Goal: Information Seeking & Learning: Learn about a topic

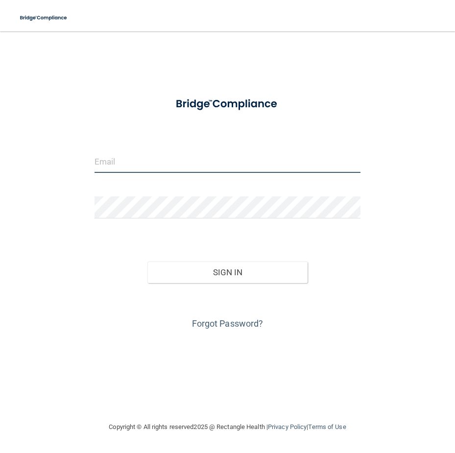
click at [193, 156] on input "email" at bounding box center [228, 162] width 266 height 22
type input "[EMAIL_ADDRESS][DOMAIN_NAME]"
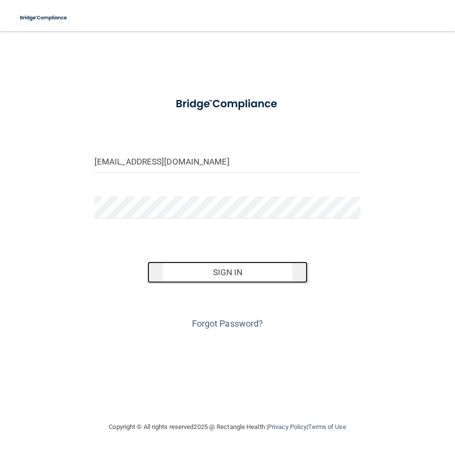
click at [224, 268] on button "Sign In" at bounding box center [228, 273] width 160 height 22
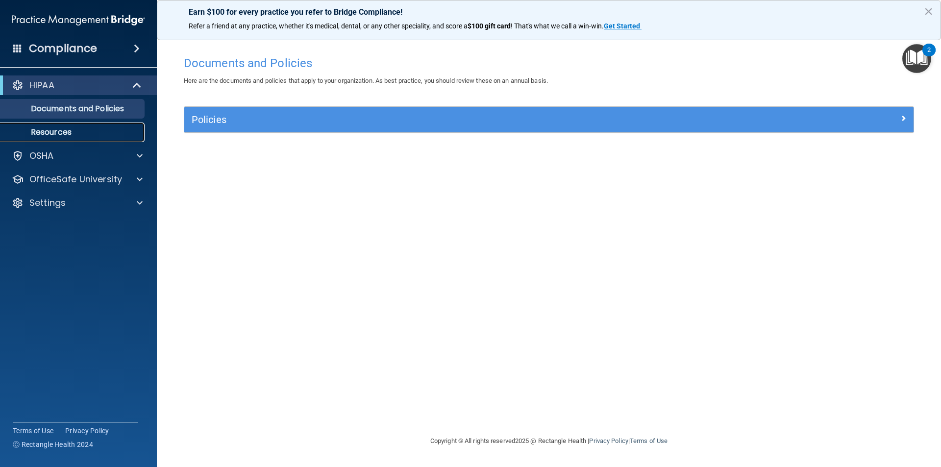
click at [58, 129] on p "Resources" at bounding box center [73, 132] width 134 height 10
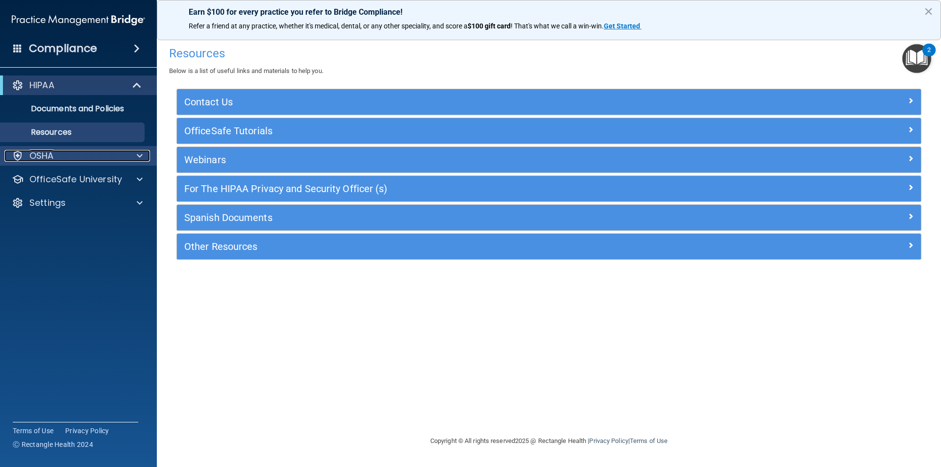
click at [135, 161] on div at bounding box center [138, 156] width 25 height 12
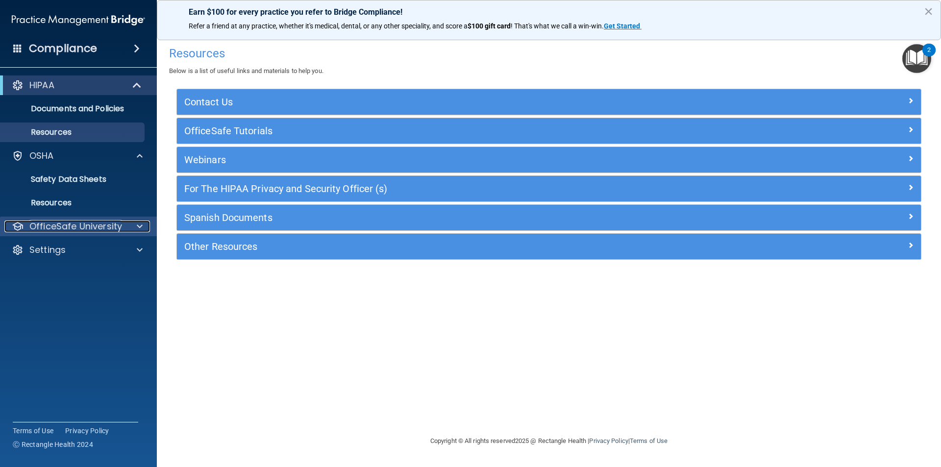
click at [83, 226] on p "OfficeSafe University" at bounding box center [75, 227] width 93 height 12
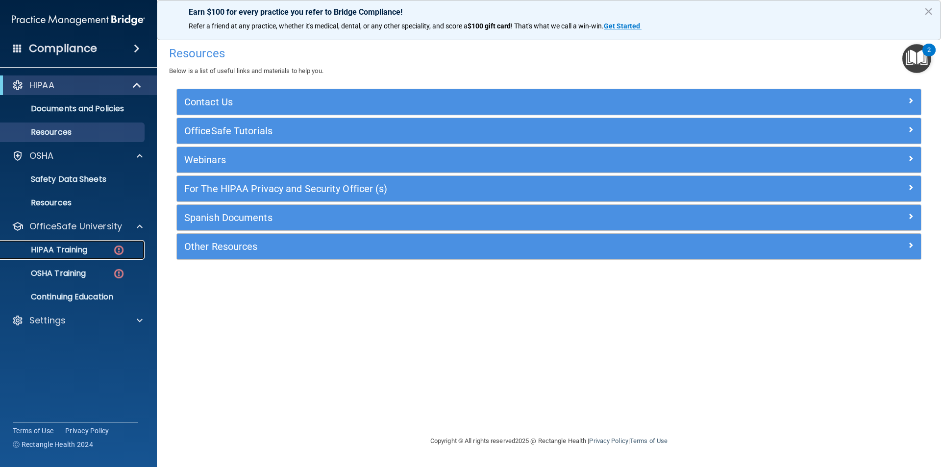
click at [116, 247] on img at bounding box center [119, 250] width 12 height 12
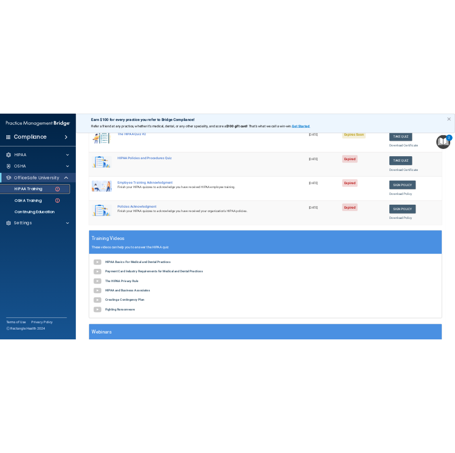
scroll to position [245, 0]
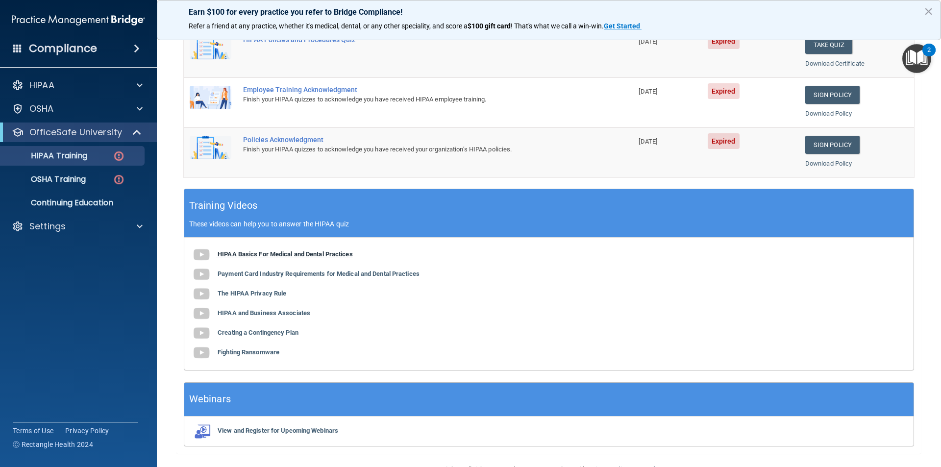
click at [242, 253] on b "HIPAA Basics For Medical and Dental Practices" at bounding box center [285, 253] width 135 height 7
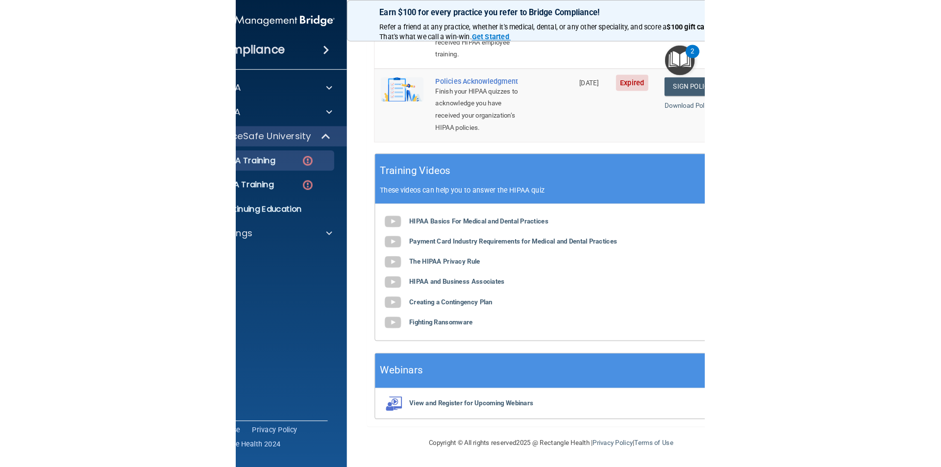
scroll to position [392, 0]
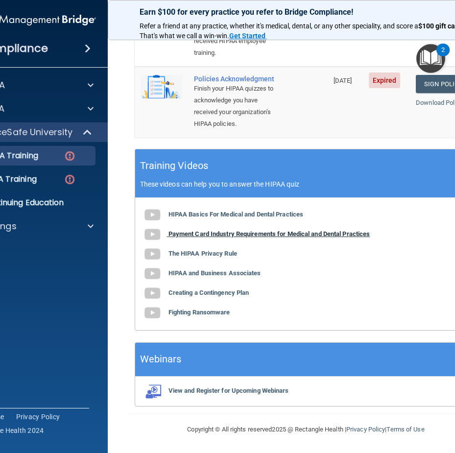
click at [249, 234] on b "Payment Card Industry Requirements for Medical and Dental Practices" at bounding box center [270, 233] width 202 height 7
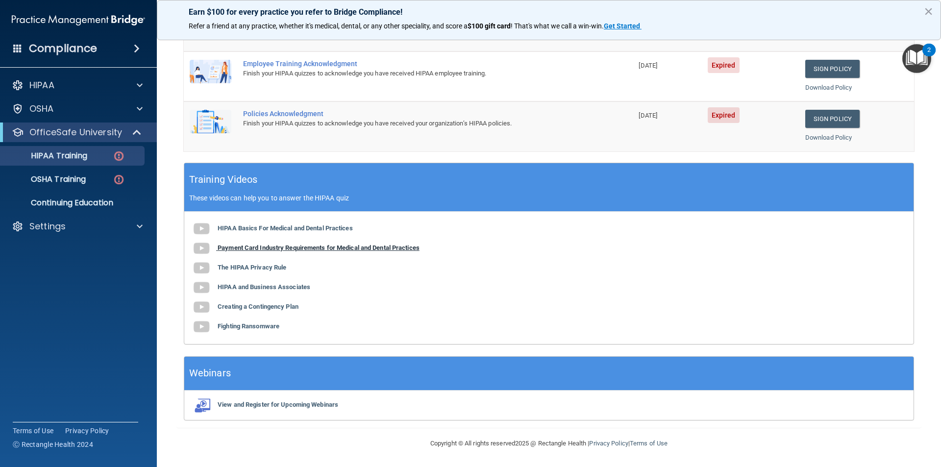
scroll to position [271, 0]
click at [280, 269] on b "The HIPAA Privacy Rule" at bounding box center [252, 267] width 69 height 7
click at [291, 285] on b "HIPAA and Business Associates" at bounding box center [264, 286] width 93 height 7
click at [283, 304] on b "Creating a Contingency Plan" at bounding box center [258, 306] width 81 height 7
click at [245, 327] on b "Fighting Ransomware" at bounding box center [249, 326] width 62 height 7
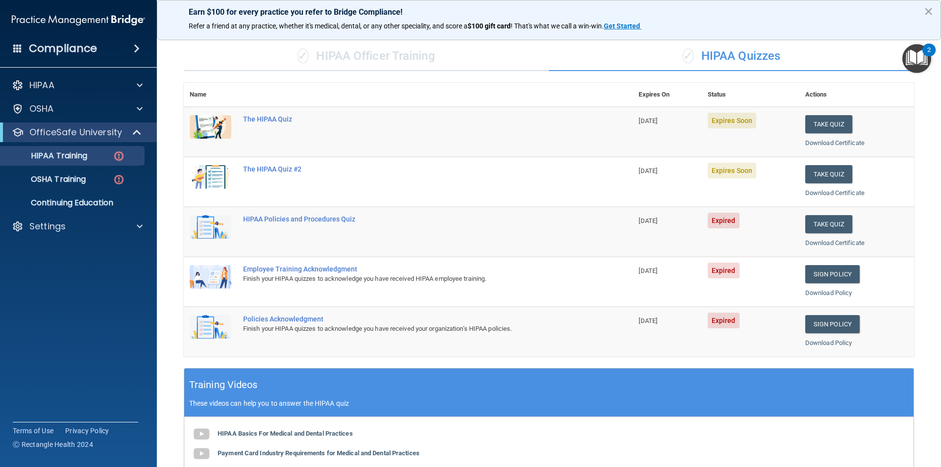
scroll to position [0, 0]
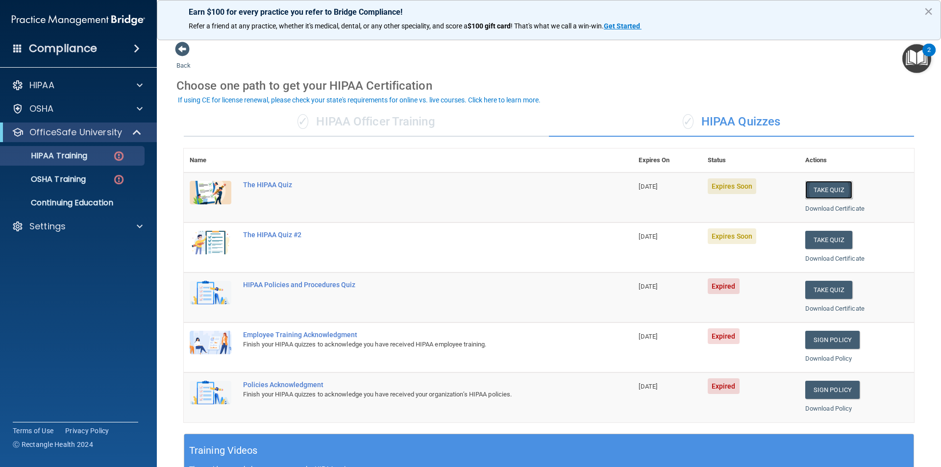
click at [455, 187] on button "Take Quiz" at bounding box center [828, 190] width 47 height 18
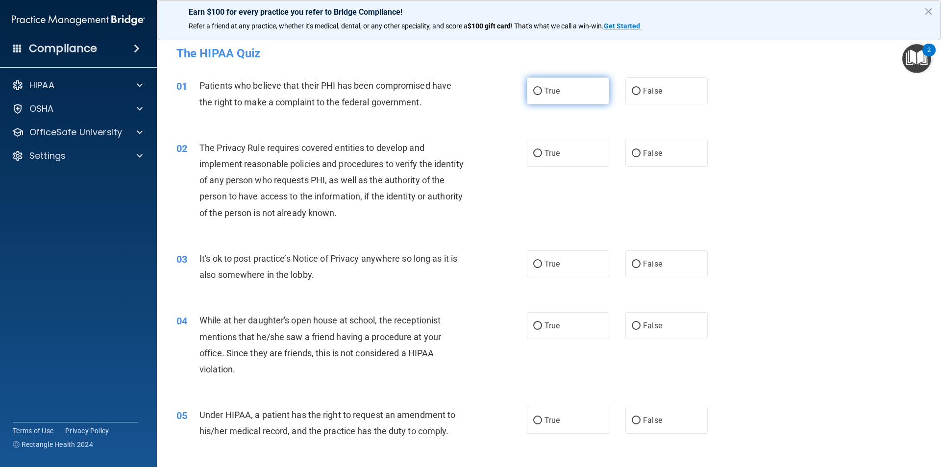
click at [455, 94] on label "True" at bounding box center [568, 90] width 82 height 27
click at [455, 94] on input "True" at bounding box center [537, 91] width 9 height 7
radio input "true"
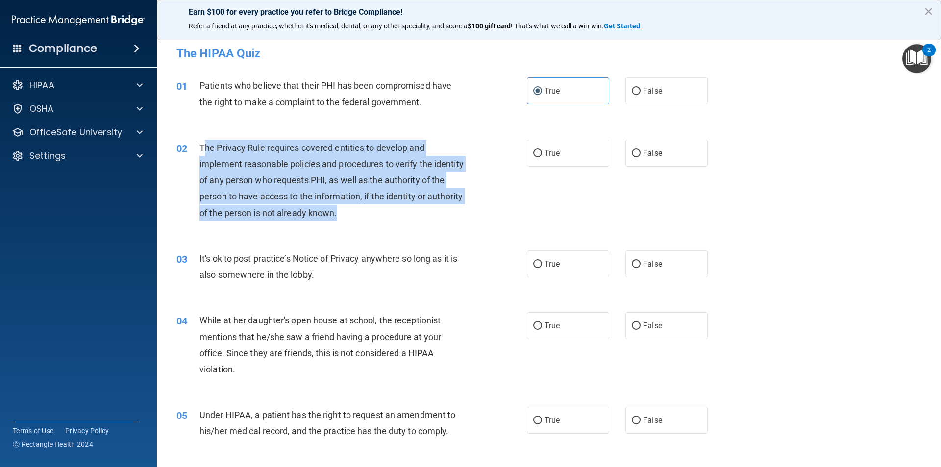
drag, startPoint x: 204, startPoint y: 149, endPoint x: 380, endPoint y: 223, distance: 190.5
click at [380, 223] on div "02 The Privacy Rule requires covered entities to develop and implement reasonab…" at bounding box center [352, 183] width 380 height 86
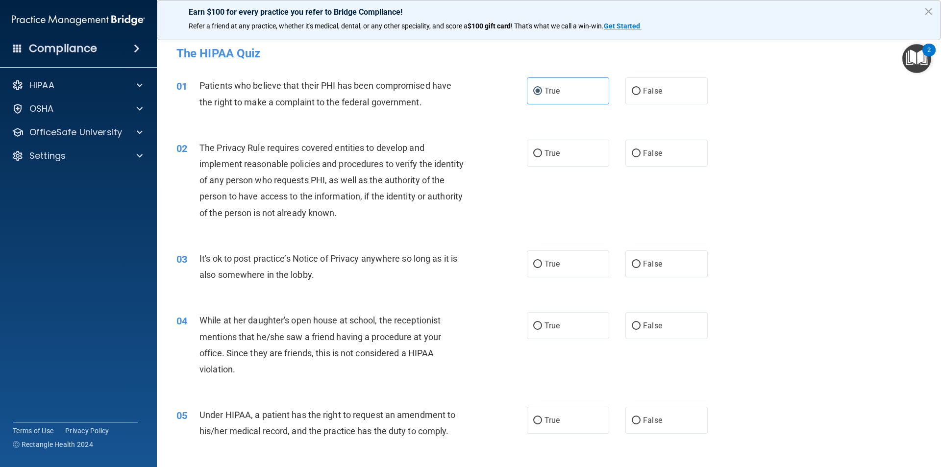
click at [201, 144] on span "The Privacy Rule requires covered entities to develop and implement reasonable …" at bounding box center [332, 180] width 264 height 75
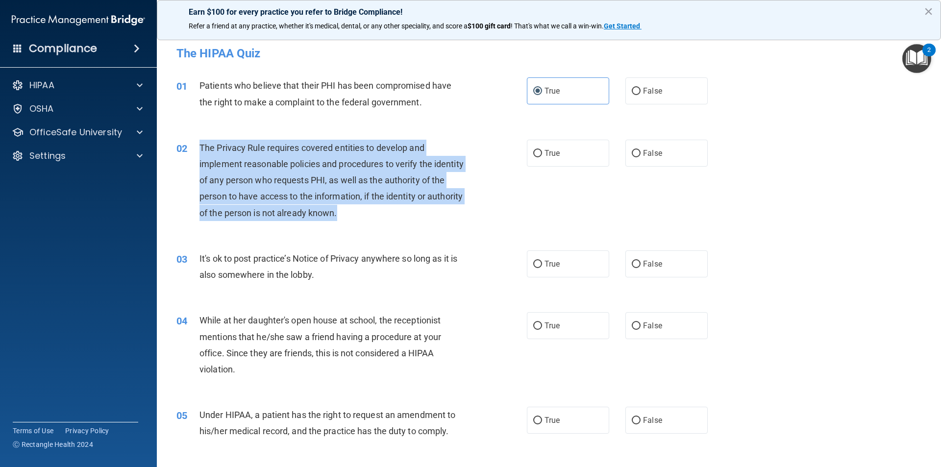
drag, startPoint x: 200, startPoint y: 145, endPoint x: 401, endPoint y: 215, distance: 213.0
click at [401, 215] on div "The Privacy Rule requires covered entities to develop and implement reasonable …" at bounding box center [337, 180] width 274 height 81
copy span "The Privacy Rule requires covered entities to develop and implement reasonable …"
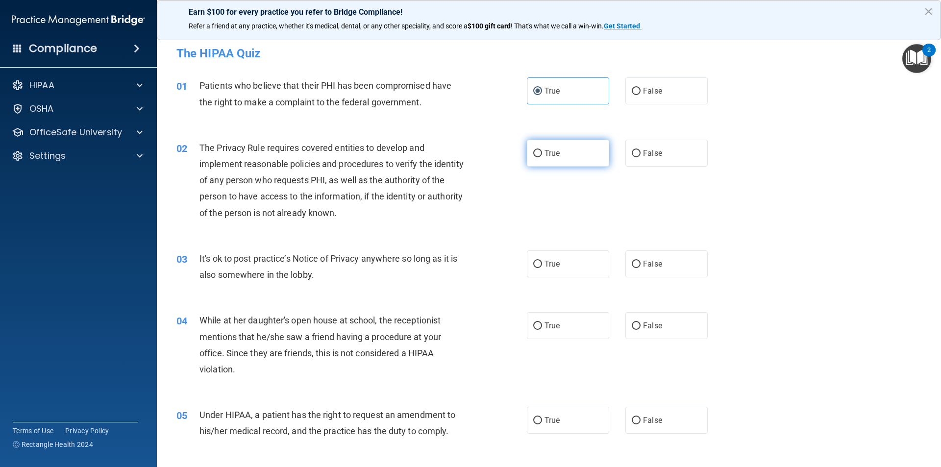
click at [455, 152] on span "True" at bounding box center [552, 153] width 15 height 9
click at [455, 152] on input "True" at bounding box center [537, 153] width 9 height 7
radio input "true"
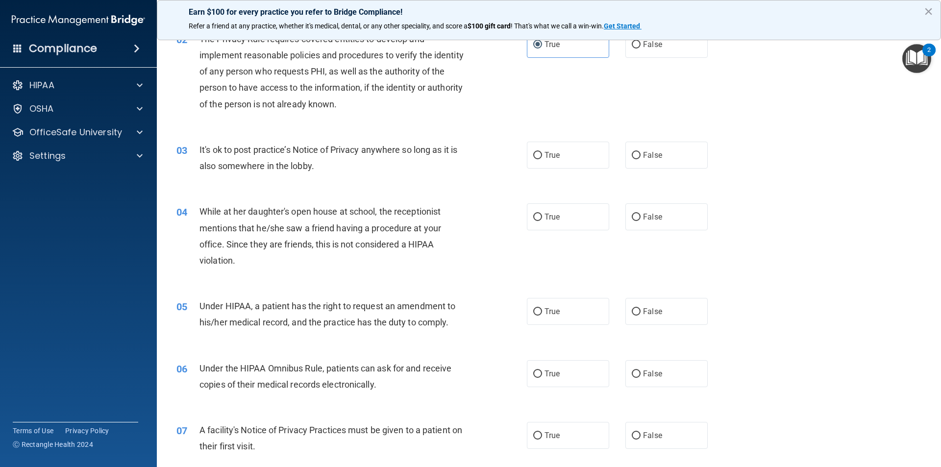
scroll to position [49, 0]
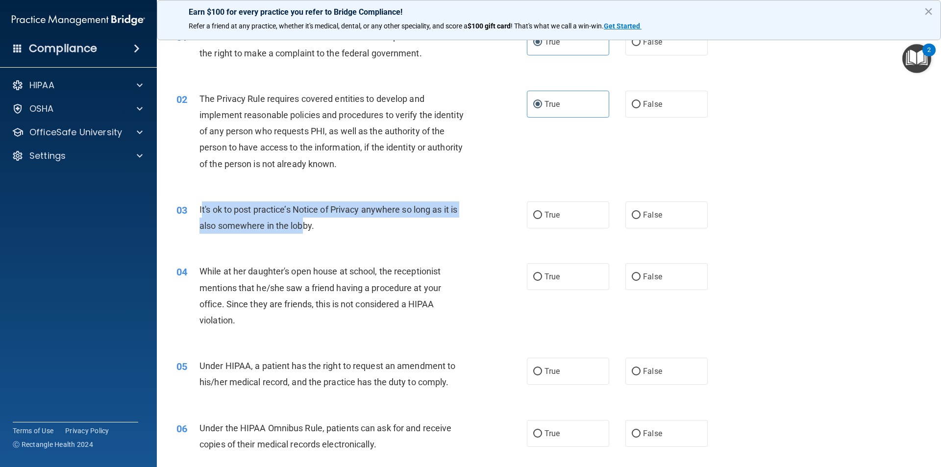
drag, startPoint x: 201, startPoint y: 208, endPoint x: 305, endPoint y: 228, distance: 106.3
click at [305, 228] on span "It's ok to post practice’s Notice of Privacy anywhere so long as it is also som…" at bounding box center [329, 217] width 258 height 26
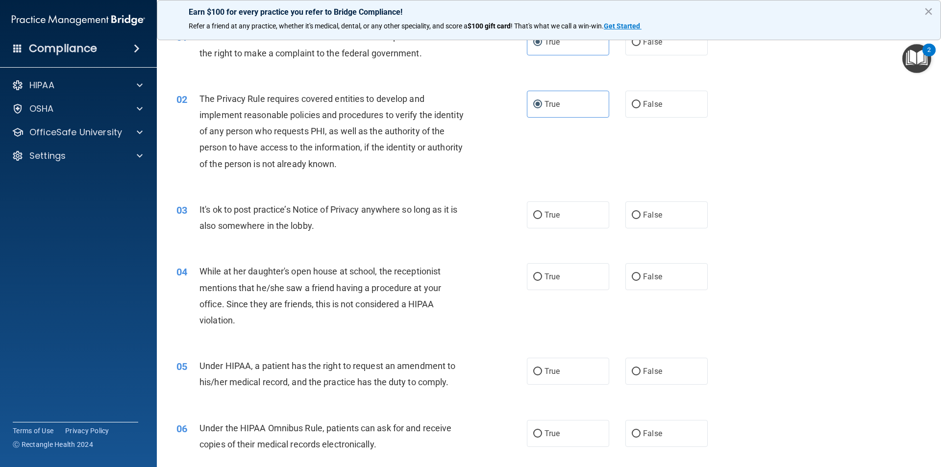
click at [322, 230] on div "It's ok to post practice’s Notice of Privacy anywhere so long as it is also som…" at bounding box center [337, 217] width 274 height 32
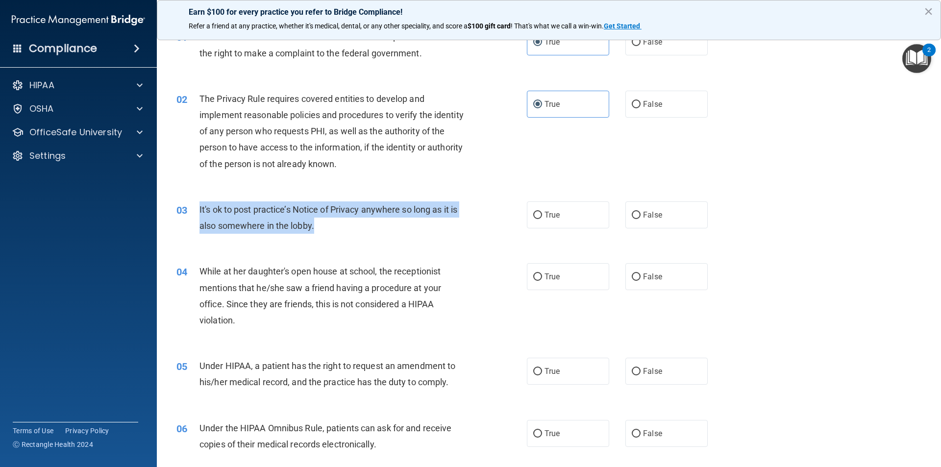
drag, startPoint x: 314, startPoint y: 227, endPoint x: 197, endPoint y: 215, distance: 117.7
click at [197, 215] on div "03 It's ok to post practice’s Notice of Privacy anywhere so long as it is also …" at bounding box center [352, 219] width 380 height 37
copy div "It's ok to post practice’s Notice of Privacy anywhere so long as it is also som…"
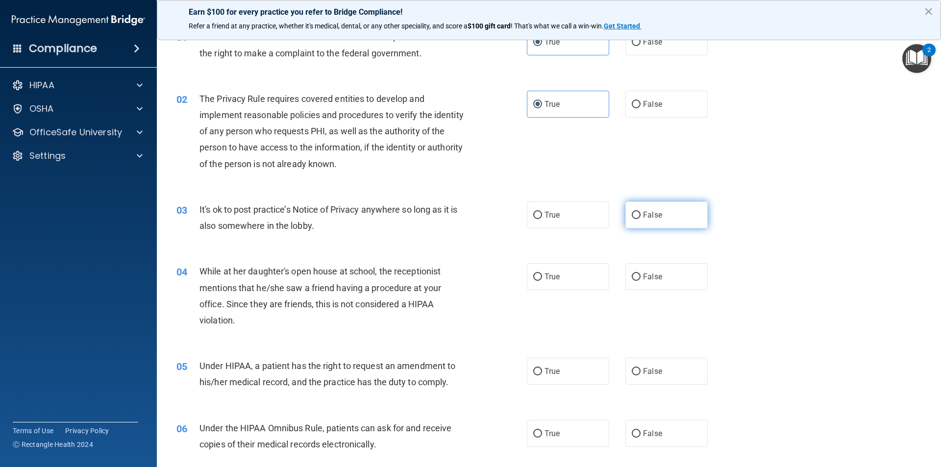
click at [455, 219] on label "False" at bounding box center [666, 214] width 82 height 27
click at [455, 219] on input "False" at bounding box center [636, 215] width 9 height 7
radio input "true"
drag, startPoint x: 234, startPoint y: 321, endPoint x: 200, endPoint y: 315, distance: 34.9
click at [197, 315] on div "04 While at her daughter's open house at school, the receptionist mentions that…" at bounding box center [352, 298] width 380 height 70
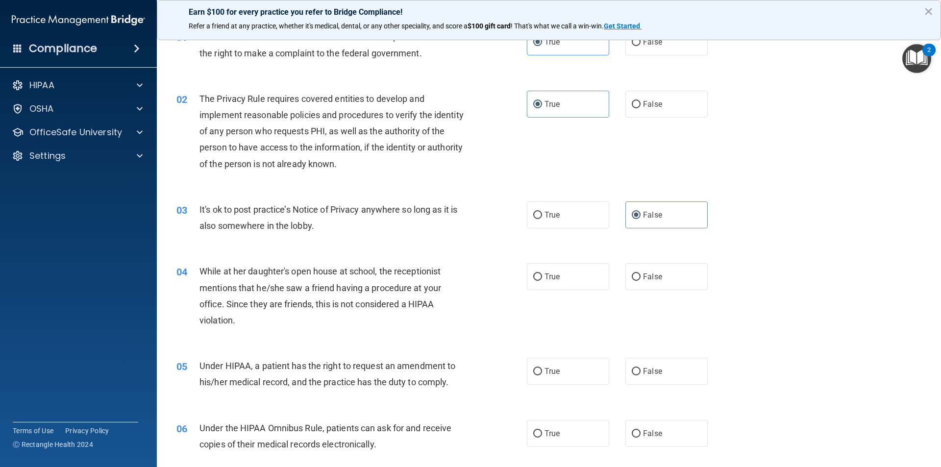
click at [260, 321] on div "While at her daughter's open house at school, the receptionist mentions that he…" at bounding box center [337, 295] width 274 height 65
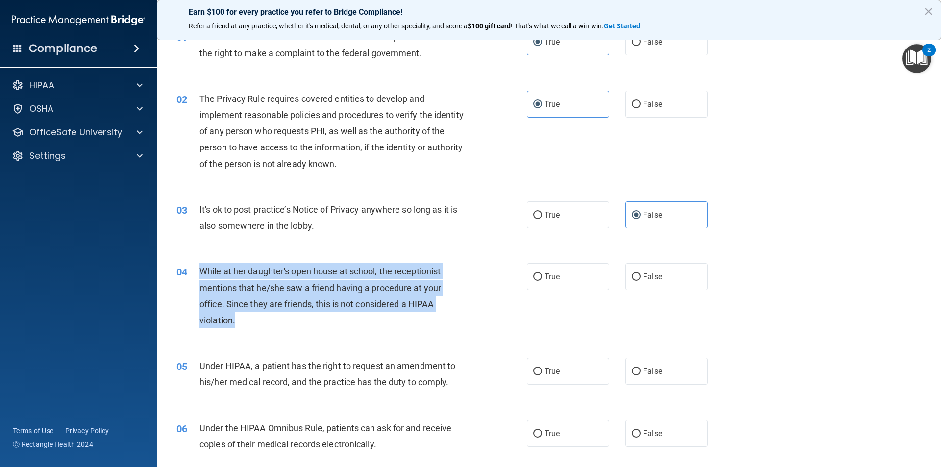
drag, startPoint x: 235, startPoint y: 321, endPoint x: 197, endPoint y: 280, distance: 55.5
click at [197, 280] on div "04 While at her daughter's open house at school, the receptionist mentions that…" at bounding box center [352, 298] width 380 height 70
copy div "While at her daughter's open house at school, the receptionist mentions that he…"
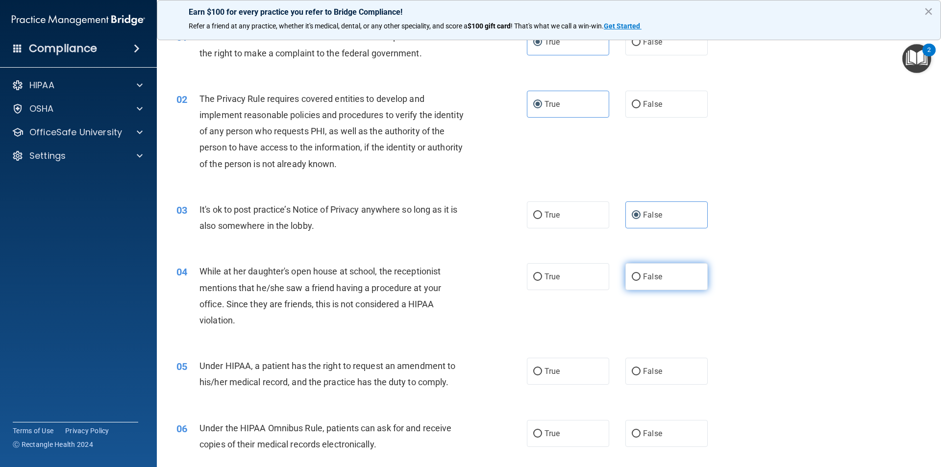
click at [455, 279] on label "False" at bounding box center [666, 276] width 82 height 27
click at [455, 279] on input "False" at bounding box center [636, 277] width 9 height 7
radio input "true"
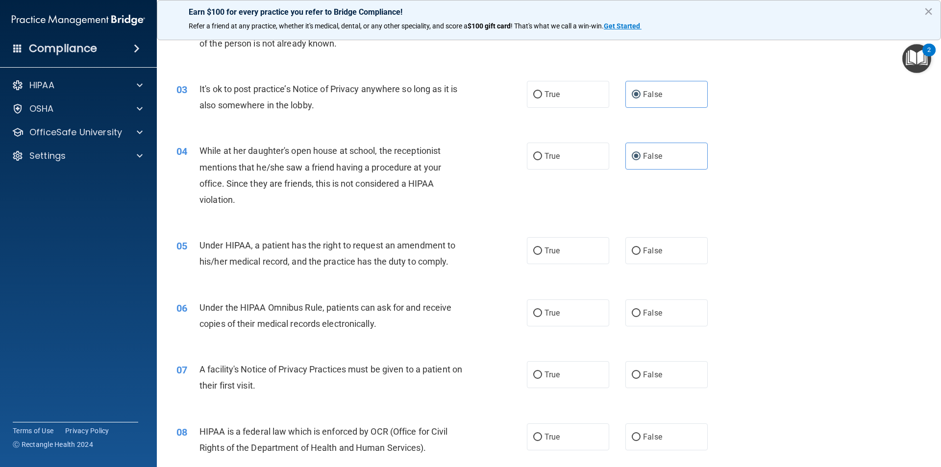
scroll to position [196, 0]
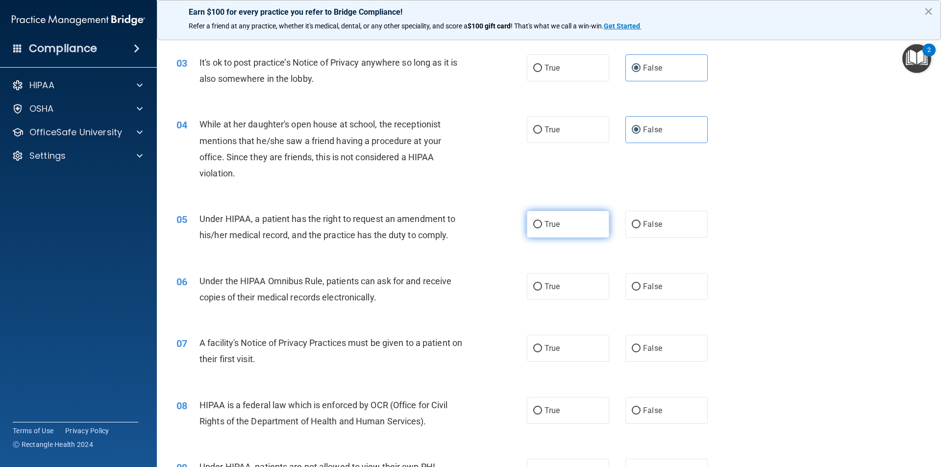
click at [455, 226] on label "True" at bounding box center [568, 224] width 82 height 27
click at [455, 226] on input "True" at bounding box center [537, 224] width 9 height 7
radio input "true"
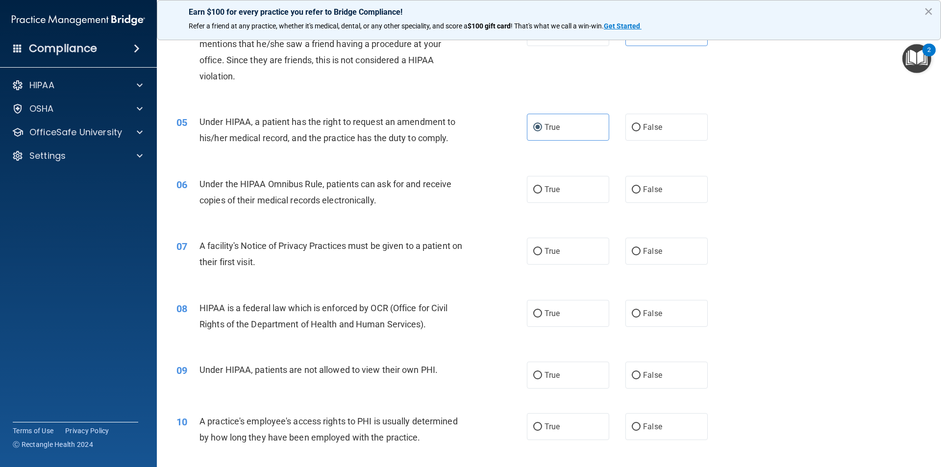
scroll to position [294, 0]
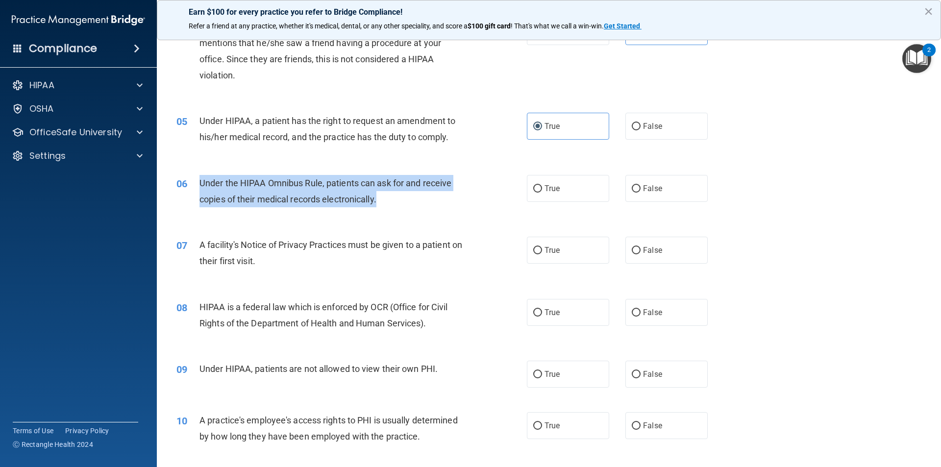
drag, startPoint x: 378, startPoint y: 204, endPoint x: 200, endPoint y: 185, distance: 178.5
click at [200, 185] on span "Under the HIPAA Omnibus Rule, patients can ask for and receive copies of their …" at bounding box center [326, 191] width 252 height 26
copy span "Under the HIPAA Omnibus Rule, patients can ask for and receive copies of their …"
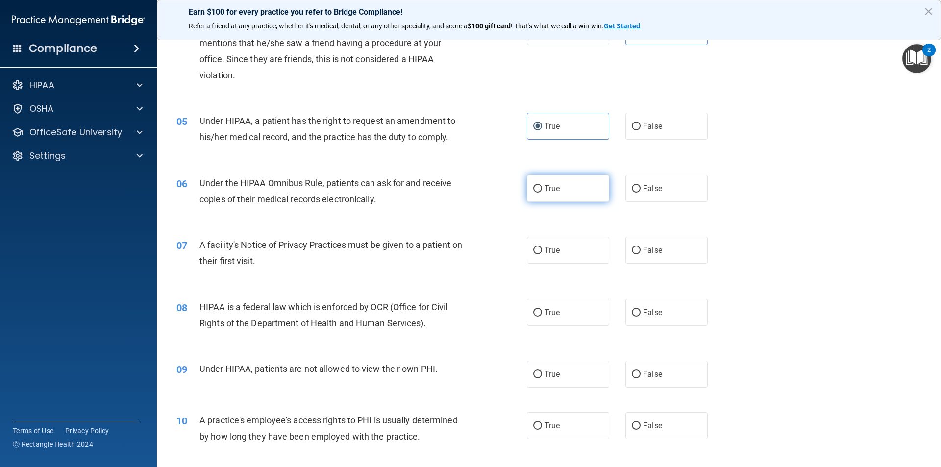
click at [455, 195] on label "True" at bounding box center [568, 188] width 82 height 27
click at [455, 193] on input "True" at bounding box center [537, 188] width 9 height 7
radio input "true"
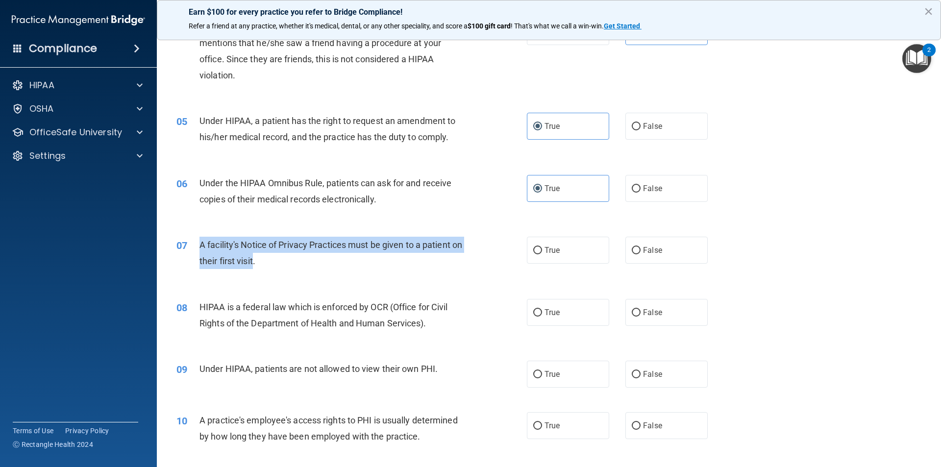
drag, startPoint x: 266, startPoint y: 260, endPoint x: 199, endPoint y: 244, distance: 69.1
click at [200, 244] on span "A facility's Notice of Privacy Practices must be given to a patient on their fi…" at bounding box center [331, 253] width 263 height 26
copy span "A facility's Notice of Privacy Practices must be given to a patient on their fi…"
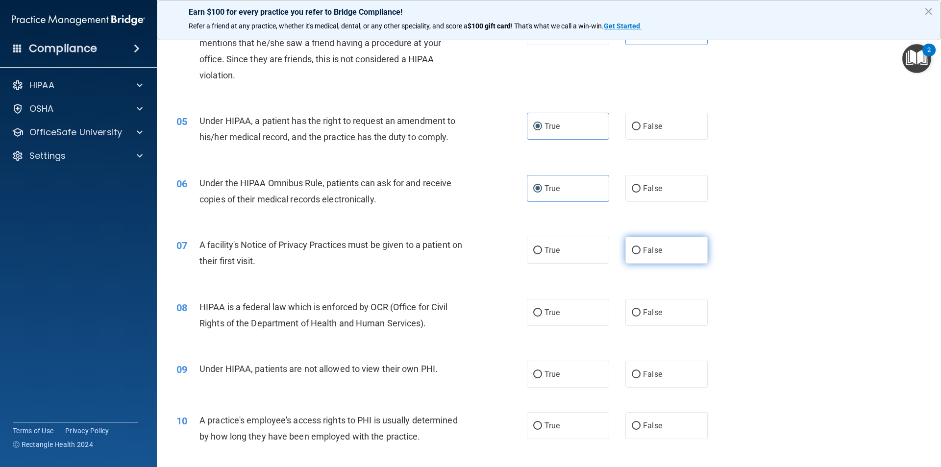
click at [455, 253] on span "False" at bounding box center [652, 250] width 19 height 9
click at [455, 253] on input "False" at bounding box center [636, 250] width 9 height 7
radio input "true"
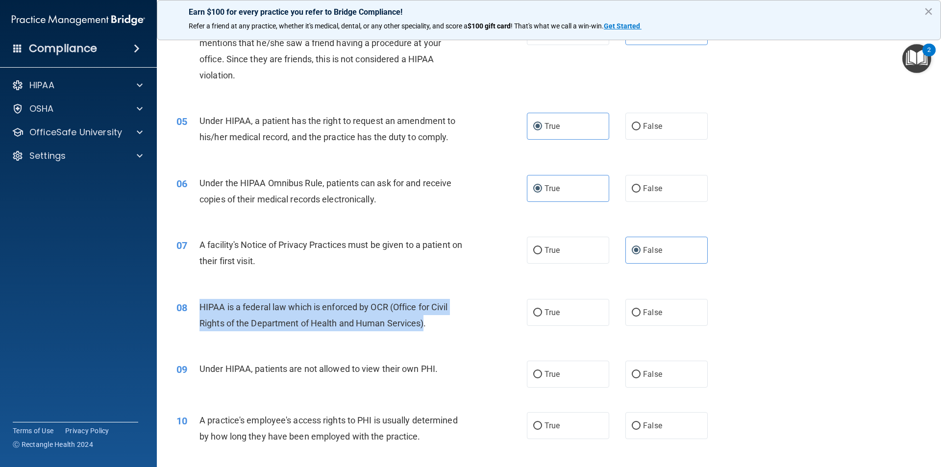
drag, startPoint x: 425, startPoint y: 324, endPoint x: 199, endPoint y: 303, distance: 227.4
click at [200, 303] on span "HIPAA is a federal law which is enforced by OCR (Office for Civil Rights of the…" at bounding box center [324, 315] width 249 height 26
copy span "HIPAA is a federal law which is enforced by OCR (Office for Civil Rights of the…"
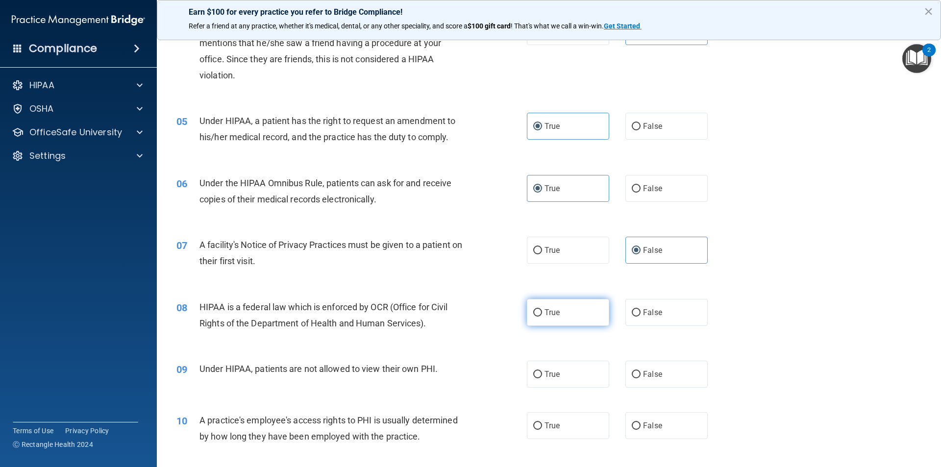
click at [455, 308] on label "True" at bounding box center [568, 312] width 82 height 27
click at [455, 309] on input "True" at bounding box center [537, 312] width 9 height 7
radio input "true"
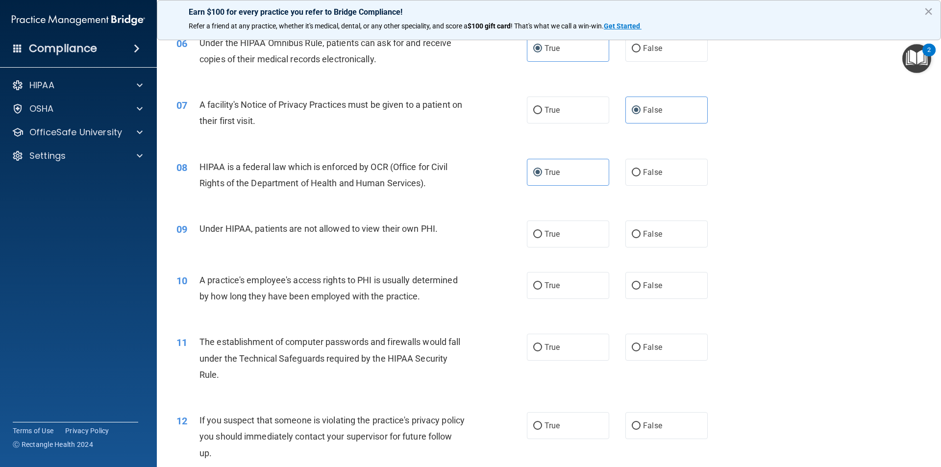
scroll to position [480, 0]
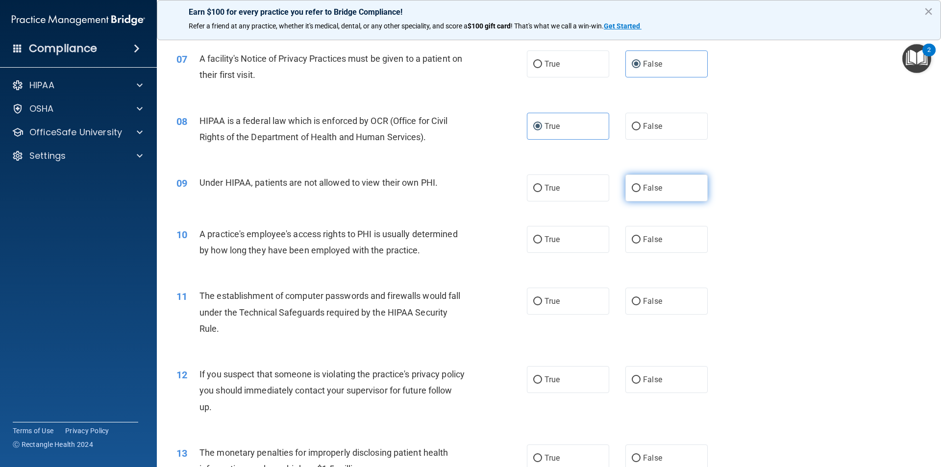
click at [455, 191] on span "False" at bounding box center [652, 187] width 19 height 9
click at [455, 191] on input "False" at bounding box center [636, 188] width 9 height 7
radio input "true"
click at [455, 248] on label "False" at bounding box center [666, 239] width 82 height 27
click at [455, 244] on input "False" at bounding box center [636, 239] width 9 height 7
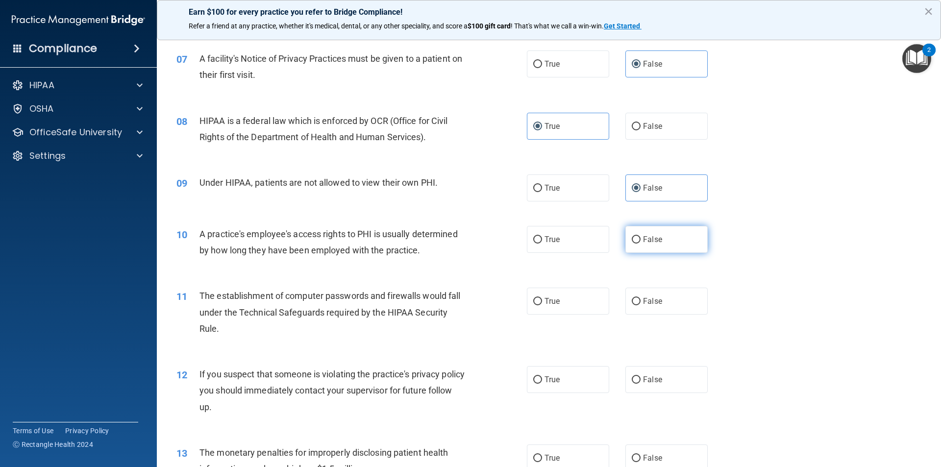
radio input "true"
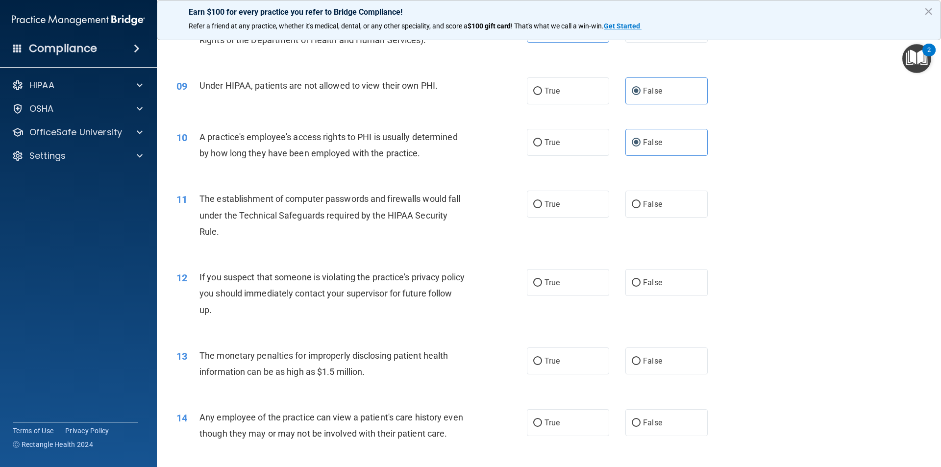
scroll to position [578, 0]
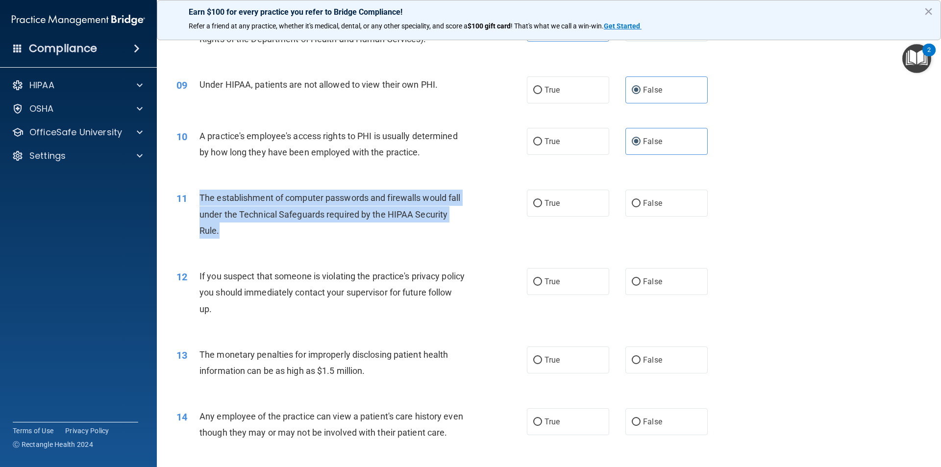
drag, startPoint x: 218, startPoint y: 232, endPoint x: 187, endPoint y: 203, distance: 42.3
click at [187, 203] on div "11 The establishment of computer passwords and firewalls would fall under the T…" at bounding box center [352, 217] width 380 height 54
copy div "The establishment of computer passwords and firewalls would fall under the Tech…"
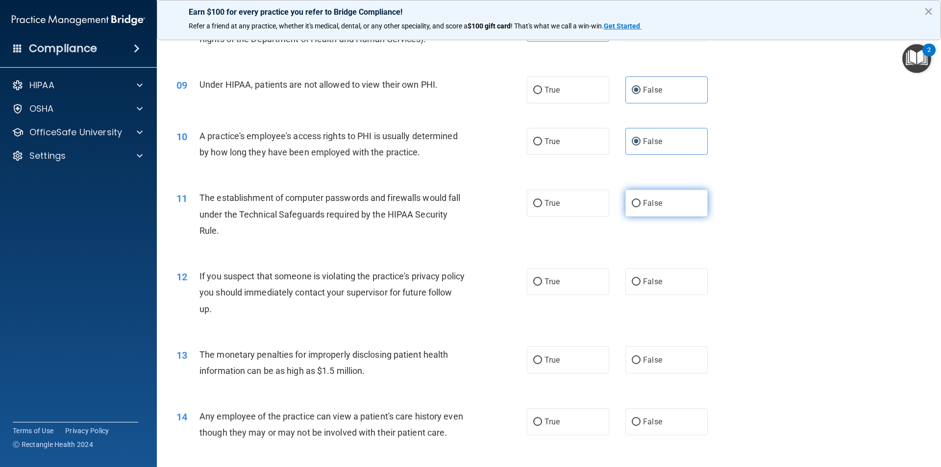
click at [455, 212] on label "False" at bounding box center [666, 203] width 82 height 27
click at [455, 207] on input "False" at bounding box center [636, 203] width 9 height 7
radio input "true"
click at [455, 289] on label "True" at bounding box center [568, 281] width 82 height 27
click at [455, 286] on input "True" at bounding box center [537, 281] width 9 height 7
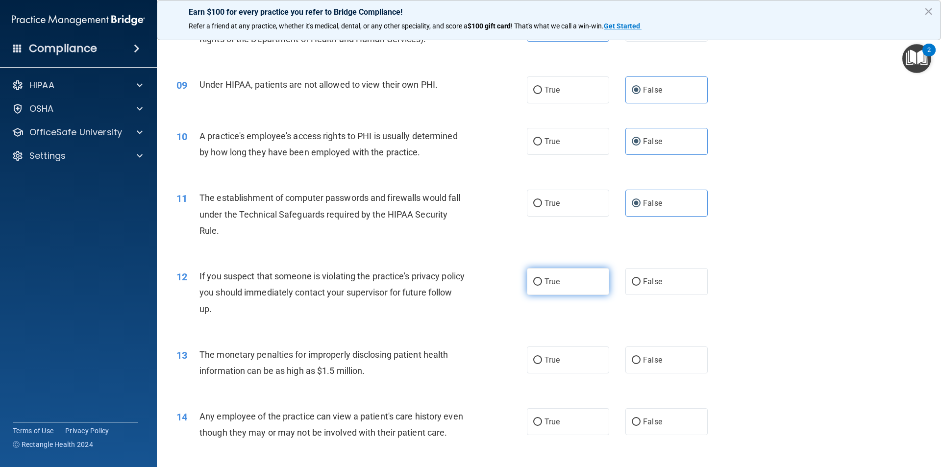
radio input "true"
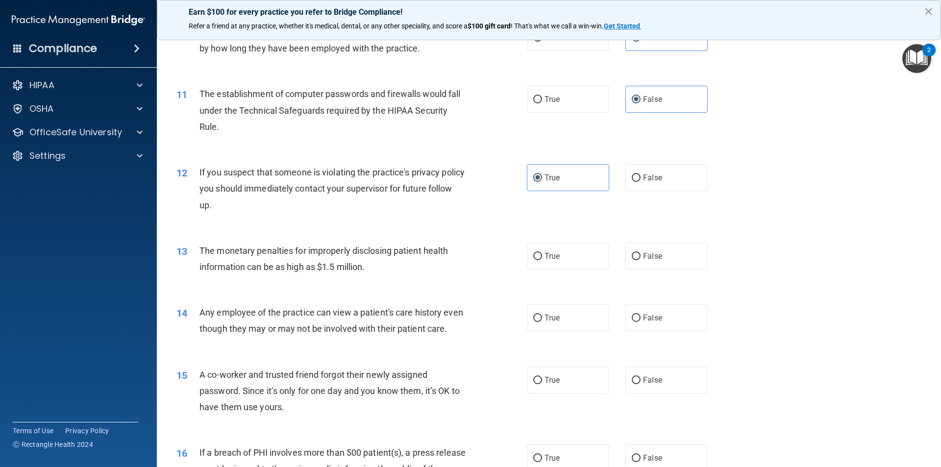
scroll to position [725, 0]
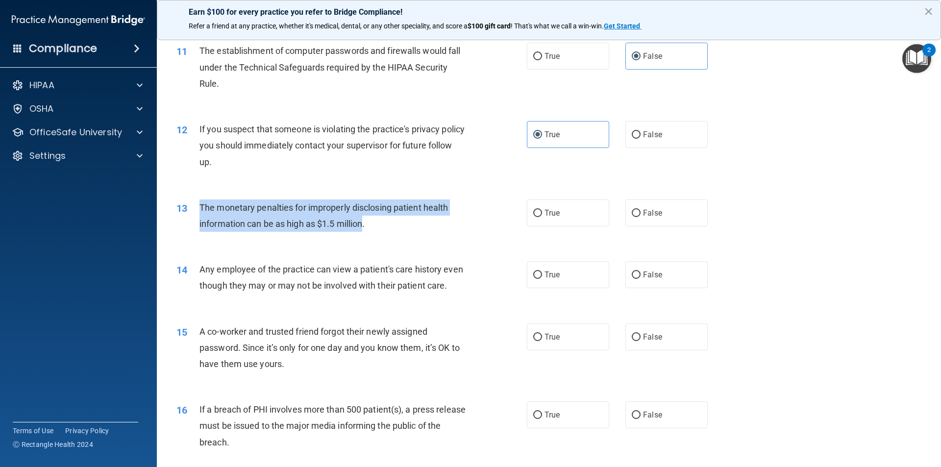
drag, startPoint x: 364, startPoint y: 224, endPoint x: 198, endPoint y: 211, distance: 166.1
click at [198, 211] on div "13 The monetary penalties for improperly disclosing patient health information …" at bounding box center [352, 218] width 380 height 37
copy div "The monetary penalties for improperly disclosing patient health information can…"
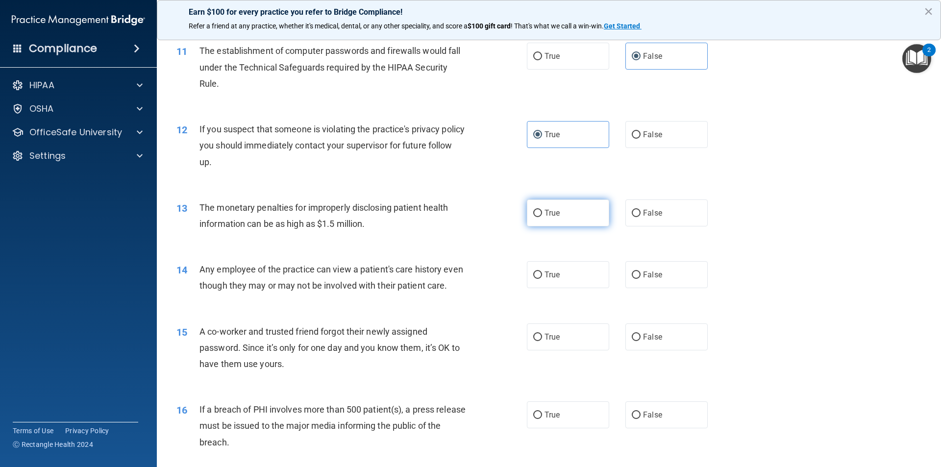
click at [455, 213] on label "True" at bounding box center [568, 213] width 82 height 27
click at [455, 213] on input "True" at bounding box center [537, 213] width 9 height 7
radio input "true"
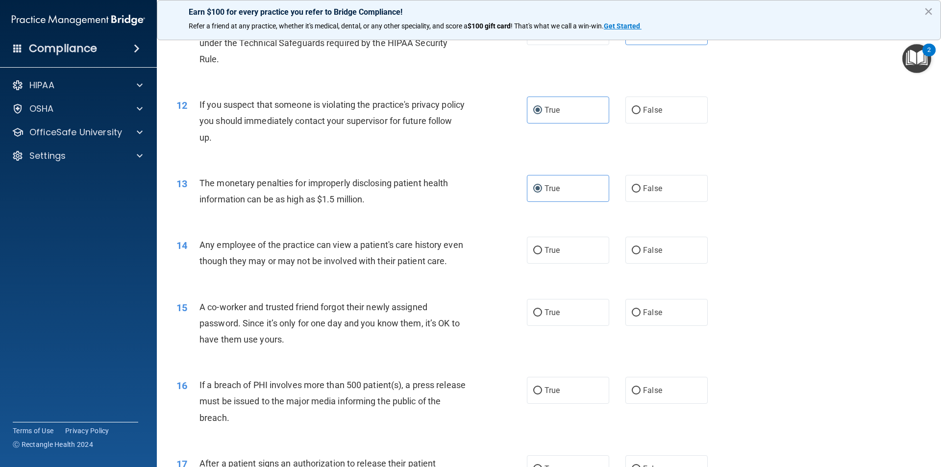
scroll to position [774, 0]
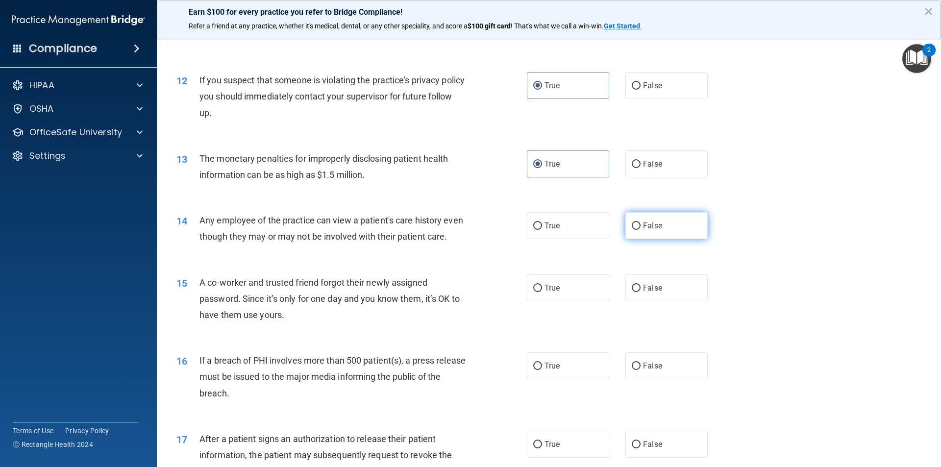
click at [455, 230] on label "False" at bounding box center [666, 225] width 82 height 27
click at [455, 230] on input "False" at bounding box center [636, 226] width 9 height 7
radio input "true"
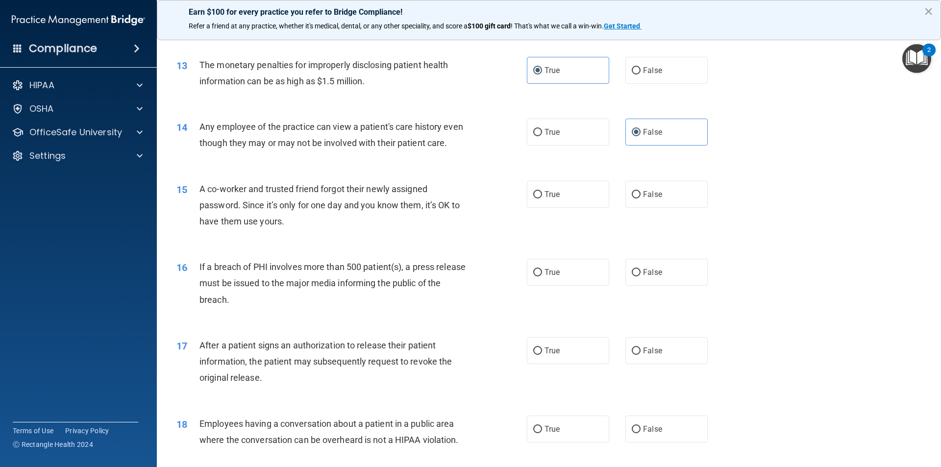
scroll to position [873, 0]
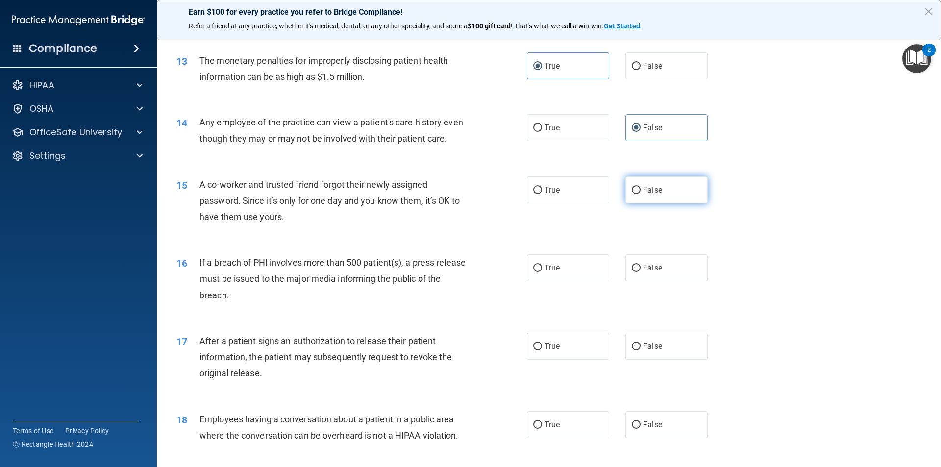
click at [455, 203] on label "False" at bounding box center [666, 189] width 82 height 27
click at [455, 194] on input "False" at bounding box center [636, 190] width 9 height 7
radio input "true"
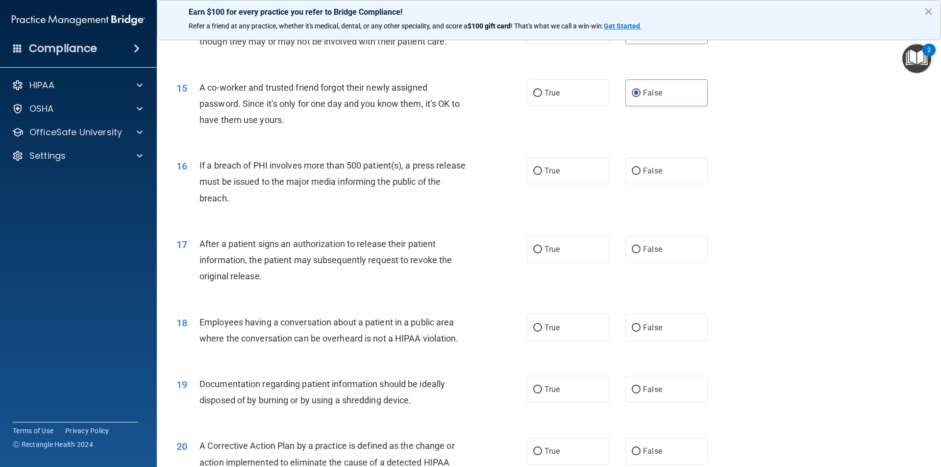
scroll to position [971, 0]
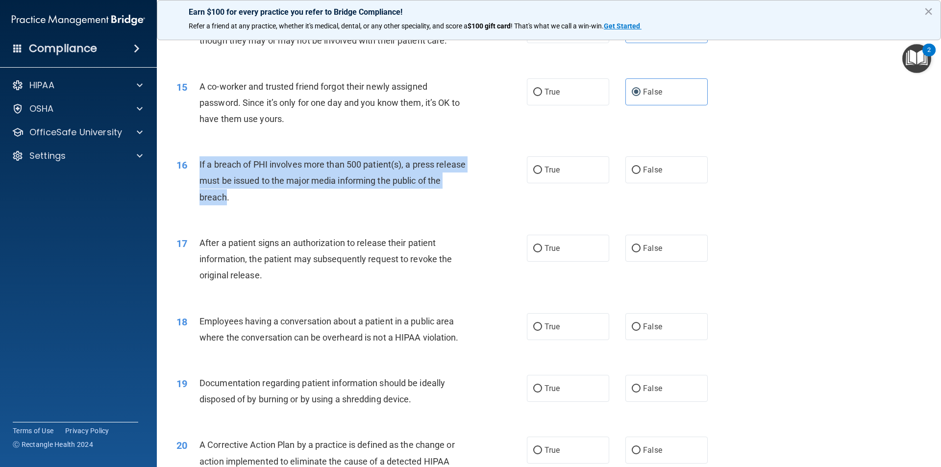
drag, startPoint x: 242, startPoint y: 215, endPoint x: 199, endPoint y: 177, distance: 57.0
click at [200, 177] on span "If a breach of PHI involves more than 500 patient(s), a press release must be i…" at bounding box center [333, 180] width 266 height 43
copy span "If a breach of PHI involves more than 500 patient(s), a press release must be i…"
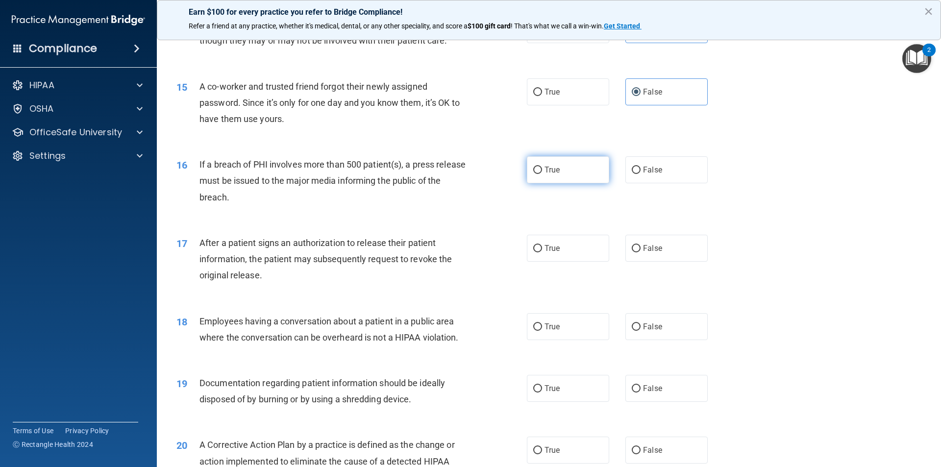
click at [455, 183] on label "True" at bounding box center [568, 169] width 82 height 27
click at [455, 174] on input "True" at bounding box center [537, 170] width 9 height 7
radio input "true"
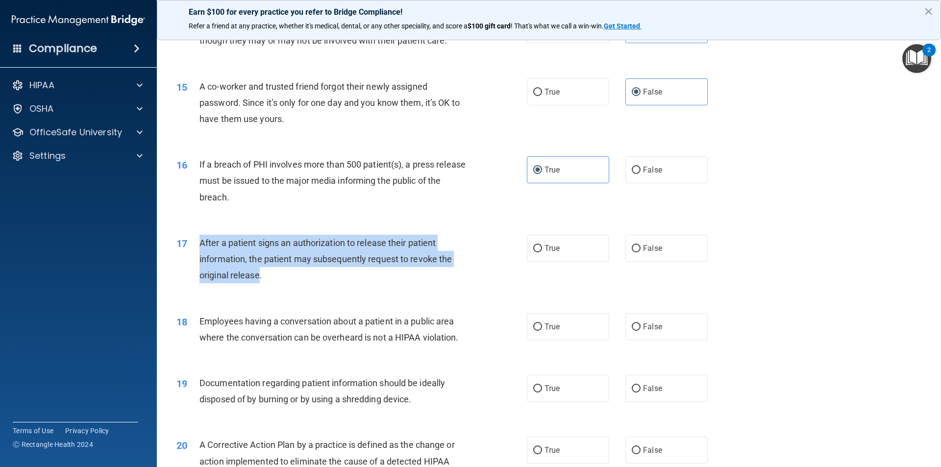
drag, startPoint x: 261, startPoint y: 292, endPoint x: 201, endPoint y: 261, distance: 66.9
click at [201, 261] on span "After a patient signs an authorization to release their patient information, th…" at bounding box center [326, 259] width 252 height 43
copy span "After a patient signs an authorization to release their patient information, th…"
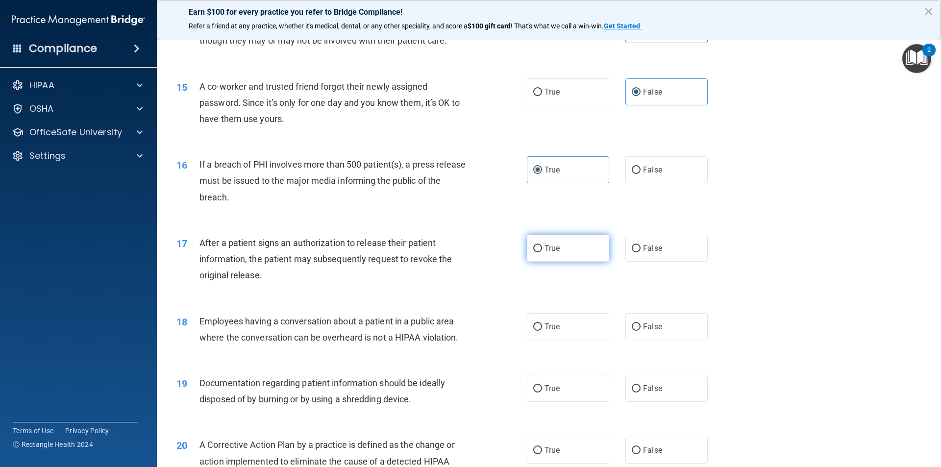
click at [455, 262] on label "True" at bounding box center [568, 248] width 82 height 27
click at [455, 252] on input "True" at bounding box center [537, 248] width 9 height 7
radio input "true"
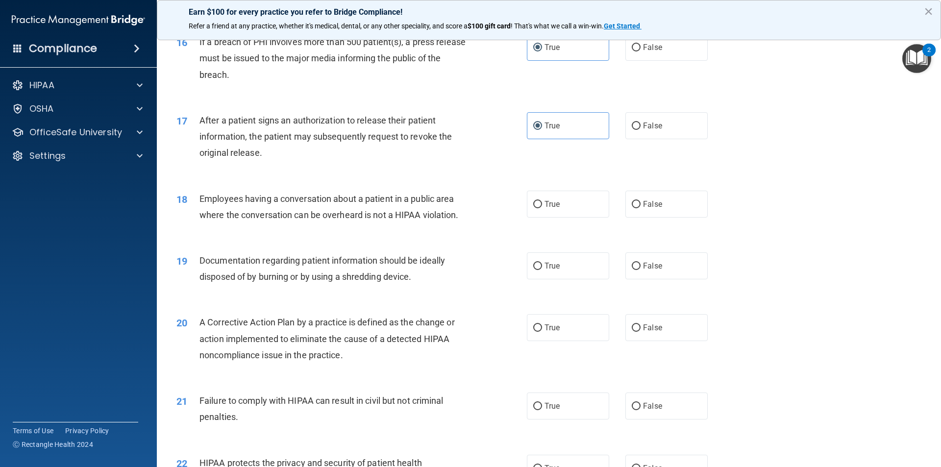
scroll to position [1118, 0]
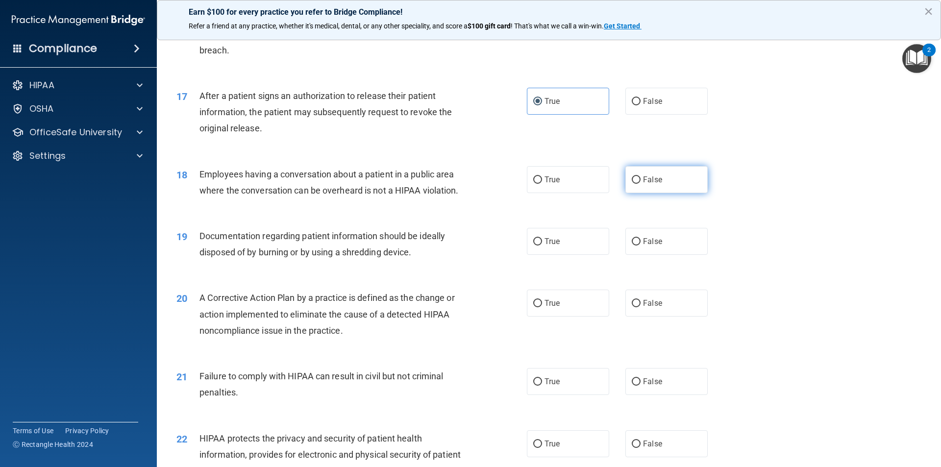
click at [455, 192] on label "False" at bounding box center [666, 179] width 82 height 27
click at [455, 184] on input "False" at bounding box center [636, 179] width 9 height 7
radio input "true"
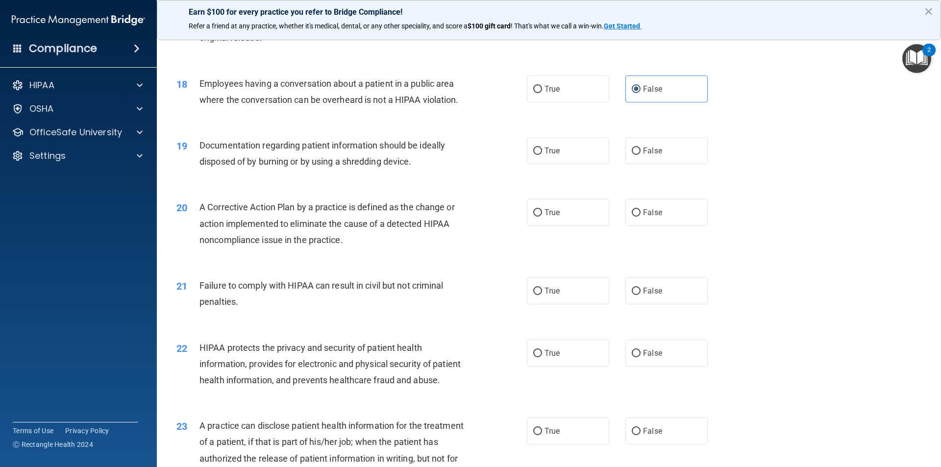
scroll to position [1216, 0]
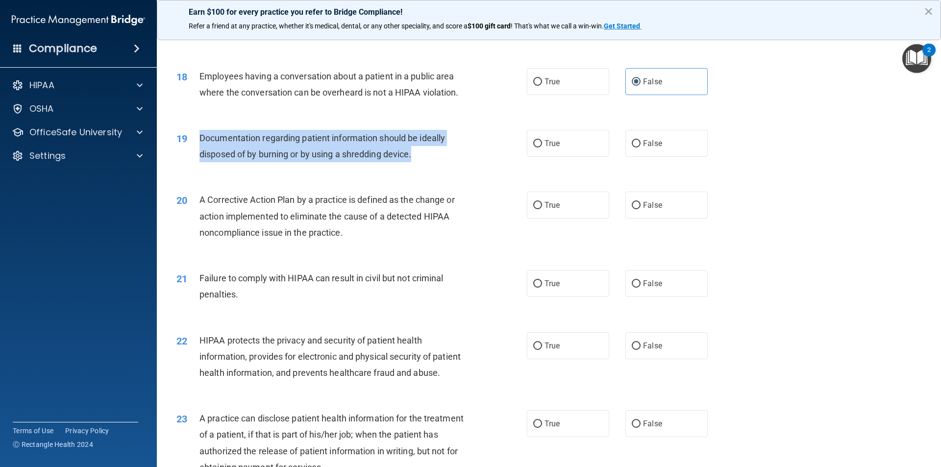
drag, startPoint x: 413, startPoint y: 172, endPoint x: 189, endPoint y: 162, distance: 224.7
click at [189, 162] on div "19 Documentation regarding patient information should be ideally disposed of by…" at bounding box center [352, 148] width 380 height 37
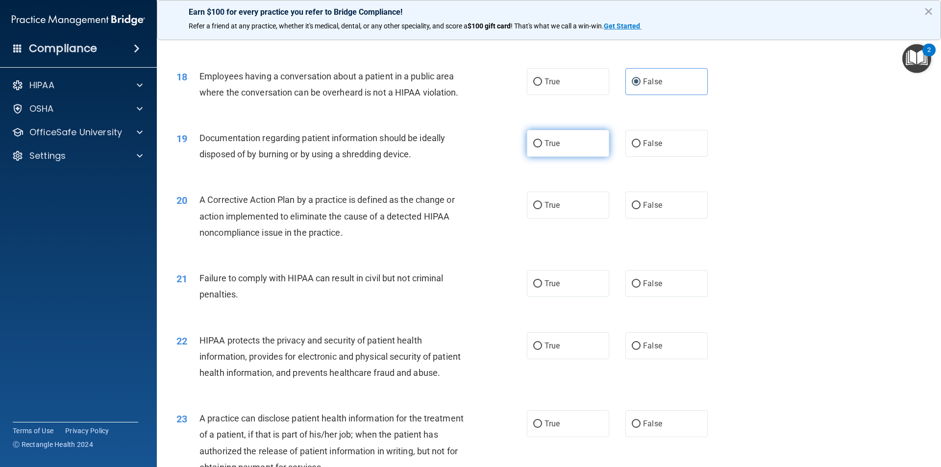
click at [455, 156] on label "True" at bounding box center [568, 143] width 82 height 27
click at [455, 148] on input "True" at bounding box center [537, 143] width 9 height 7
radio input "true"
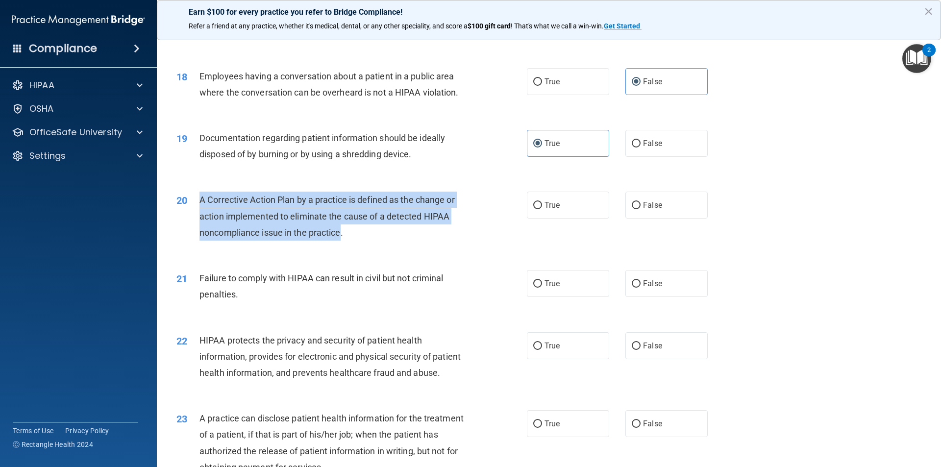
drag, startPoint x: 343, startPoint y: 249, endPoint x: 188, endPoint y: 217, distance: 157.8
click at [188, 217] on div "20 A Corrective Action Plan by a practice is defined as the change or action im…" at bounding box center [352, 219] width 380 height 54
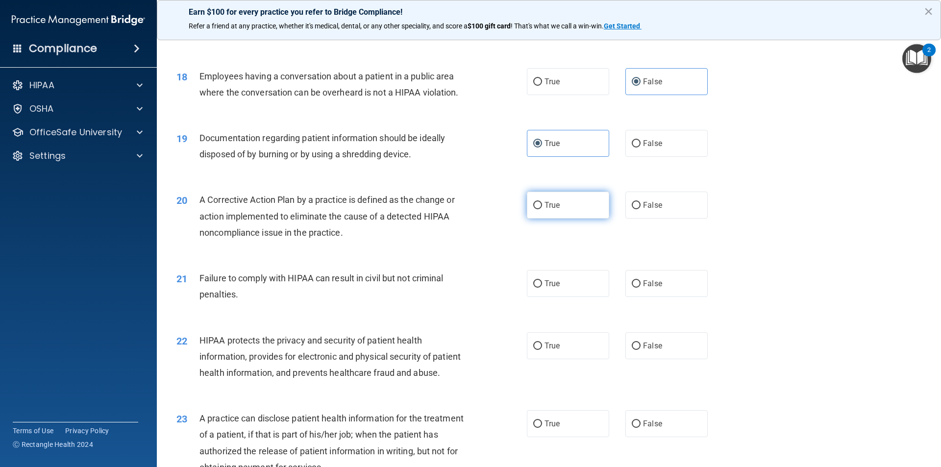
click at [455, 219] on label "True" at bounding box center [568, 205] width 82 height 27
click at [455, 209] on input "True" at bounding box center [537, 205] width 9 height 7
radio input "true"
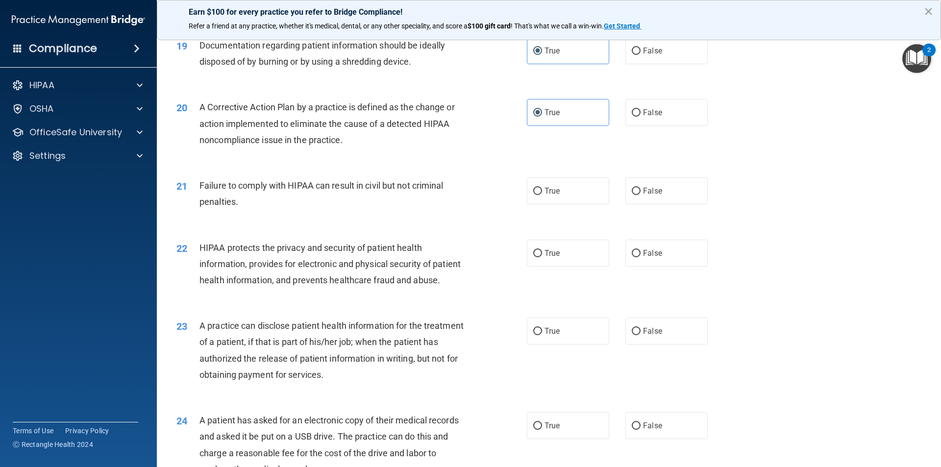
scroll to position [1314, 0]
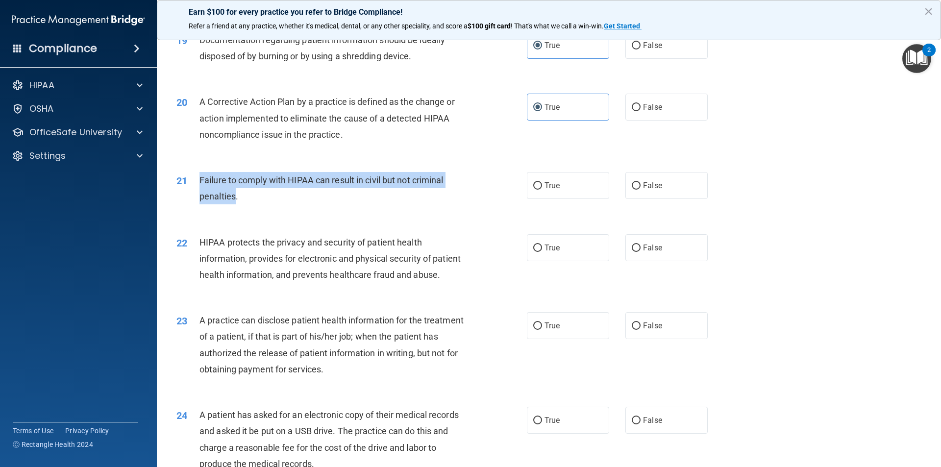
drag, startPoint x: 236, startPoint y: 215, endPoint x: 196, endPoint y: 205, distance: 42.0
click at [196, 205] on div "21 Failure to comply with HIPAA can result in civil but not criminal penalties." at bounding box center [352, 190] width 380 height 37
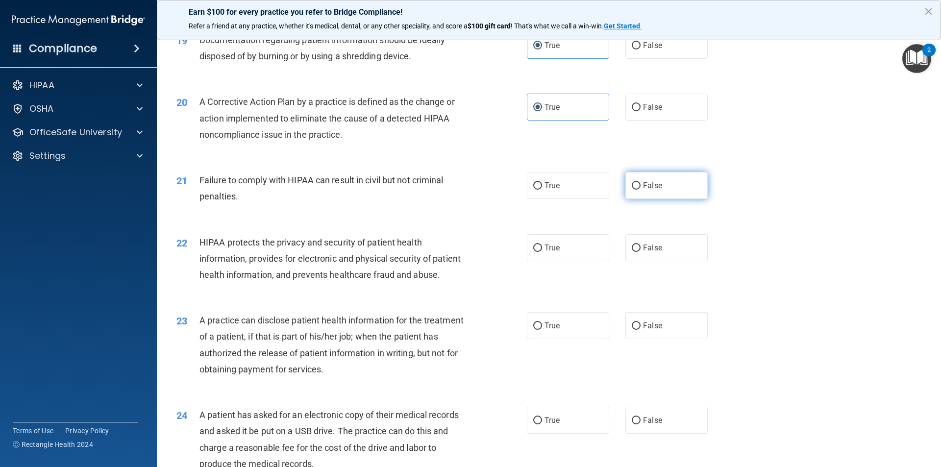
click at [455, 190] on span "False" at bounding box center [652, 185] width 19 height 9
click at [455, 190] on input "False" at bounding box center [636, 185] width 9 height 7
radio input "true"
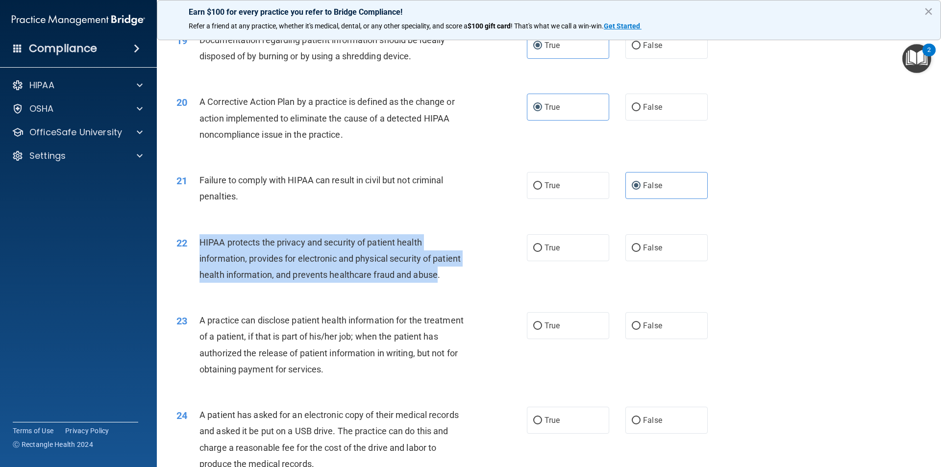
drag, startPoint x: 224, startPoint y: 309, endPoint x: 200, endPoint y: 261, distance: 53.5
click at [200, 261] on span "HIPAA protects the privacy and security of patient health information, provides…" at bounding box center [330, 258] width 261 height 43
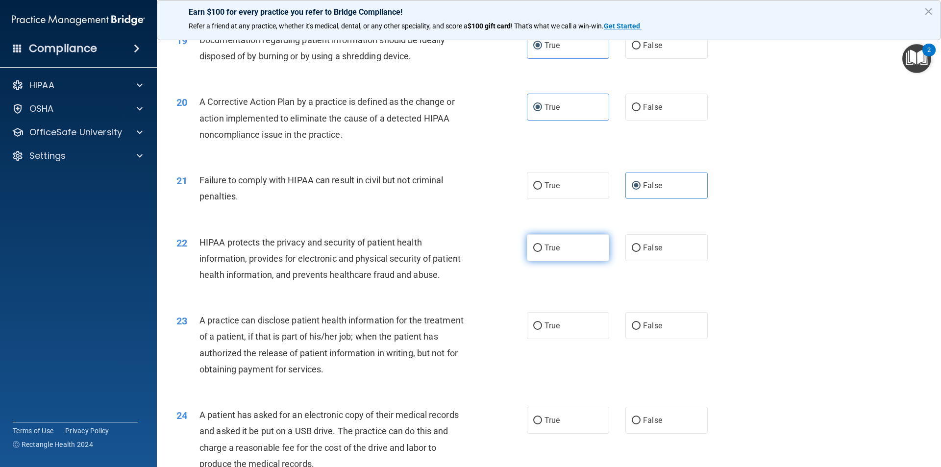
click at [455, 261] on label "True" at bounding box center [568, 247] width 82 height 27
click at [455, 252] on input "True" at bounding box center [537, 248] width 9 height 7
radio input "true"
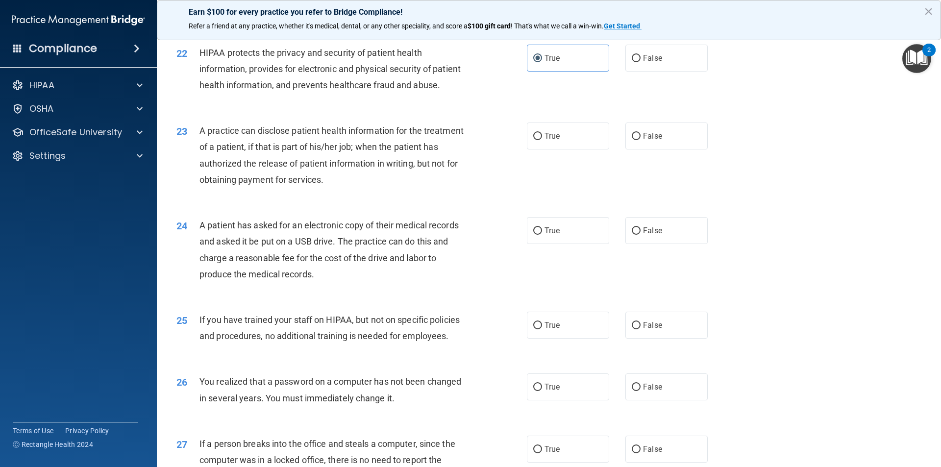
scroll to position [1510, 0]
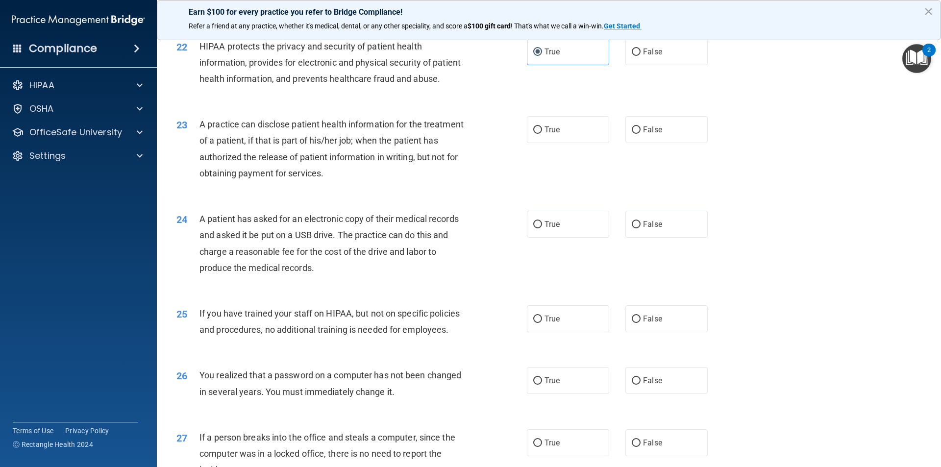
click at [368, 178] on span "A practice can disclose patient health information for the treatment of a patie…" at bounding box center [332, 148] width 264 height 59
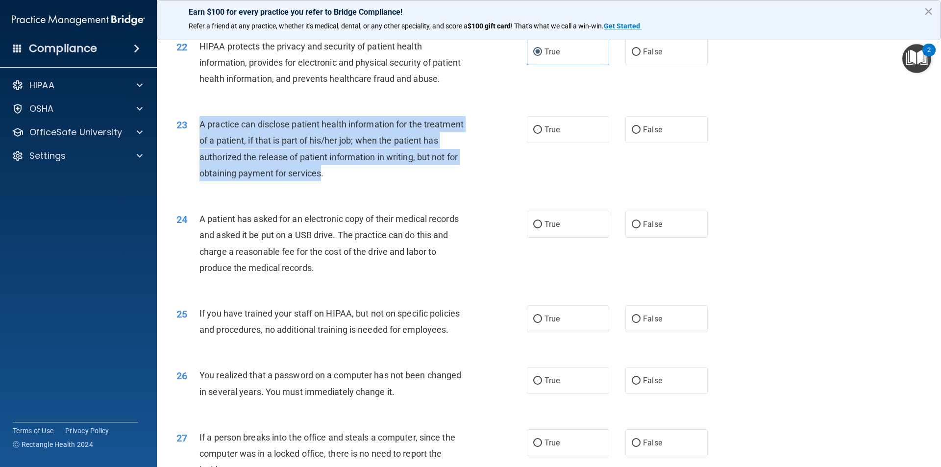
drag, startPoint x: 365, startPoint y: 207, endPoint x: 194, endPoint y: 161, distance: 177.0
click at [194, 161] on div "23 A practice can disclose patient health information for the treatment of a pa…" at bounding box center [352, 151] width 380 height 70
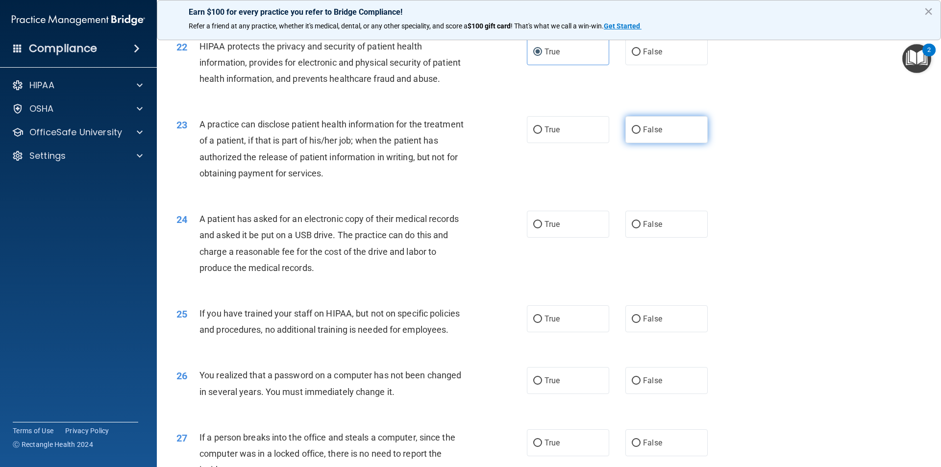
click at [455, 143] on label "False" at bounding box center [666, 129] width 82 height 27
click at [455, 134] on input "False" at bounding box center [636, 129] width 9 height 7
radio input "true"
click at [455, 238] on label "True" at bounding box center [568, 224] width 82 height 27
click at [455, 228] on input "True" at bounding box center [537, 224] width 9 height 7
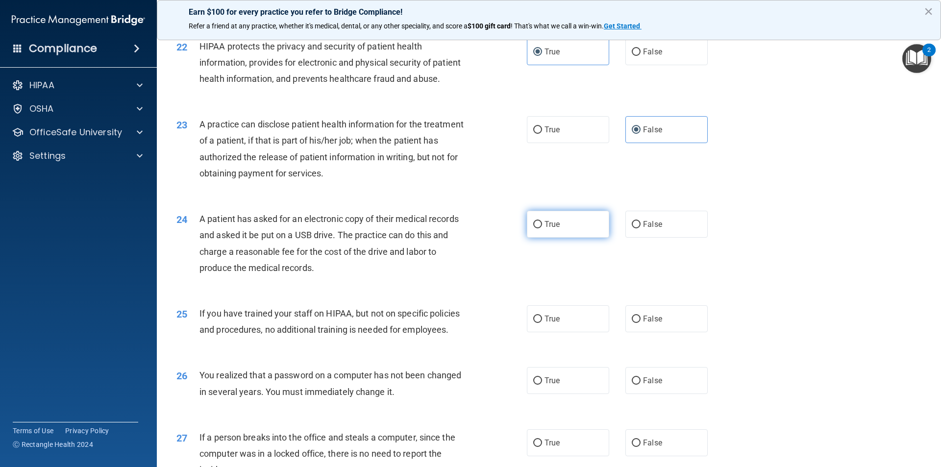
radio input "true"
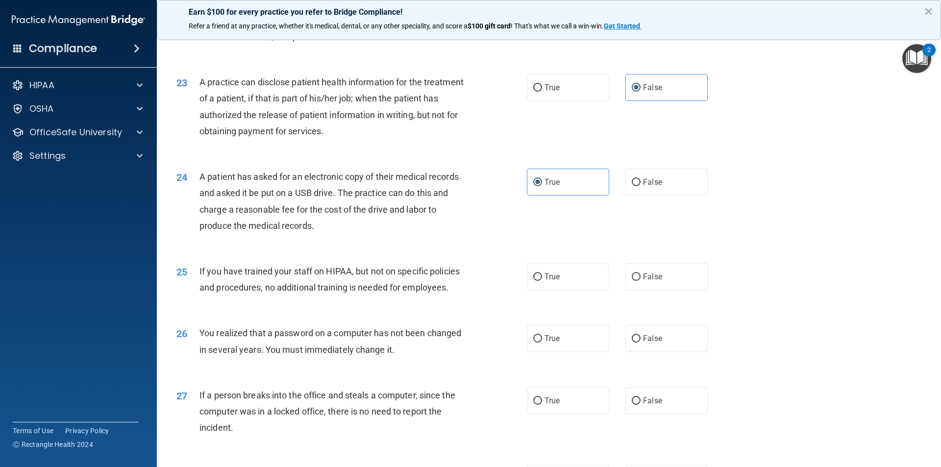
scroll to position [1657, 0]
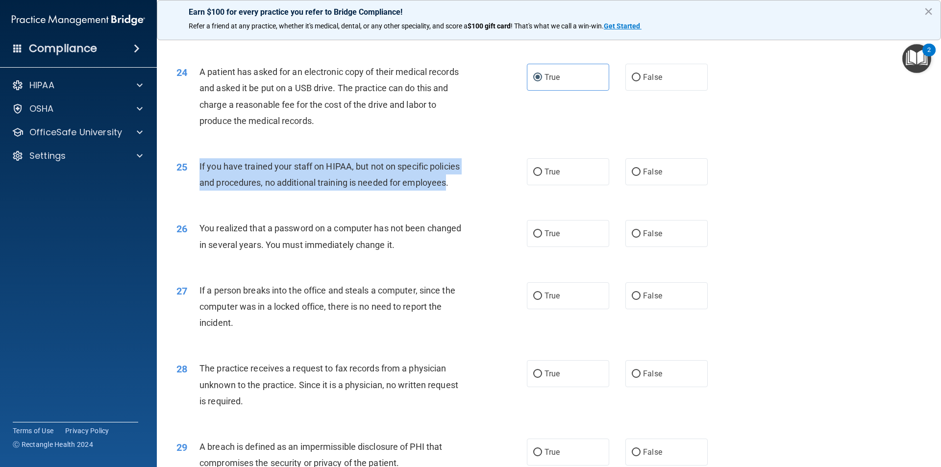
drag, startPoint x: 448, startPoint y: 217, endPoint x: 185, endPoint y: 201, distance: 263.2
click at [185, 196] on div "25 If you have trained your staff on HIPAA, but not on specific policies and pr…" at bounding box center [352, 176] width 380 height 37
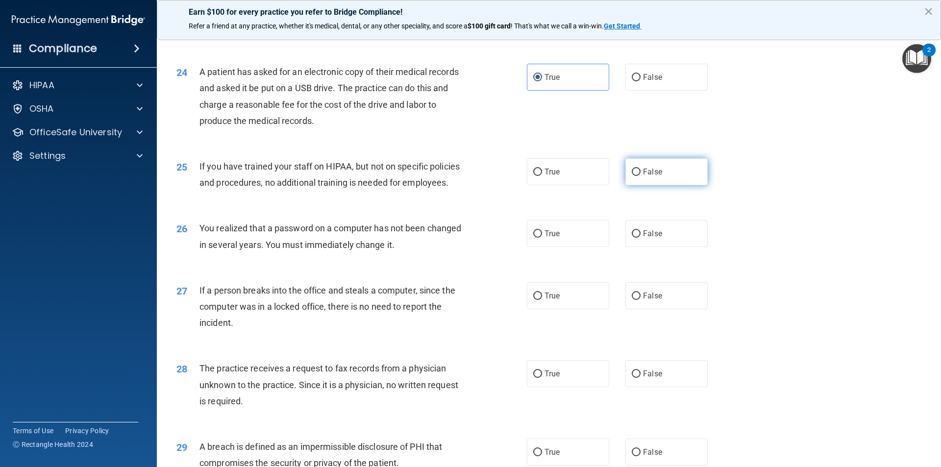
click at [455, 176] on span "False" at bounding box center [652, 171] width 19 height 9
click at [455, 176] on input "False" at bounding box center [636, 172] width 9 height 7
radio input "true"
click at [455, 247] on label "True" at bounding box center [568, 233] width 82 height 27
click at [455, 238] on input "True" at bounding box center [537, 233] width 9 height 7
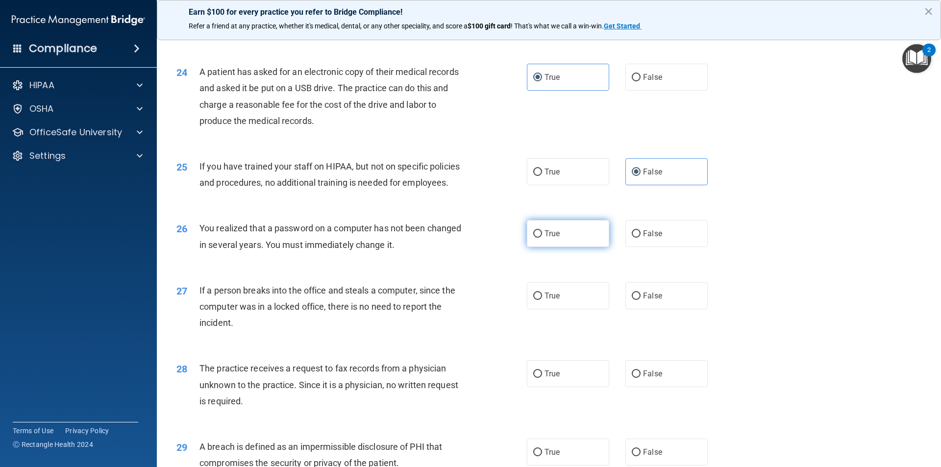
radio input "true"
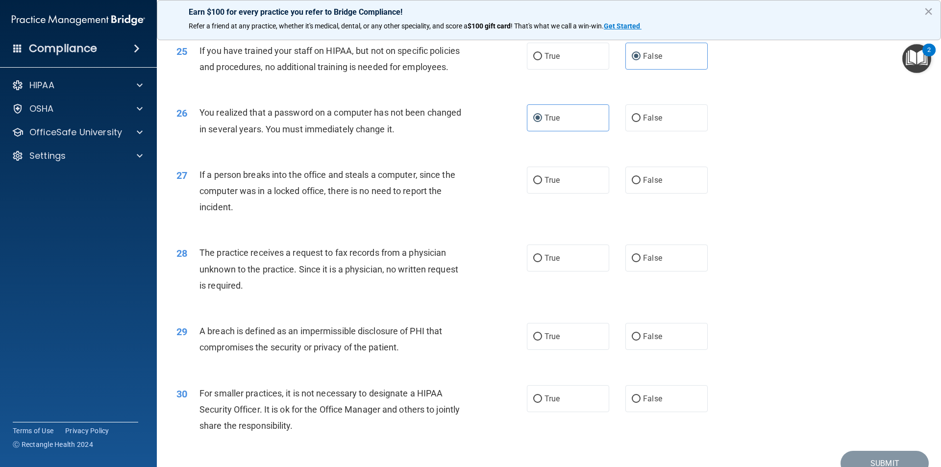
scroll to position [1804, 0]
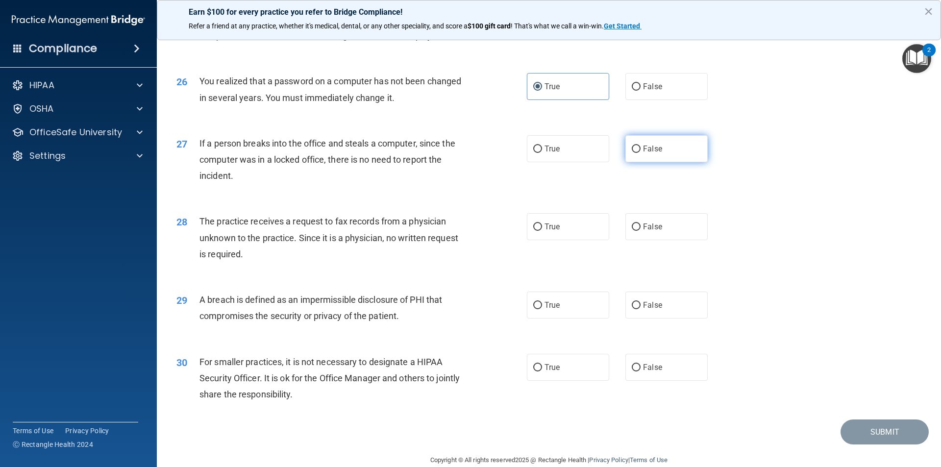
click at [455, 162] on label "False" at bounding box center [666, 148] width 82 height 27
click at [455, 153] on input "False" at bounding box center [636, 149] width 9 height 7
radio input "true"
click at [455, 240] on label "False" at bounding box center [666, 226] width 82 height 27
click at [455, 231] on input "False" at bounding box center [636, 227] width 9 height 7
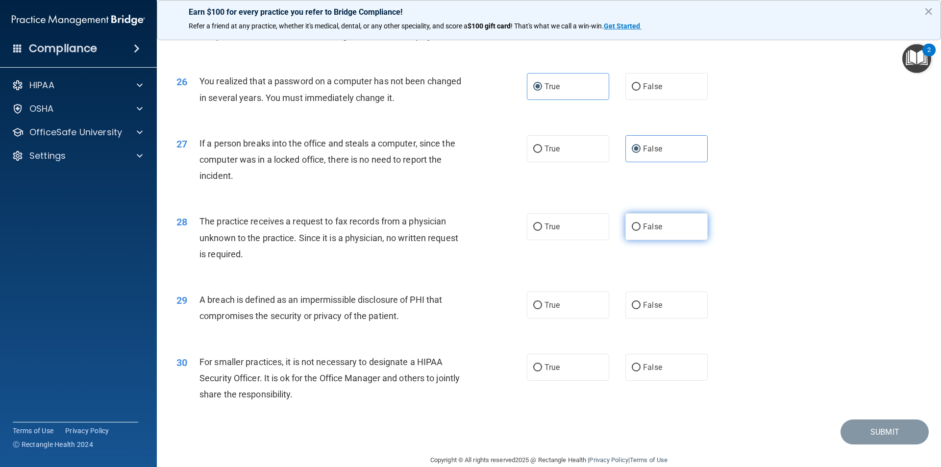
radio input "true"
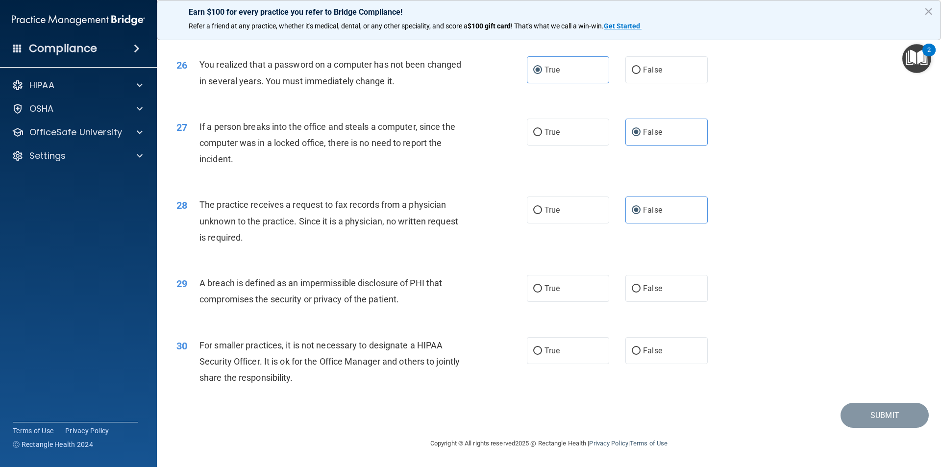
scroll to position [1853, 0]
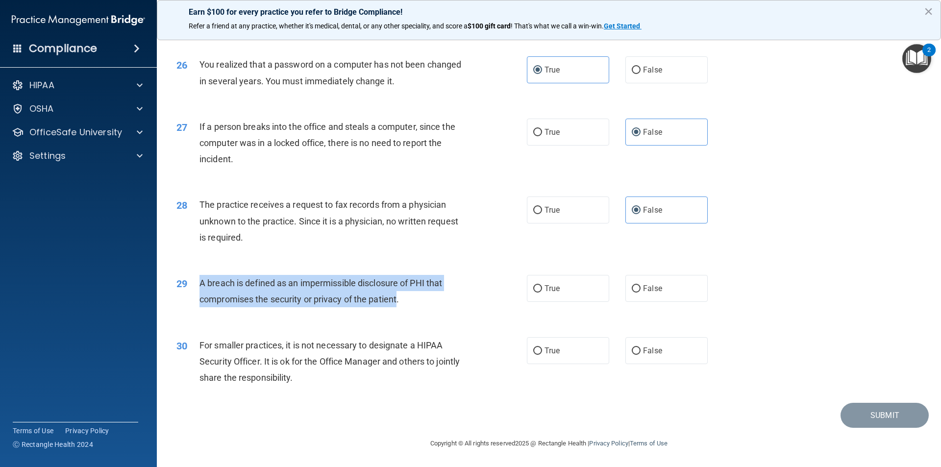
drag, startPoint x: 398, startPoint y: 300, endPoint x: 200, endPoint y: 277, distance: 198.5
click at [200, 277] on div "A breach is defined as an impermissible disclosure of PHI that compromises the …" at bounding box center [337, 291] width 274 height 32
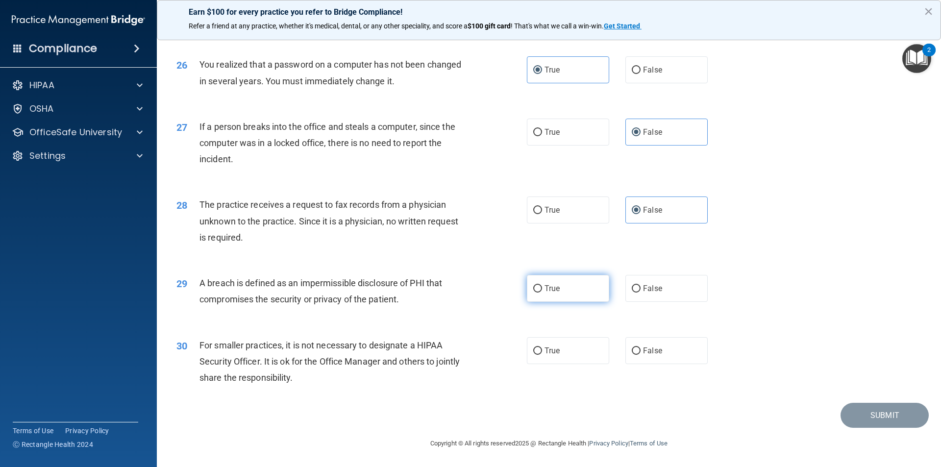
click at [455, 283] on label "True" at bounding box center [568, 288] width 82 height 27
click at [455, 285] on input "True" at bounding box center [537, 288] width 9 height 7
radio input "true"
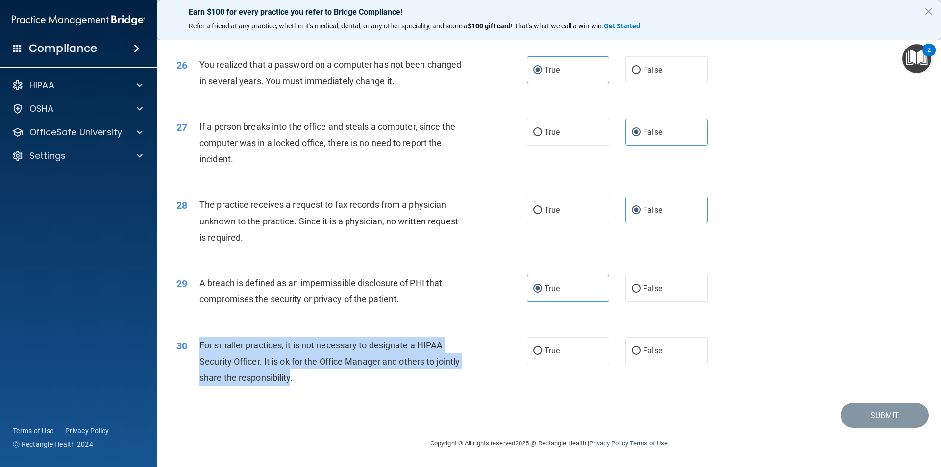
drag, startPoint x: 317, startPoint y: 376, endPoint x: 197, endPoint y: 343, distance: 124.6
click at [197, 343] on div "30 For smaller practices, it is not necessary to designate a HIPAA Security Off…" at bounding box center [352, 364] width 380 height 54
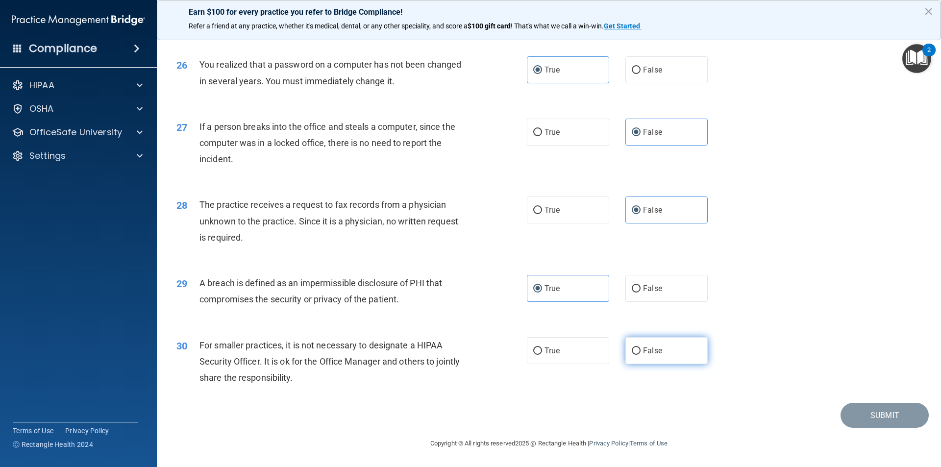
click at [455, 360] on label "False" at bounding box center [666, 350] width 82 height 27
click at [455, 355] on input "False" at bounding box center [636, 351] width 9 height 7
radio input "true"
click at [455, 413] on button "Submit" at bounding box center [885, 415] width 88 height 25
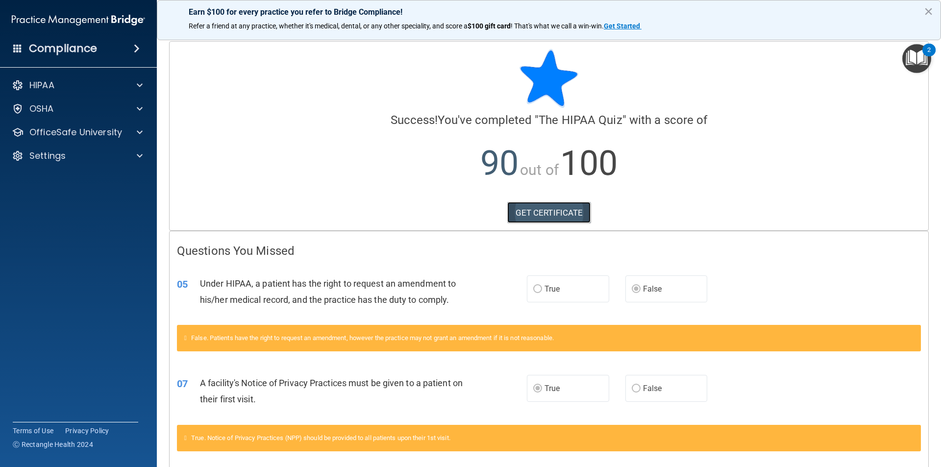
click at [455, 209] on link "GET CERTIFICATE" at bounding box center [549, 213] width 84 height 22
click at [146, 83] on div at bounding box center [138, 85] width 25 height 12
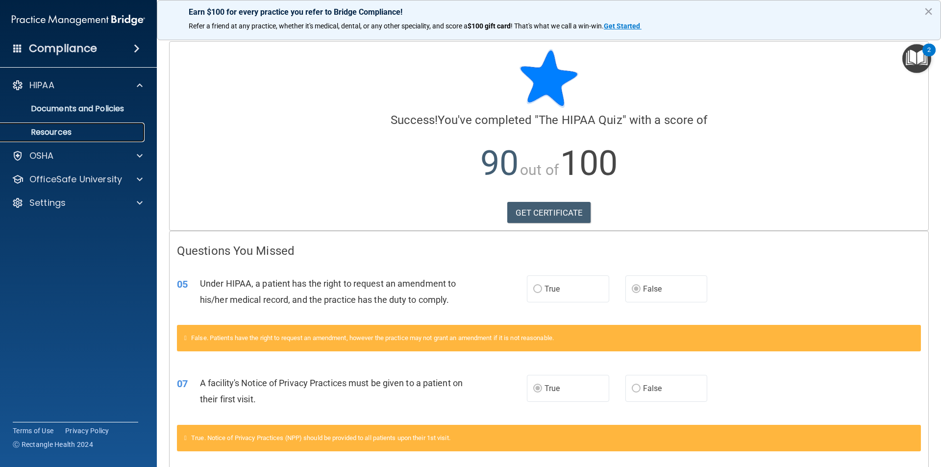
click at [77, 127] on link "Resources" at bounding box center [67, 133] width 154 height 20
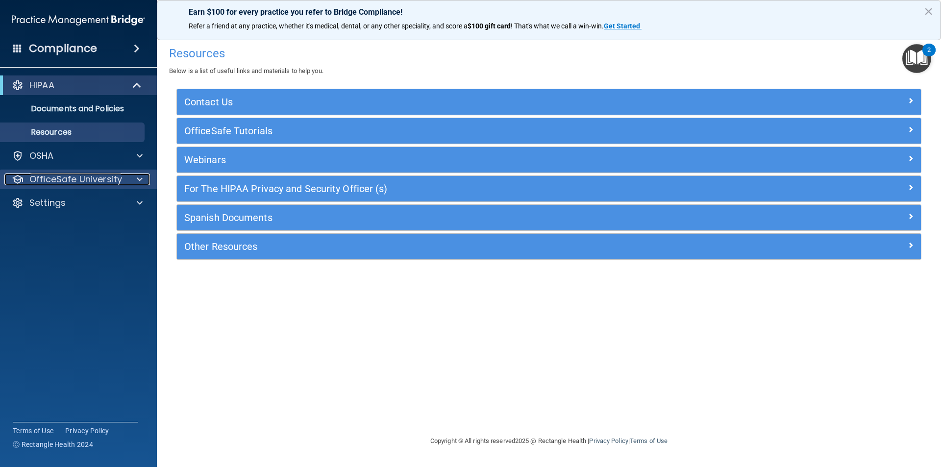
click at [144, 182] on div at bounding box center [138, 180] width 25 height 12
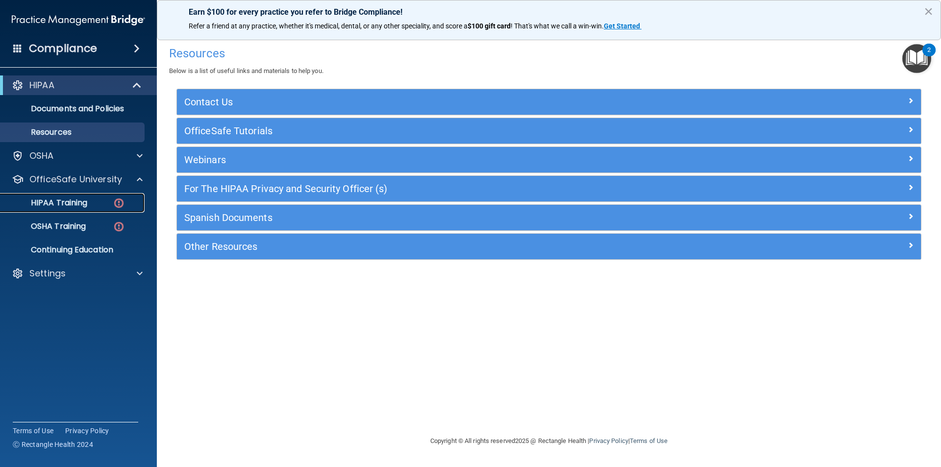
click at [113, 201] on img at bounding box center [119, 203] width 12 height 12
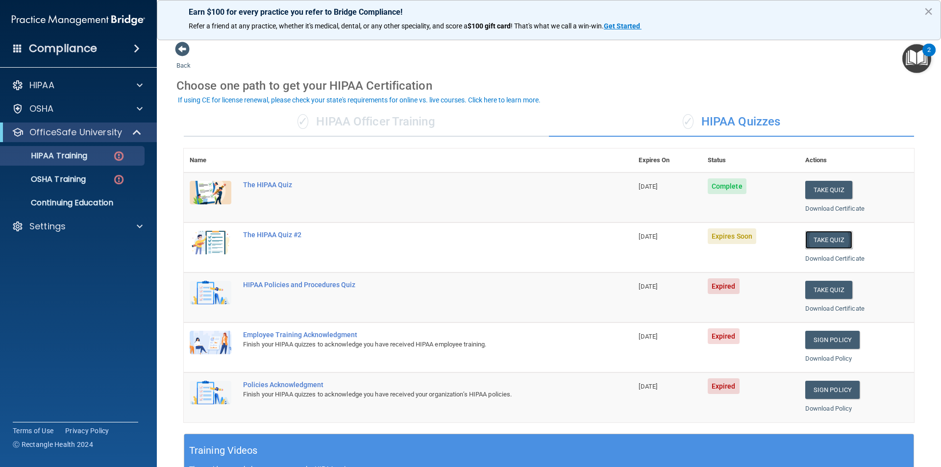
click at [455, 241] on button "Take Quiz" at bounding box center [828, 240] width 47 height 18
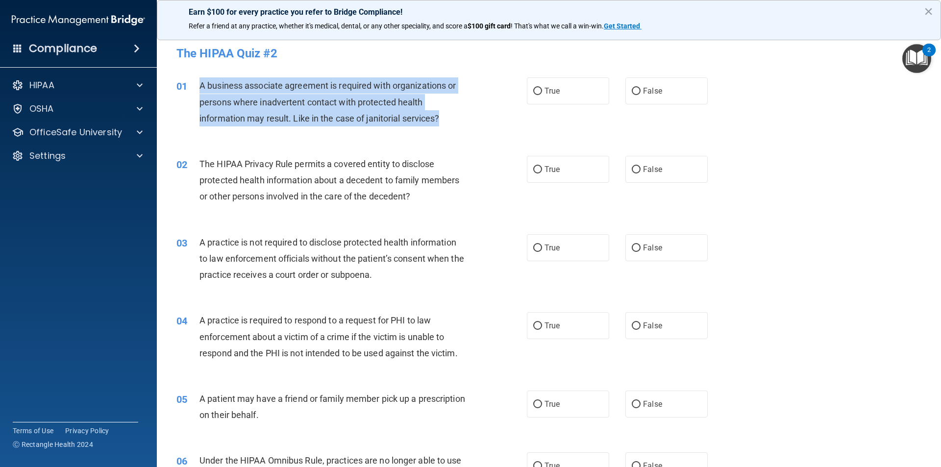
drag, startPoint x: 441, startPoint y: 117, endPoint x: 196, endPoint y: 86, distance: 247.0
click at [196, 86] on div "01 A business associate agreement is required with organizations or persons whe…" at bounding box center [352, 104] width 380 height 54
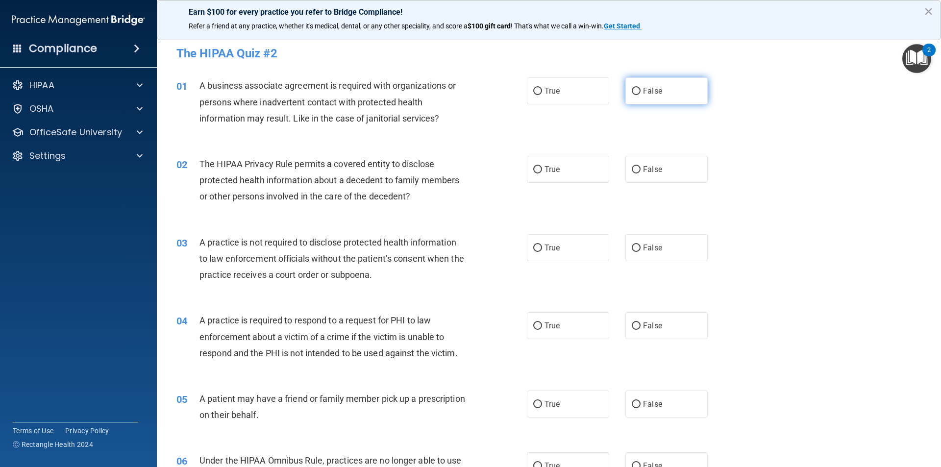
click at [455, 86] on label "False" at bounding box center [666, 90] width 82 height 27
click at [455, 88] on input "False" at bounding box center [636, 91] width 9 height 7
radio input "true"
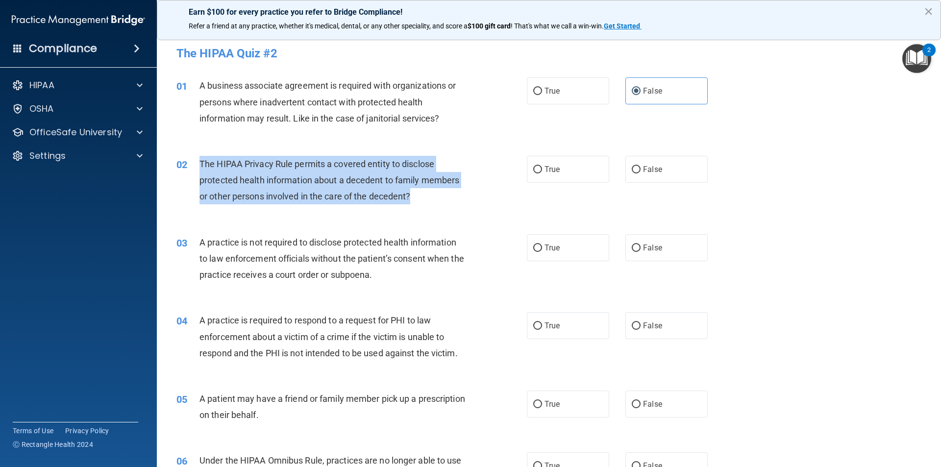
drag, startPoint x: 410, startPoint y: 195, endPoint x: 198, endPoint y: 168, distance: 214.0
click at [198, 168] on div "02 The HIPAA Privacy Rule permits a covered entity to disclose protected health…" at bounding box center [352, 183] width 380 height 54
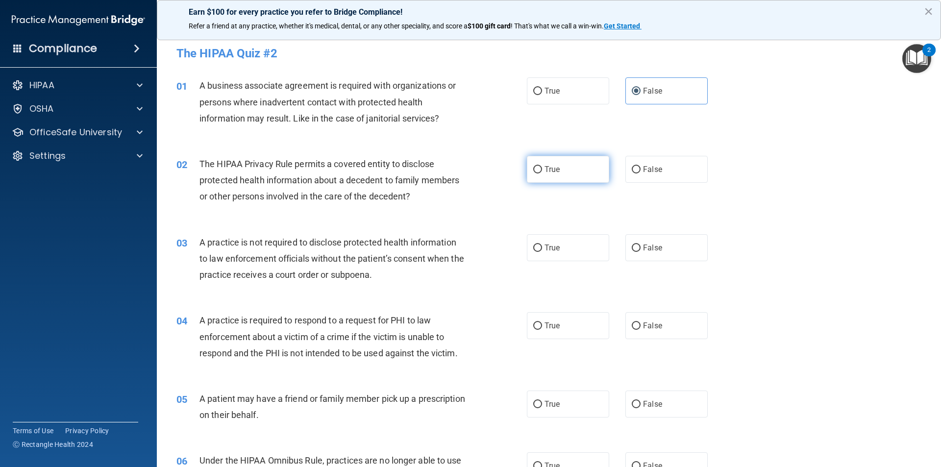
click at [455, 176] on label "True" at bounding box center [568, 169] width 82 height 27
click at [455, 174] on input "True" at bounding box center [537, 169] width 9 height 7
radio input "true"
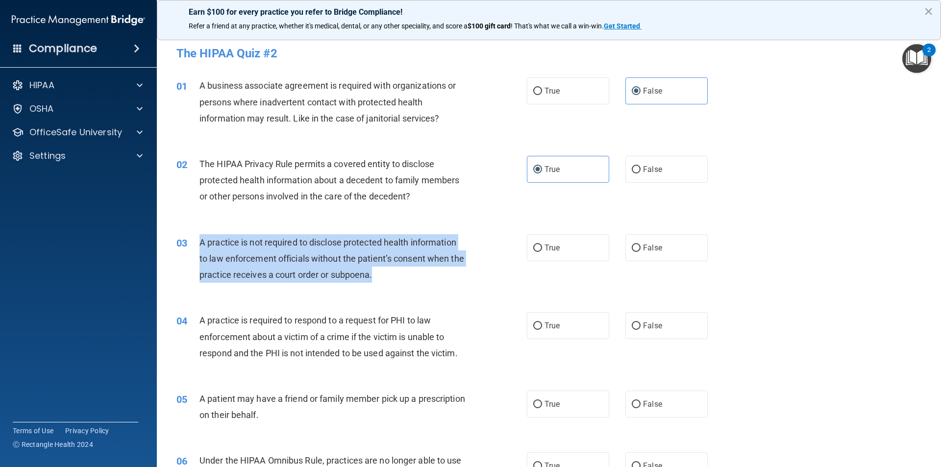
drag, startPoint x: 388, startPoint y: 276, endPoint x: 201, endPoint y: 238, distance: 190.1
click at [201, 238] on span "A practice is not required to disclose protected health information to law enfo…" at bounding box center [332, 258] width 265 height 43
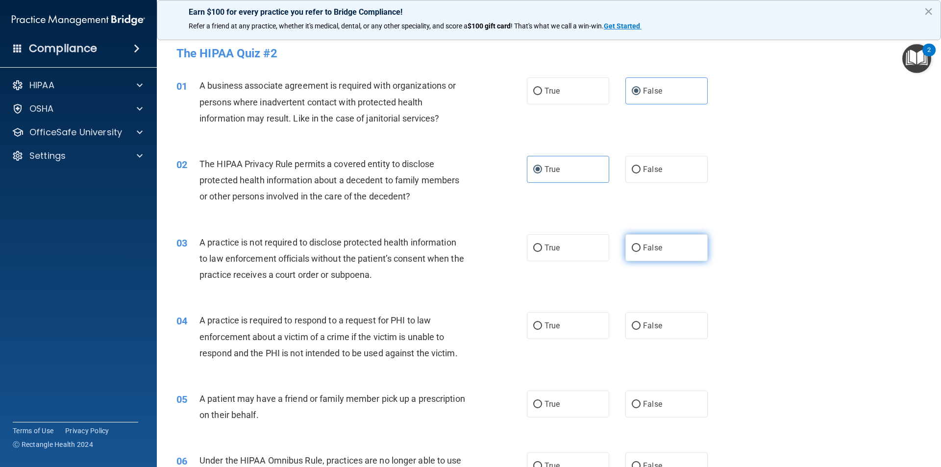
click at [455, 253] on label "False" at bounding box center [666, 247] width 82 height 27
click at [455, 252] on input "False" at bounding box center [636, 248] width 9 height 7
radio input "true"
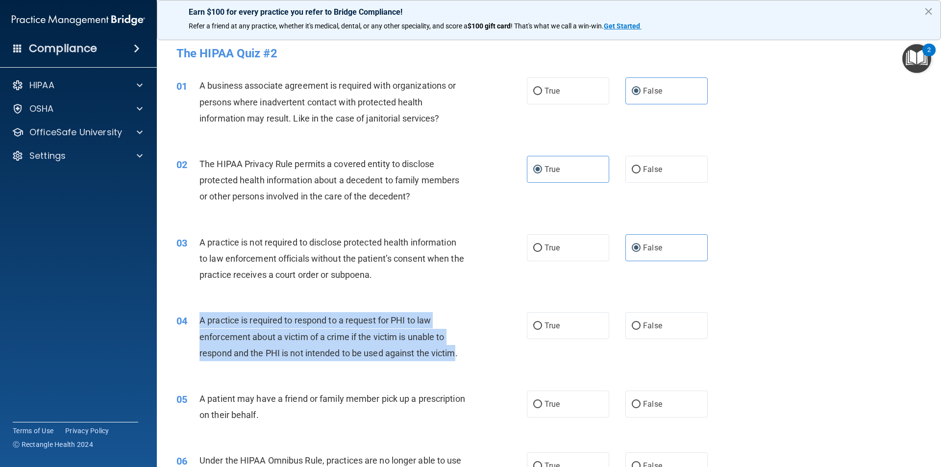
drag, startPoint x: 458, startPoint y: 355, endPoint x: 200, endPoint y: 322, distance: 261.0
click at [200, 322] on span "A practice is required to respond to a request for PHI to law enforcement about…" at bounding box center [329, 336] width 258 height 43
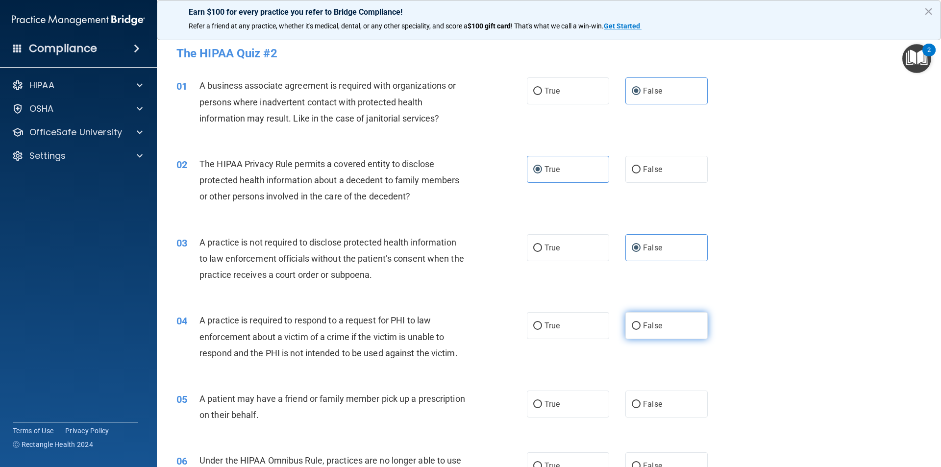
click at [455, 325] on span "False" at bounding box center [652, 325] width 19 height 9
click at [455, 325] on input "False" at bounding box center [636, 326] width 9 height 7
radio input "true"
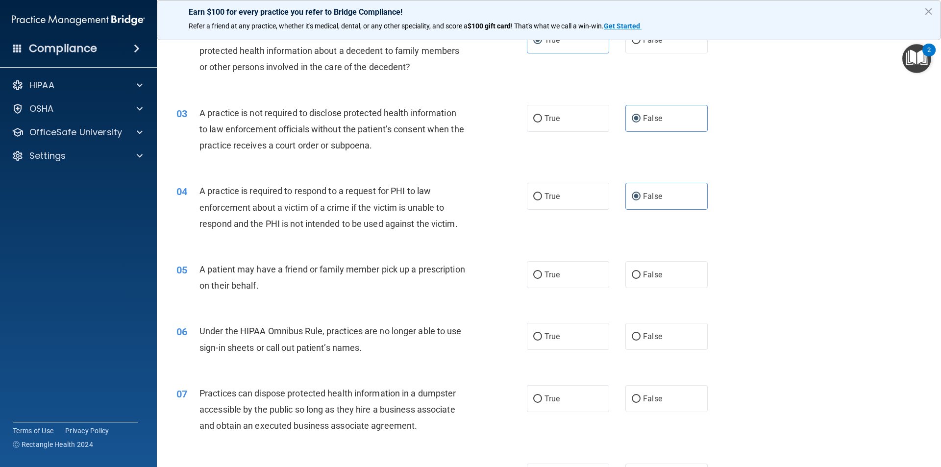
scroll to position [196, 0]
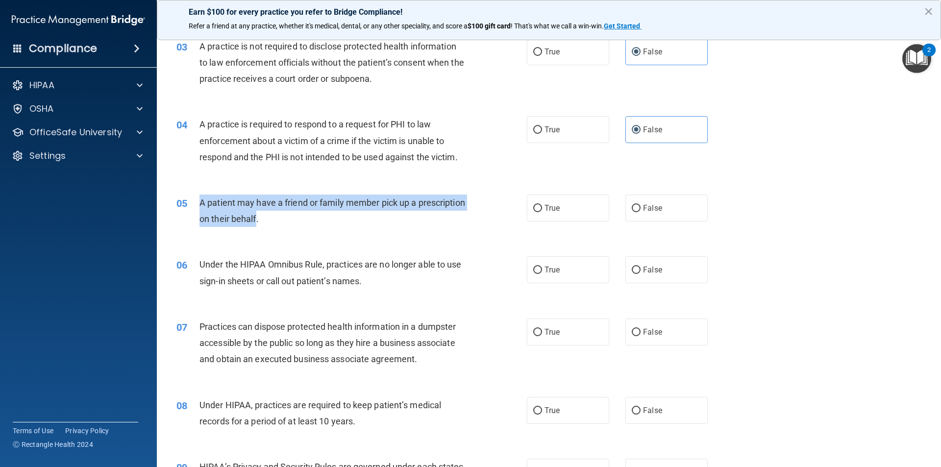
drag, startPoint x: 307, startPoint y: 219, endPoint x: 200, endPoint y: 199, distance: 108.8
click at [200, 199] on span "A patient may have a friend or family member pick up a prescription on their be…" at bounding box center [333, 211] width 266 height 26
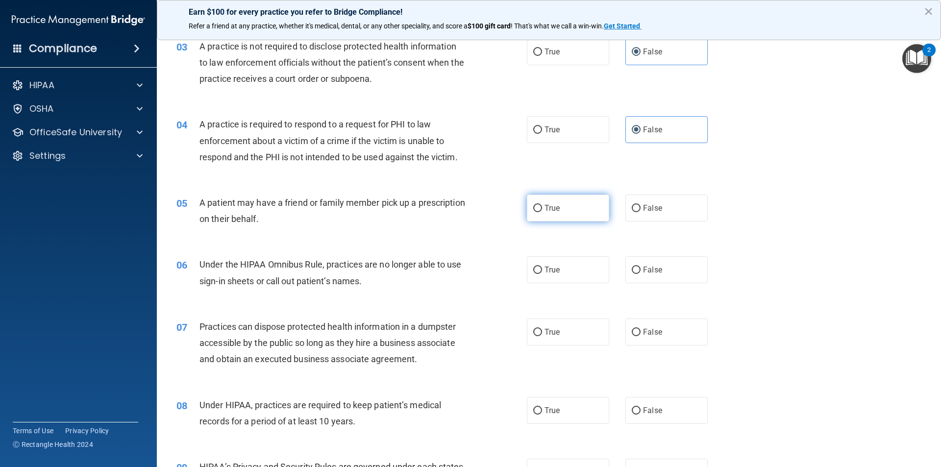
click at [455, 214] on label "True" at bounding box center [568, 208] width 82 height 27
click at [455, 212] on input "True" at bounding box center [537, 208] width 9 height 7
radio input "true"
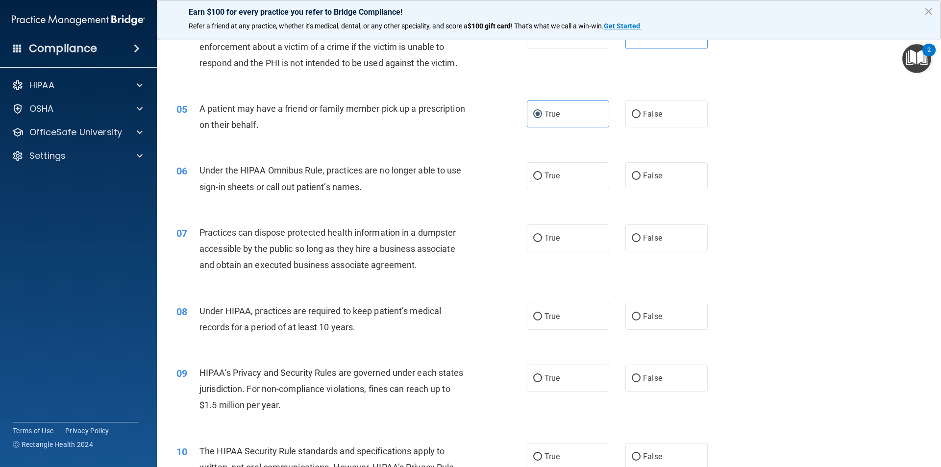
scroll to position [294, 0]
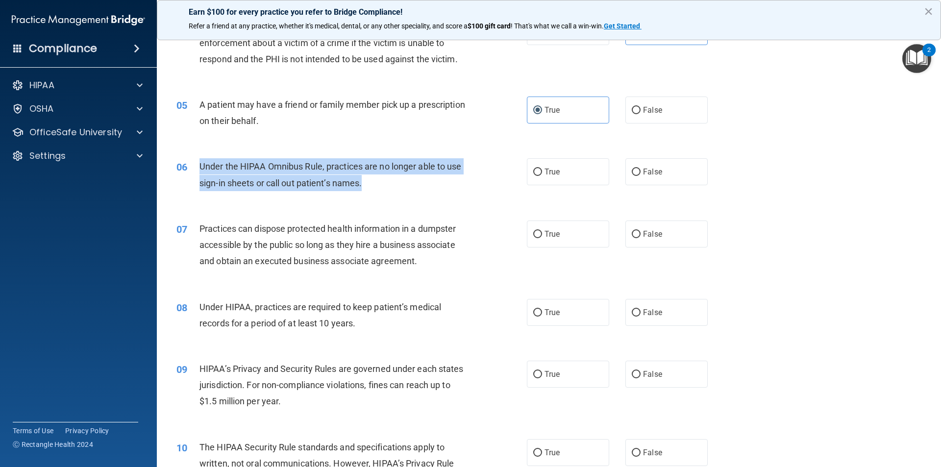
drag, startPoint x: 362, startPoint y: 184, endPoint x: 200, endPoint y: 162, distance: 163.3
click at [200, 162] on span "Under the HIPAA Omnibus Rule, practices are no longer able to use sign-in sheet…" at bounding box center [331, 174] width 262 height 26
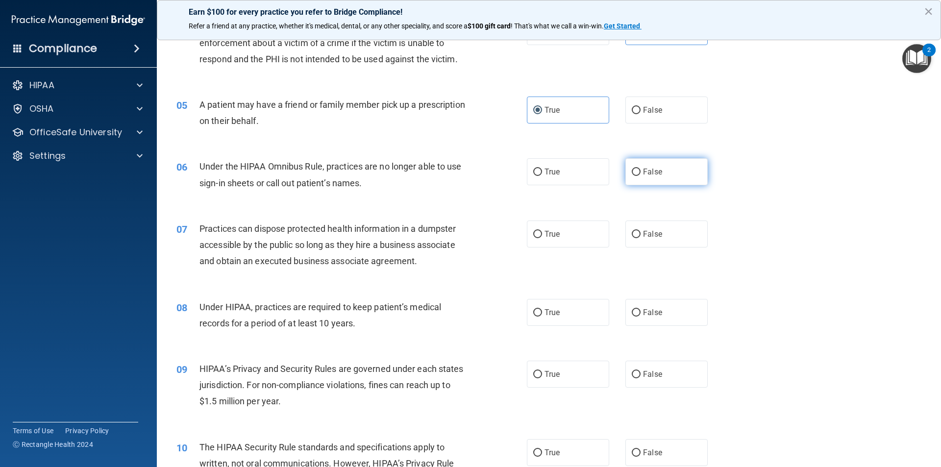
click at [455, 172] on span "False" at bounding box center [652, 171] width 19 height 9
click at [455, 172] on input "False" at bounding box center [636, 172] width 9 height 7
radio input "true"
click at [455, 240] on label "False" at bounding box center [666, 234] width 82 height 27
click at [455, 238] on input "False" at bounding box center [636, 234] width 9 height 7
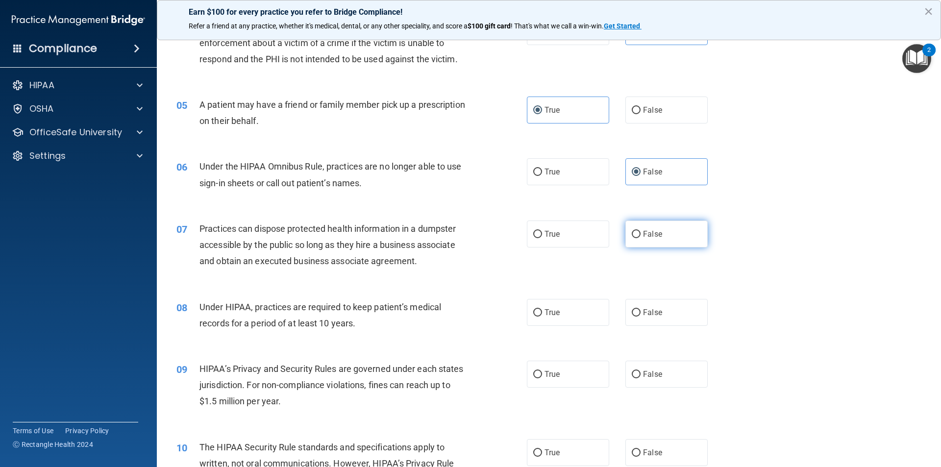
radio input "true"
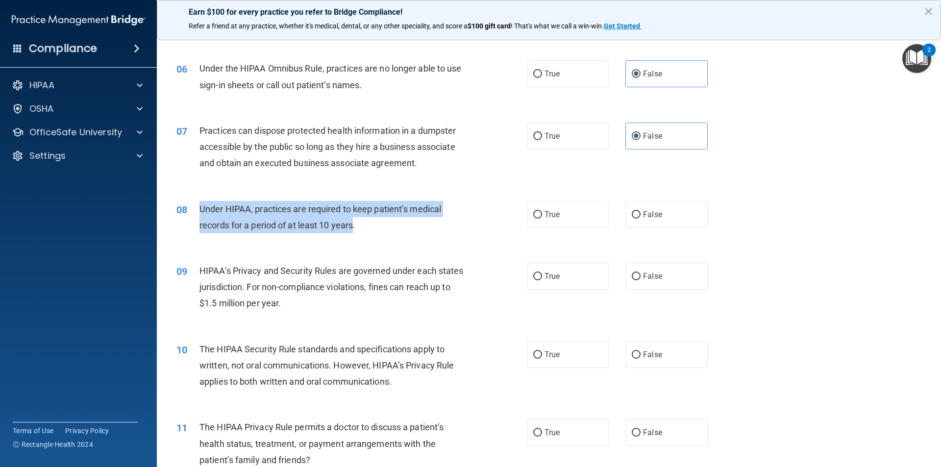
drag, startPoint x: 356, startPoint y: 225, endPoint x: 200, endPoint y: 212, distance: 156.4
click at [200, 212] on span "Under HIPAA, practices are required to keep patient’s medical records for a per…" at bounding box center [321, 217] width 242 height 26
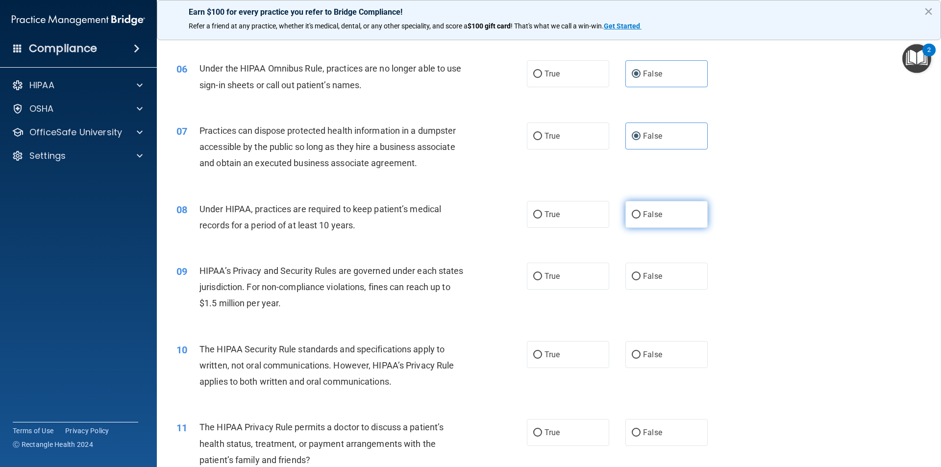
click at [455, 220] on label "False" at bounding box center [666, 214] width 82 height 27
click at [455, 219] on input "False" at bounding box center [636, 214] width 9 height 7
radio input "true"
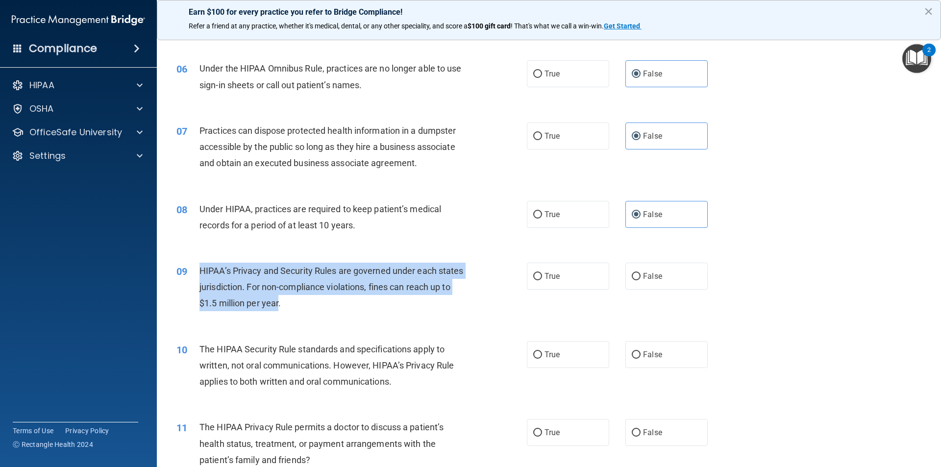
drag, startPoint x: 302, startPoint y: 303, endPoint x: 194, endPoint y: 271, distance: 113.4
click at [194, 271] on div "09 HIPAA’s Privacy and Security Rules are governed under each states jurisdicti…" at bounding box center [352, 290] width 380 height 54
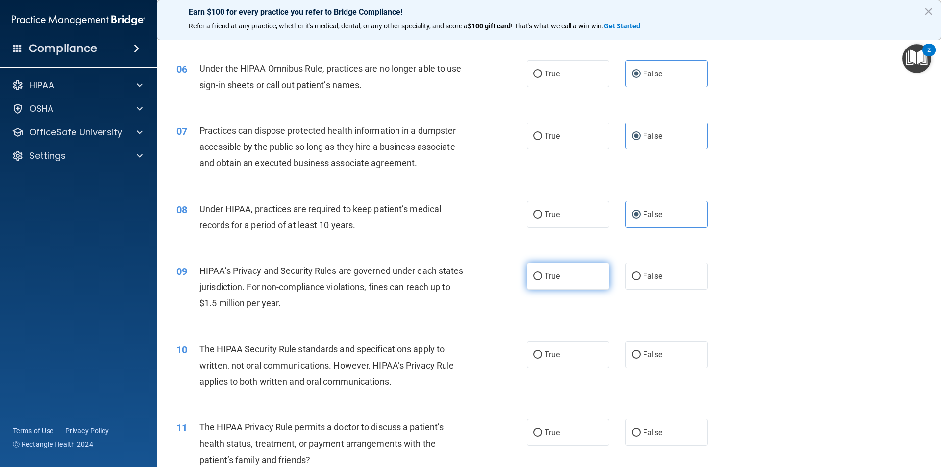
click at [455, 275] on label "True" at bounding box center [568, 276] width 82 height 27
click at [455, 275] on input "True" at bounding box center [537, 276] width 9 height 7
radio input "true"
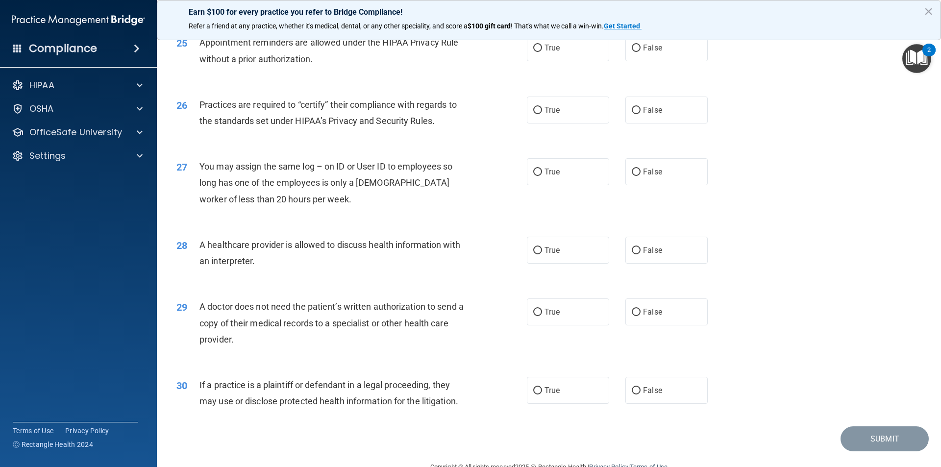
scroll to position [1815, 0]
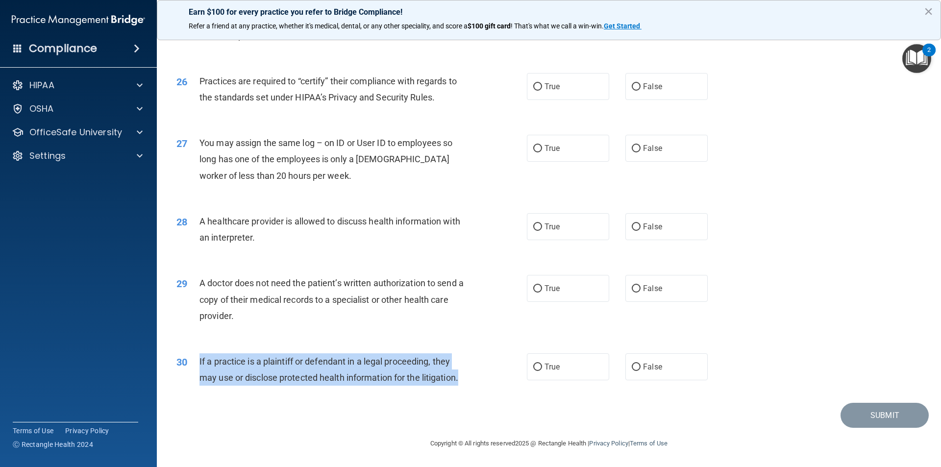
drag, startPoint x: 461, startPoint y: 380, endPoint x: 191, endPoint y: 362, distance: 270.7
click at [189, 362] on div "30 If a practice is a plaintiff or defendant in a legal proceeding, they may us…" at bounding box center [352, 371] width 380 height 37
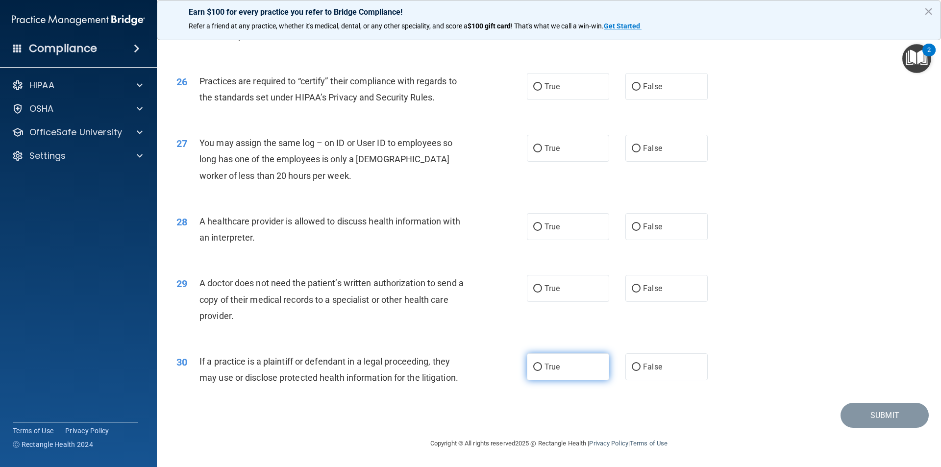
click at [455, 373] on label "True" at bounding box center [568, 366] width 82 height 27
click at [455, 371] on input "True" at bounding box center [537, 367] width 9 height 7
radio input "true"
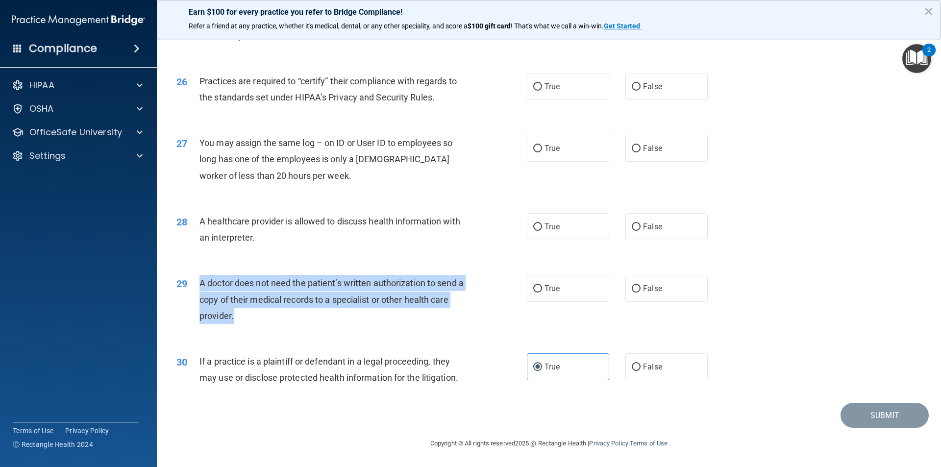
drag, startPoint x: 232, startPoint y: 317, endPoint x: 197, endPoint y: 287, distance: 45.9
click at [197, 287] on div "29 A doctor does not need the patient’s written authorization to send a copy of…" at bounding box center [352, 302] width 380 height 54
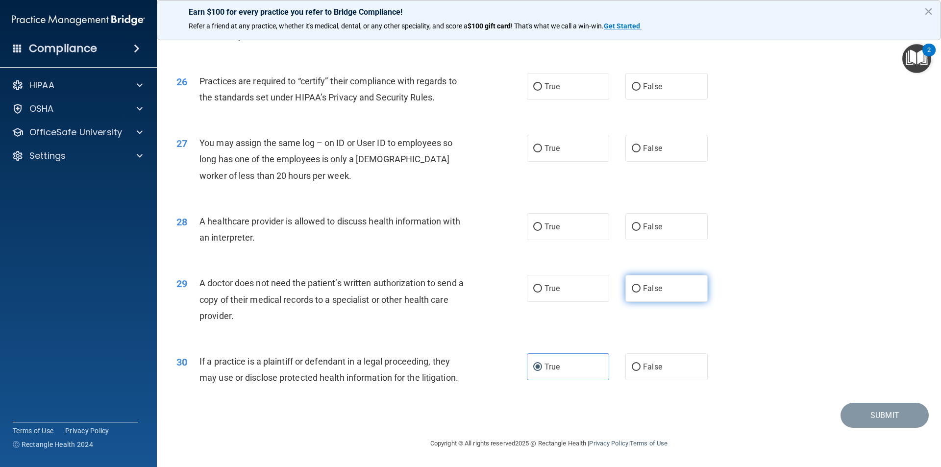
click at [455, 301] on label "False" at bounding box center [666, 288] width 82 height 27
click at [455, 293] on input "False" at bounding box center [636, 288] width 9 height 7
radio input "true"
click at [455, 230] on label "True" at bounding box center [568, 226] width 82 height 27
click at [455, 230] on input "True" at bounding box center [537, 227] width 9 height 7
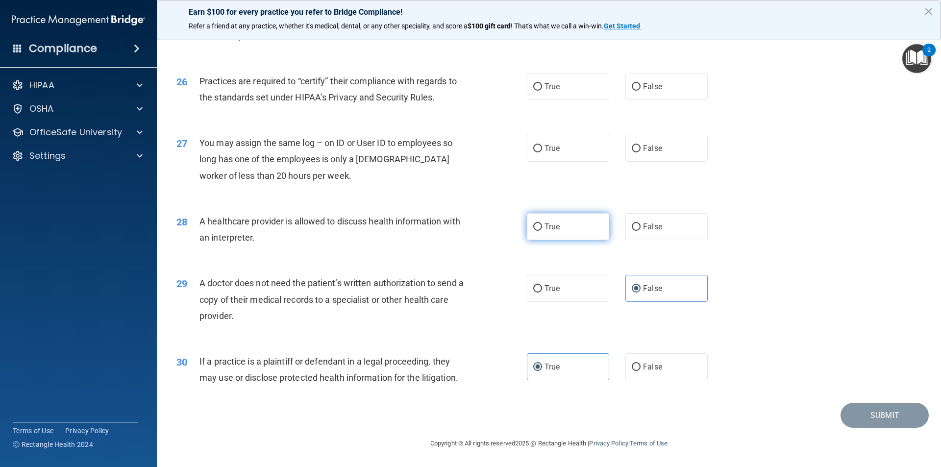
radio input "true"
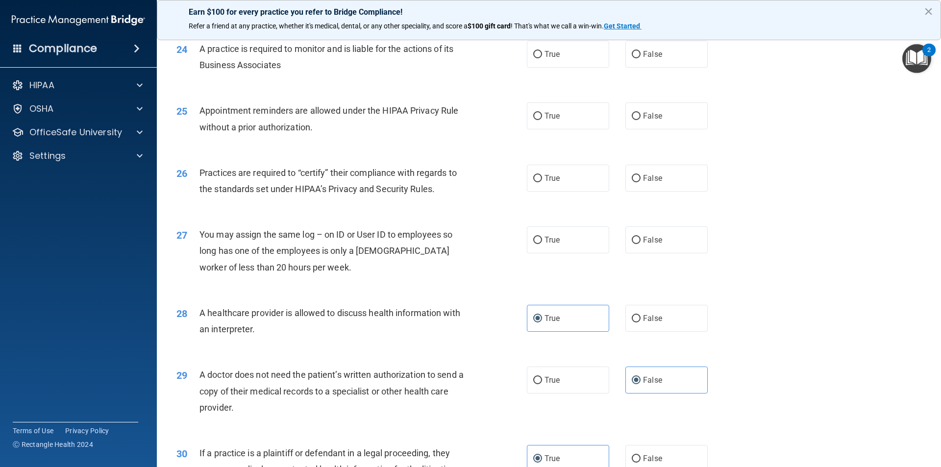
scroll to position [1717, 0]
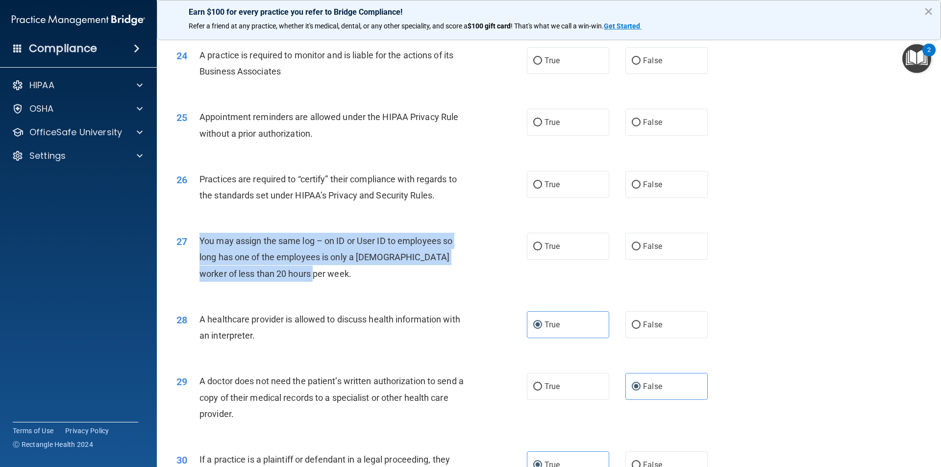
drag, startPoint x: 294, startPoint y: 275, endPoint x: 201, endPoint y: 243, distance: 97.5
click at [201, 243] on span "You may assign the same log – on ID or User ID to employees so long has one of …" at bounding box center [326, 257] width 253 height 43
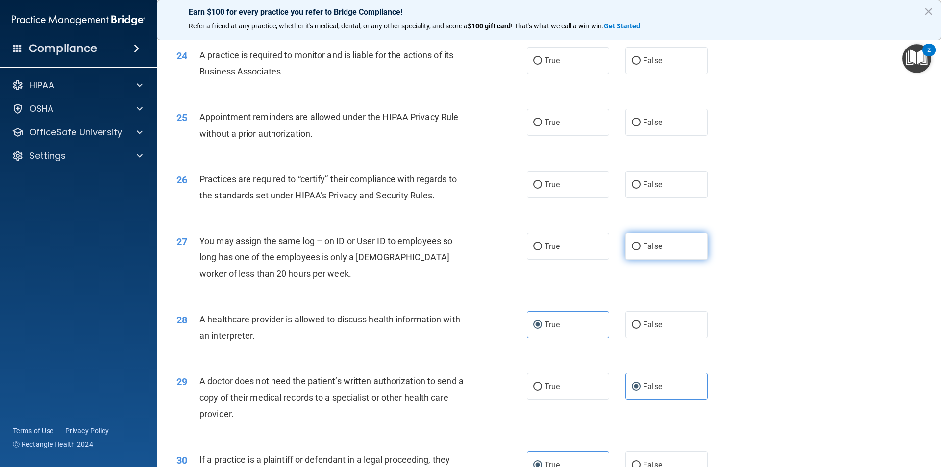
click at [455, 242] on span "False" at bounding box center [652, 246] width 19 height 9
click at [455, 243] on input "False" at bounding box center [636, 246] width 9 height 7
radio input "true"
click at [455, 187] on label "True" at bounding box center [568, 184] width 82 height 27
click at [455, 187] on input "True" at bounding box center [537, 184] width 9 height 7
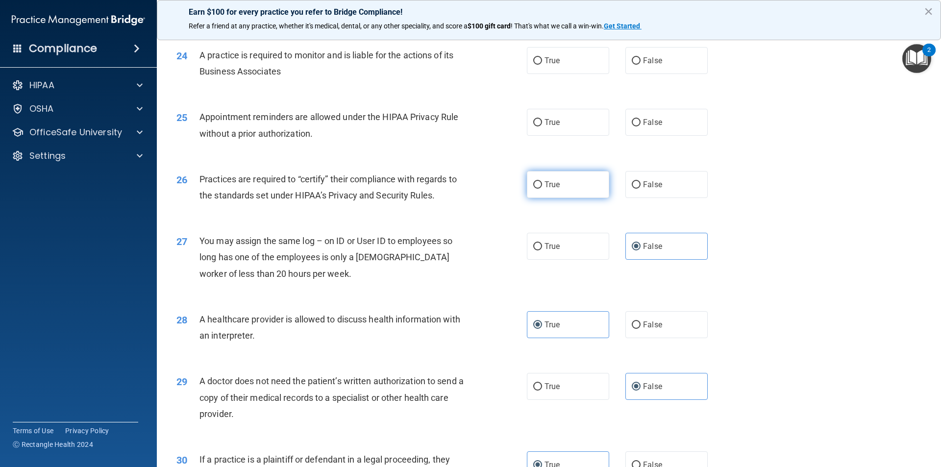
radio input "true"
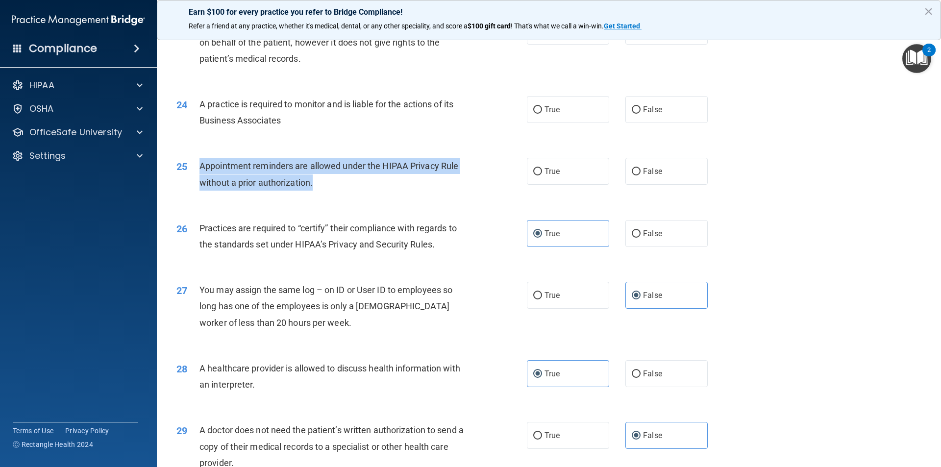
drag, startPoint x: 313, startPoint y: 183, endPoint x: 195, endPoint y: 165, distance: 119.0
click at [195, 165] on div "25 Appointment reminders are allowed under the HIPAA Privacy Rule without a pri…" at bounding box center [352, 176] width 380 height 37
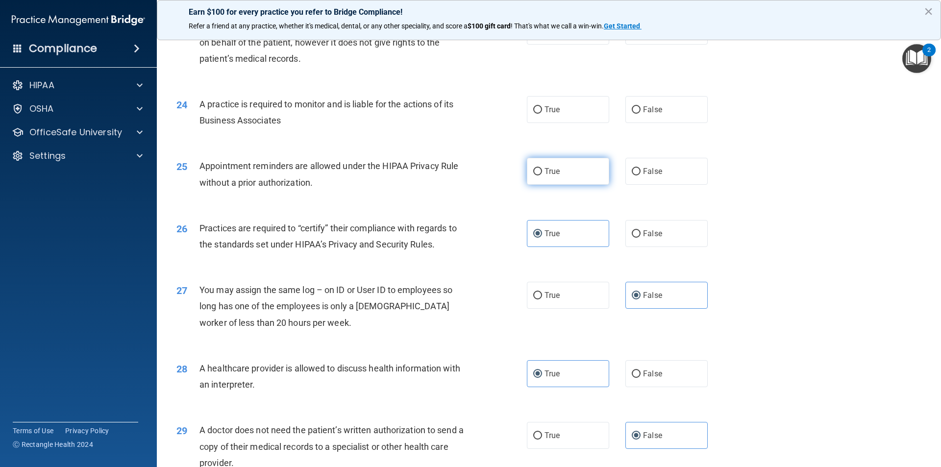
click at [455, 179] on label "True" at bounding box center [568, 171] width 82 height 27
click at [455, 175] on input "True" at bounding box center [537, 171] width 9 height 7
radio input "true"
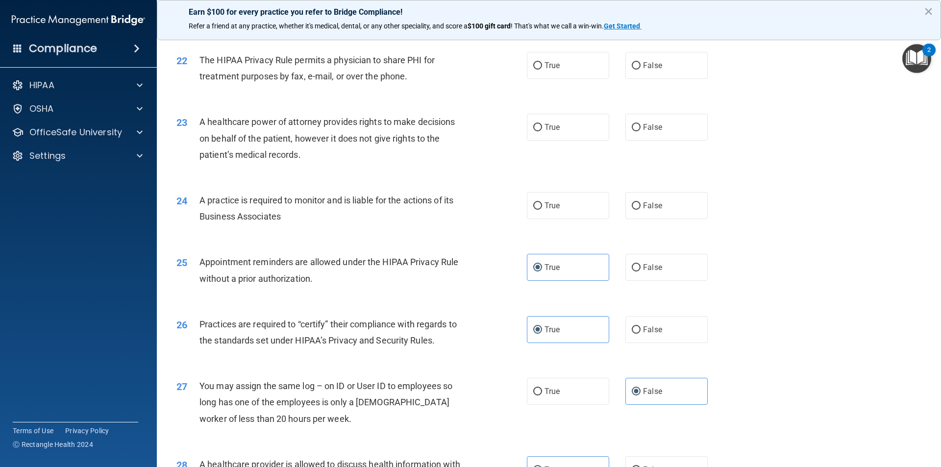
scroll to position [1570, 0]
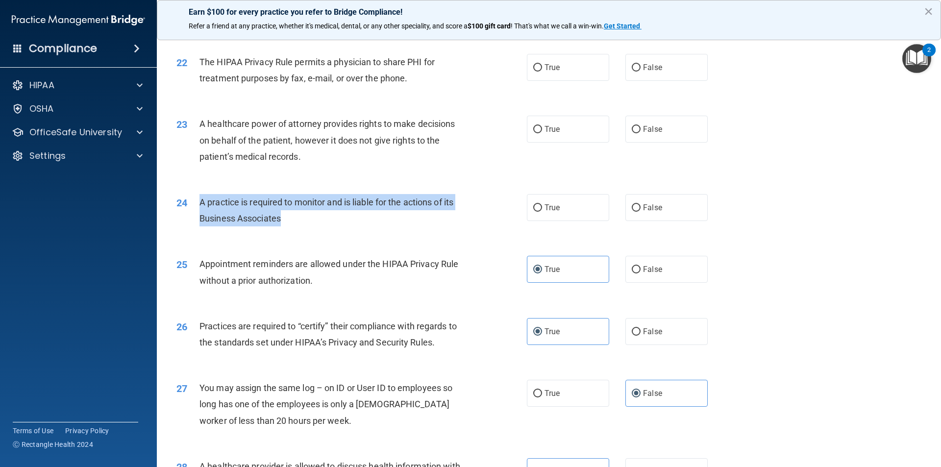
drag, startPoint x: 281, startPoint y: 218, endPoint x: 188, endPoint y: 200, distance: 94.9
click at [188, 200] on div "24 A practice is required to monitor and is liable for the actions of its Busin…" at bounding box center [352, 212] width 380 height 37
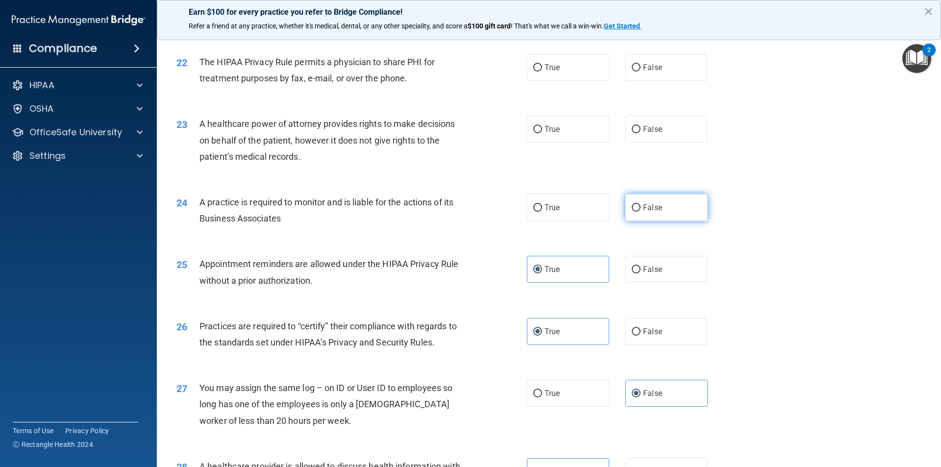
click at [455, 214] on label "False" at bounding box center [666, 207] width 82 height 27
click at [455, 212] on input "False" at bounding box center [636, 207] width 9 height 7
radio input "true"
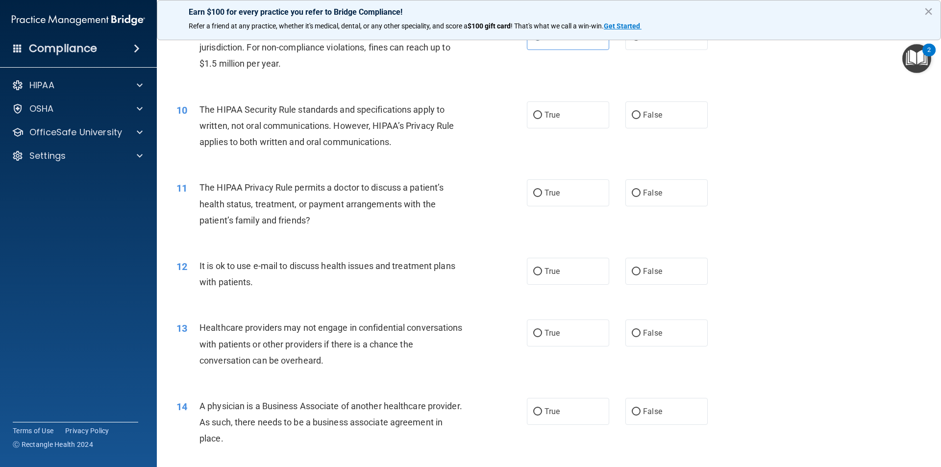
scroll to position [638, 0]
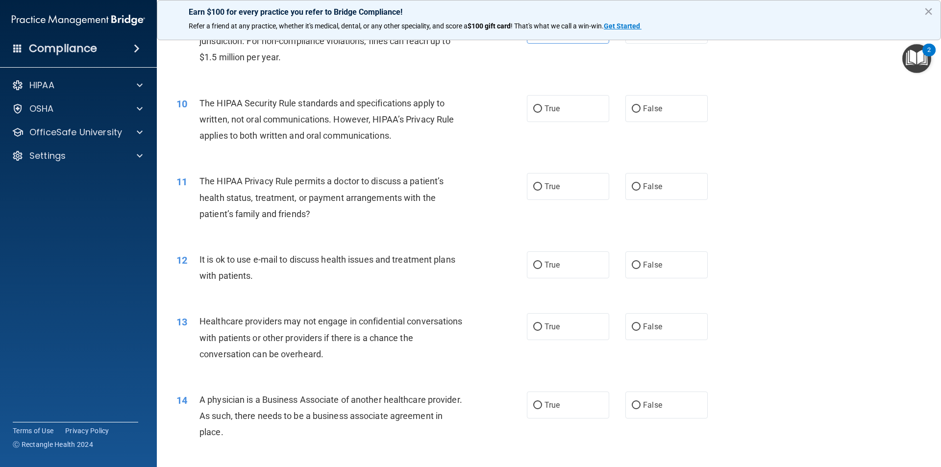
click at [394, 138] on div "The HIPAA Security Rule standards and specifications apply to written, not oral…" at bounding box center [337, 119] width 274 height 49
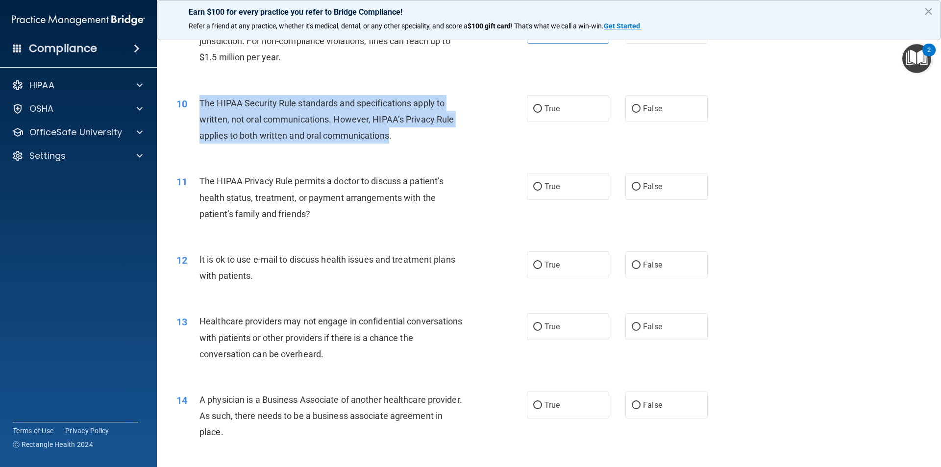
drag, startPoint x: 392, startPoint y: 137, endPoint x: 196, endPoint y: 103, distance: 198.9
click at [196, 103] on div "10 The HIPAA Security Rule standards and specifications apply to written, not o…" at bounding box center [352, 122] width 380 height 54
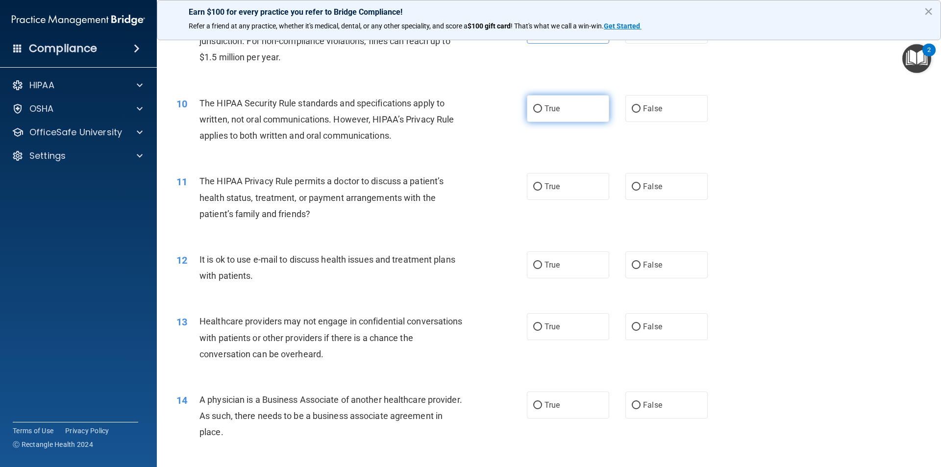
click at [455, 117] on label "True" at bounding box center [568, 108] width 82 height 27
click at [455, 113] on input "True" at bounding box center [537, 108] width 9 height 7
radio input "true"
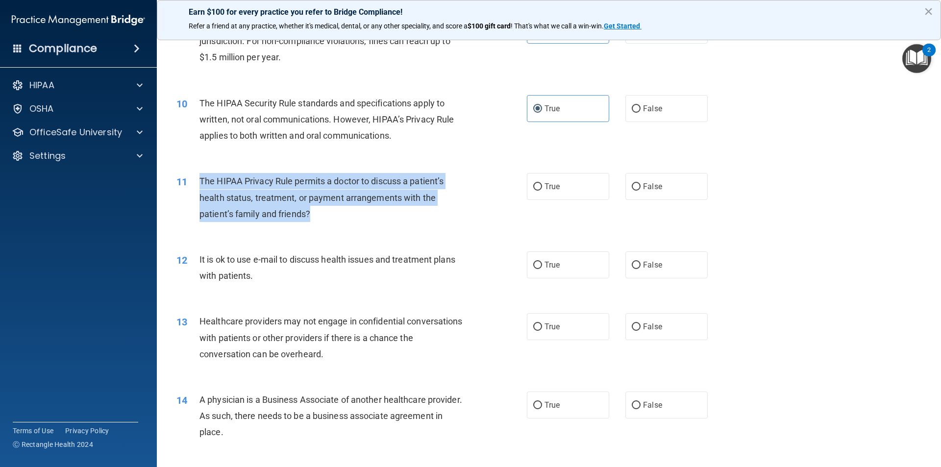
drag, startPoint x: 310, startPoint y: 214, endPoint x: 196, endPoint y: 181, distance: 118.4
click at [196, 181] on div "11 The HIPAA Privacy Rule permits a doctor to discuss a patient’s health status…" at bounding box center [352, 200] width 380 height 54
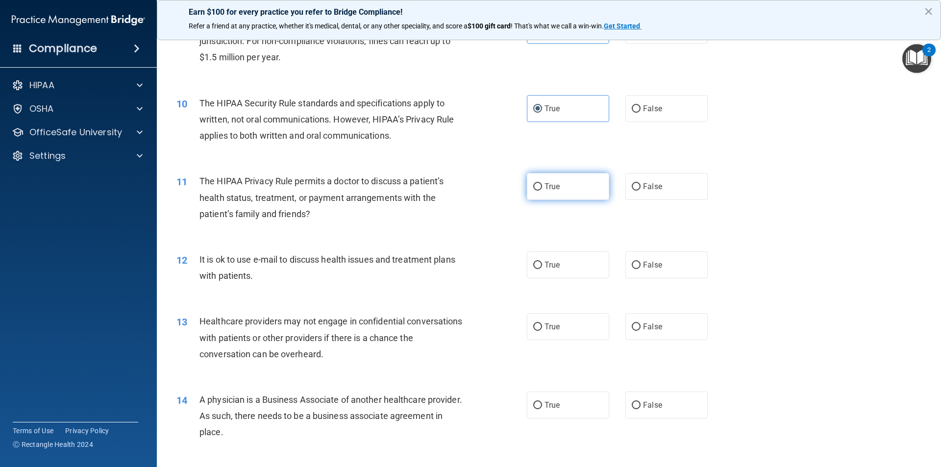
click at [455, 192] on label "True" at bounding box center [568, 186] width 82 height 27
click at [455, 191] on input "True" at bounding box center [537, 186] width 9 height 7
radio input "true"
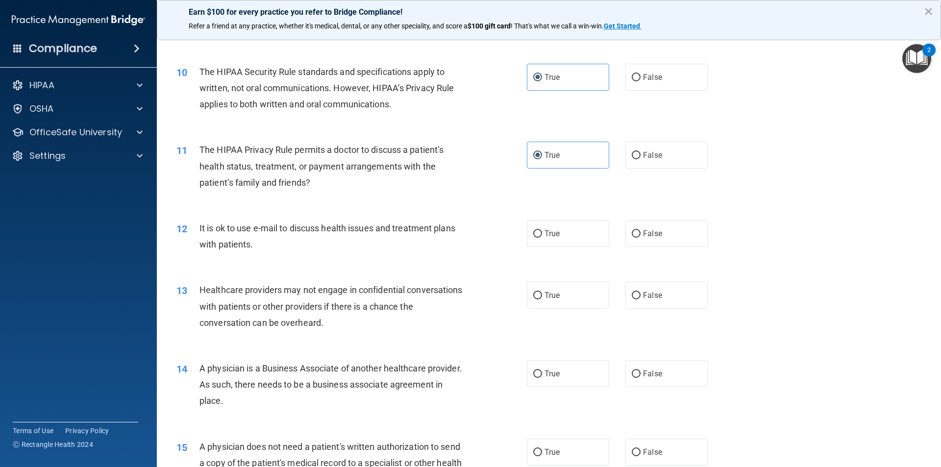
scroll to position [687, 0]
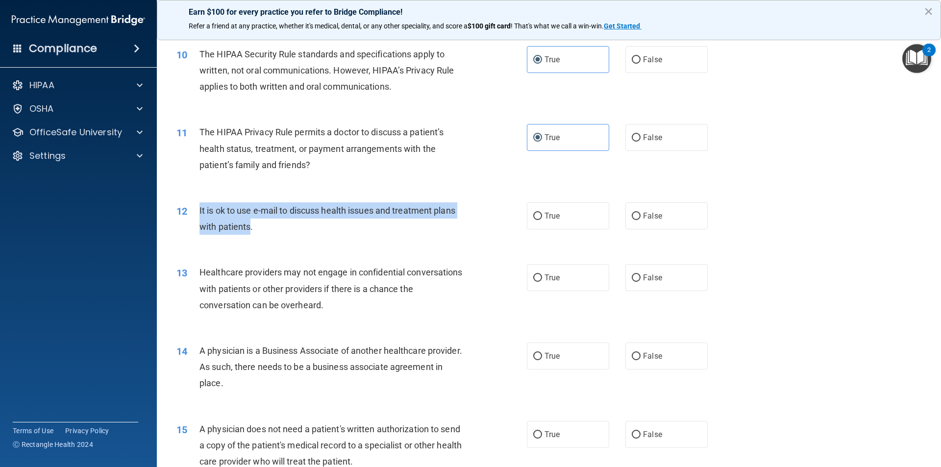
drag, startPoint x: 251, startPoint y: 229, endPoint x: 200, endPoint y: 214, distance: 53.1
click at [200, 214] on span "It is ok to use e-mail to discuss health issues and treatment plans with patien…" at bounding box center [328, 218] width 256 height 26
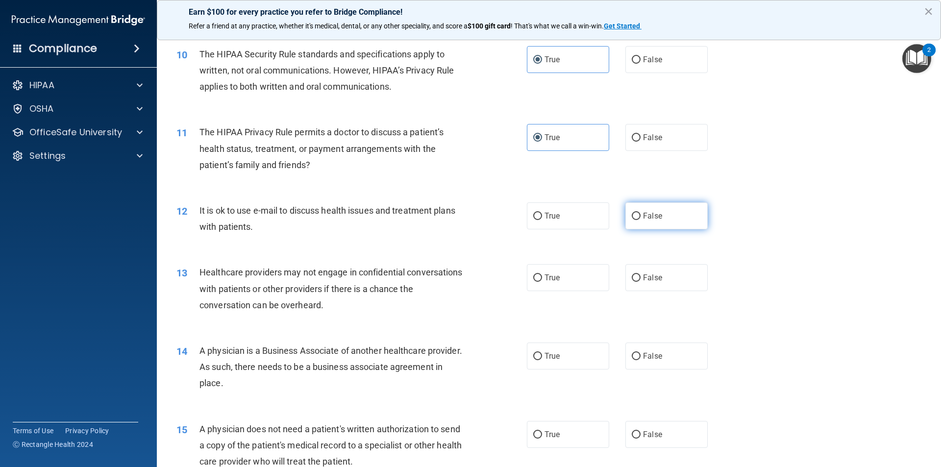
click at [455, 225] on label "False" at bounding box center [666, 215] width 82 height 27
click at [455, 220] on input "False" at bounding box center [636, 216] width 9 height 7
radio input "true"
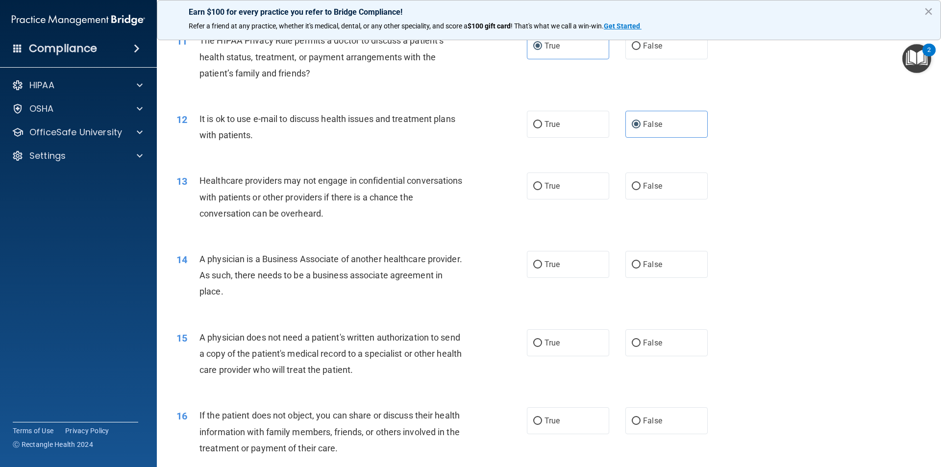
scroll to position [785, 0]
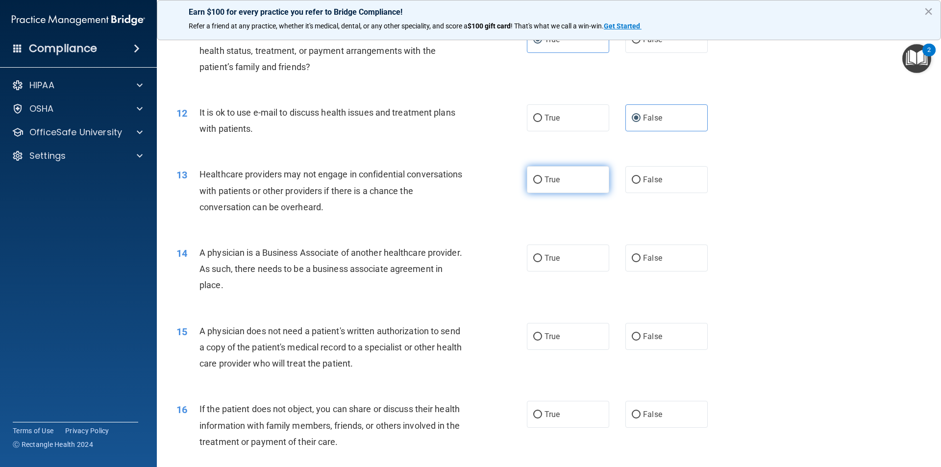
click at [455, 185] on label "True" at bounding box center [568, 179] width 82 height 27
click at [455, 184] on input "True" at bounding box center [537, 179] width 9 height 7
radio input "true"
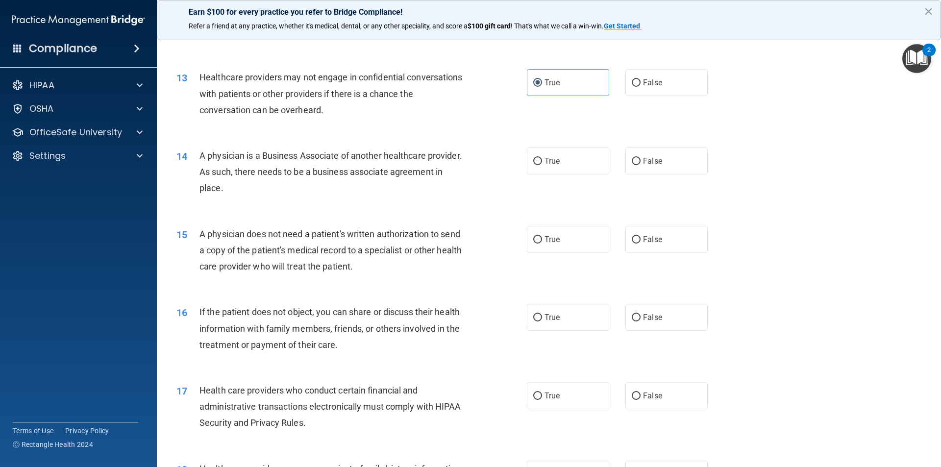
scroll to position [883, 0]
click at [455, 161] on span "True" at bounding box center [552, 159] width 15 height 9
click at [455, 161] on input "True" at bounding box center [537, 160] width 9 height 7
radio input "true"
click at [455, 237] on label "False" at bounding box center [666, 238] width 82 height 27
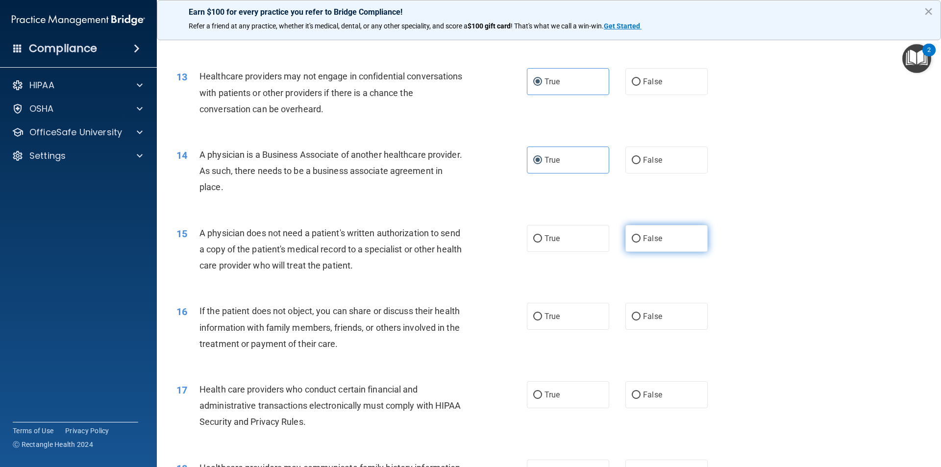
click at [455, 237] on input "False" at bounding box center [636, 238] width 9 height 7
radio input "true"
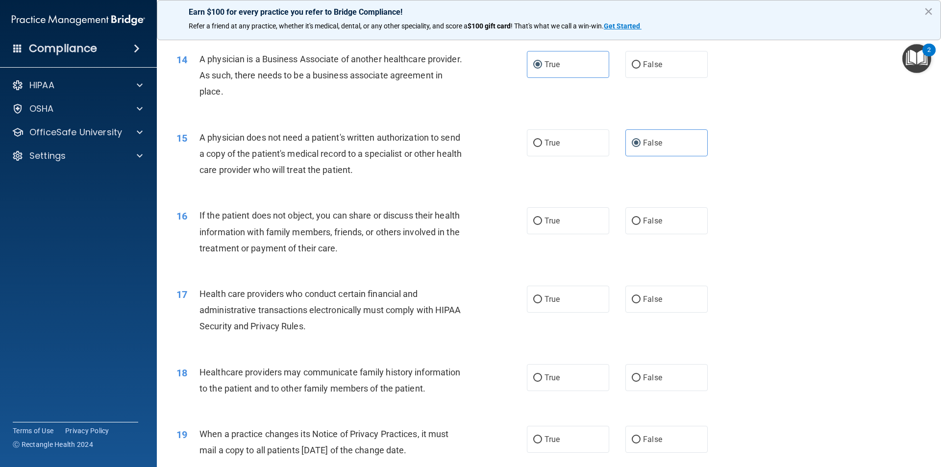
scroll to position [981, 0]
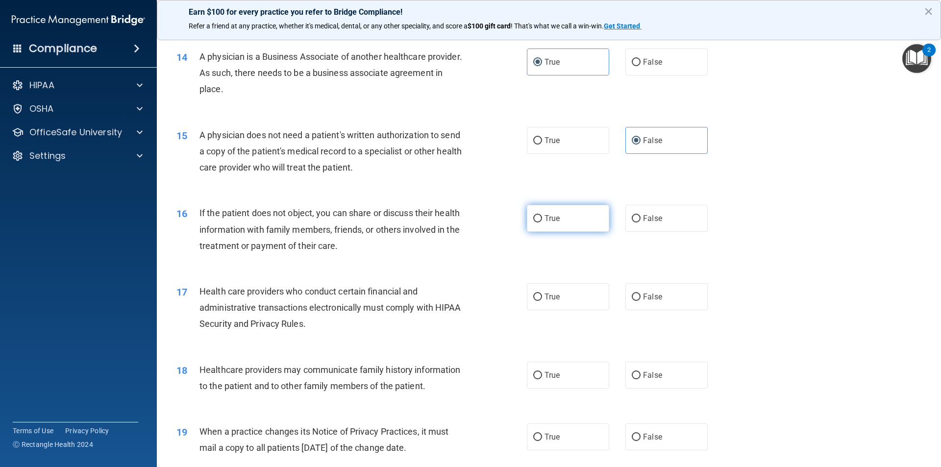
click at [455, 214] on span "True" at bounding box center [552, 218] width 15 height 9
click at [455, 215] on input "True" at bounding box center [537, 218] width 9 height 7
radio input "true"
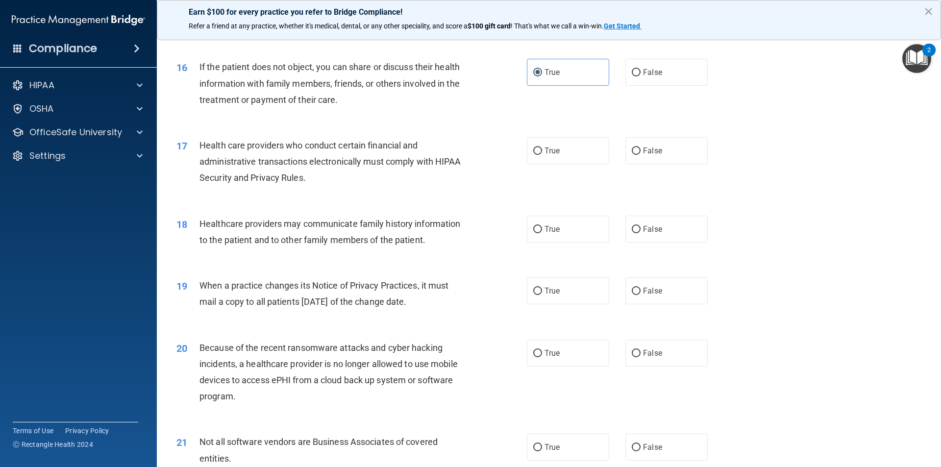
scroll to position [1128, 0]
click at [307, 179] on div "Health care providers who conduct certain financial and administrative transact…" at bounding box center [337, 160] width 274 height 49
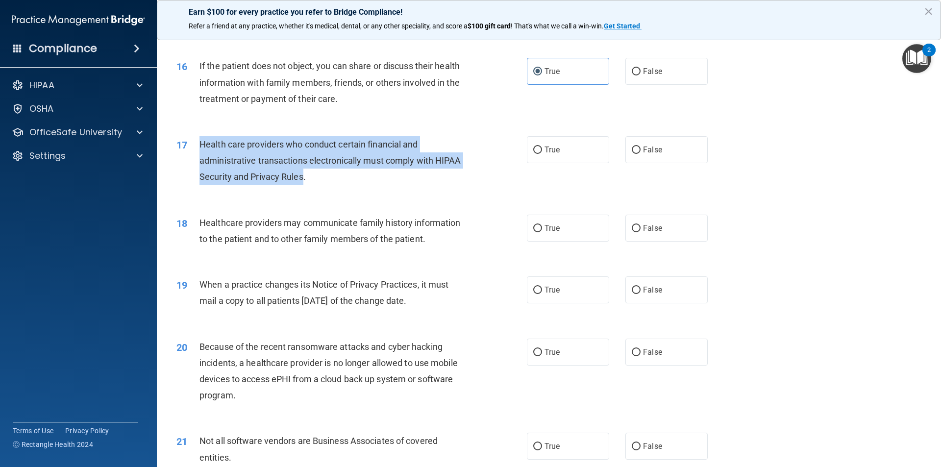
drag, startPoint x: 303, startPoint y: 177, endPoint x: 193, endPoint y: 151, distance: 113.4
click at [193, 151] on div "17 Health care providers who conduct certain financial and administrative trans…" at bounding box center [352, 163] width 380 height 54
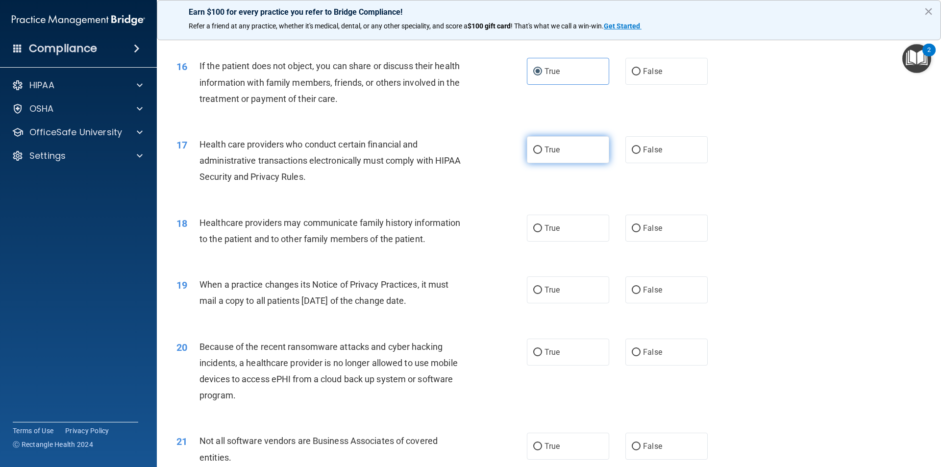
click at [455, 154] on label "True" at bounding box center [568, 149] width 82 height 27
click at [455, 154] on input "True" at bounding box center [537, 150] width 9 height 7
radio input "true"
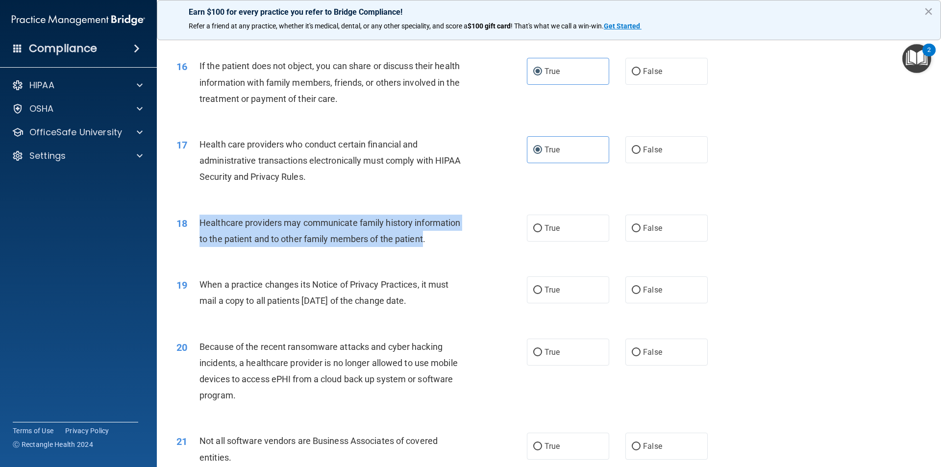
drag, startPoint x: 424, startPoint y: 241, endPoint x: 201, endPoint y: 221, distance: 223.5
click at [201, 221] on span "Healthcare providers may communicate family history information to the patient …" at bounding box center [330, 231] width 261 height 26
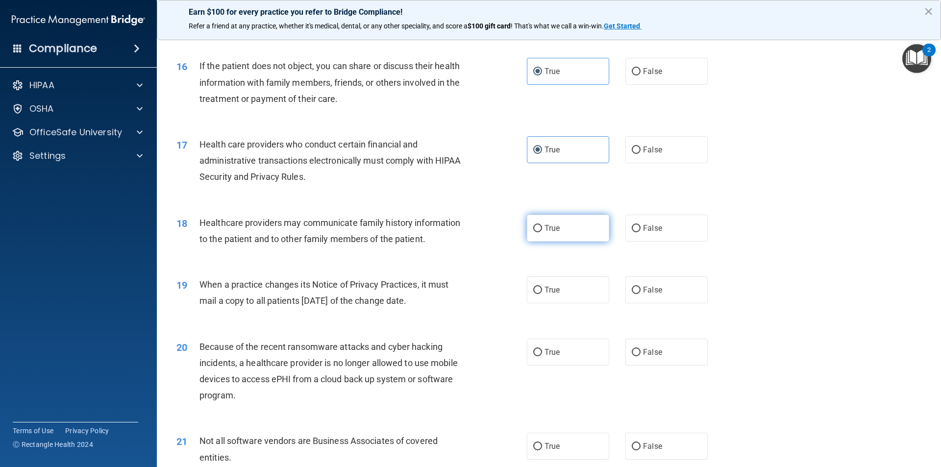
click at [455, 225] on label "True" at bounding box center [568, 228] width 82 height 27
click at [455, 225] on input "True" at bounding box center [537, 228] width 9 height 7
radio input "true"
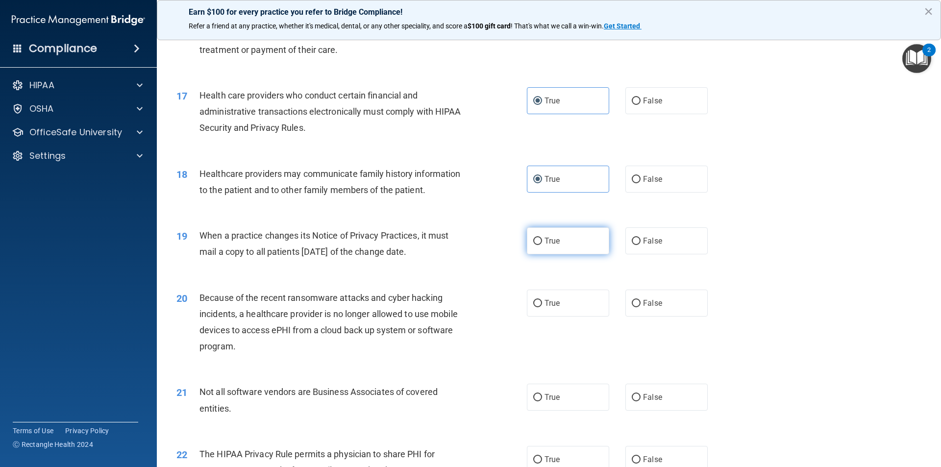
click at [455, 241] on label "True" at bounding box center [568, 240] width 82 height 27
click at [455, 241] on input "True" at bounding box center [537, 241] width 9 height 7
radio input "true"
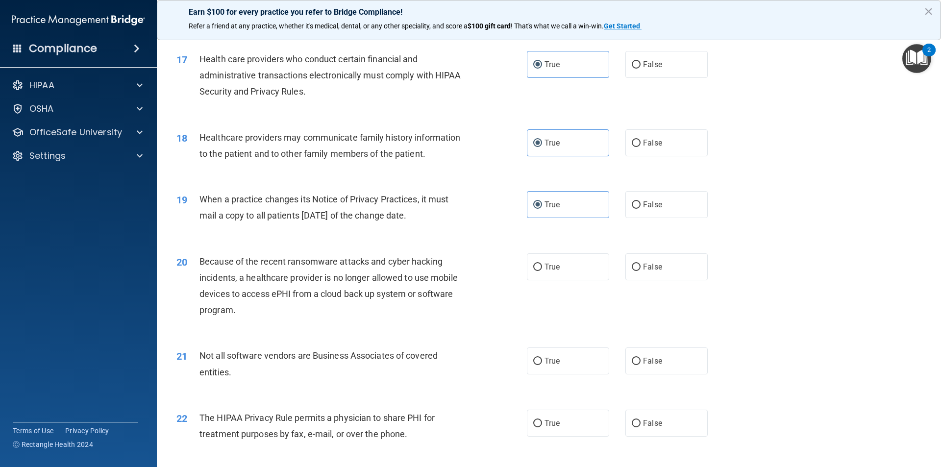
scroll to position [1275, 0]
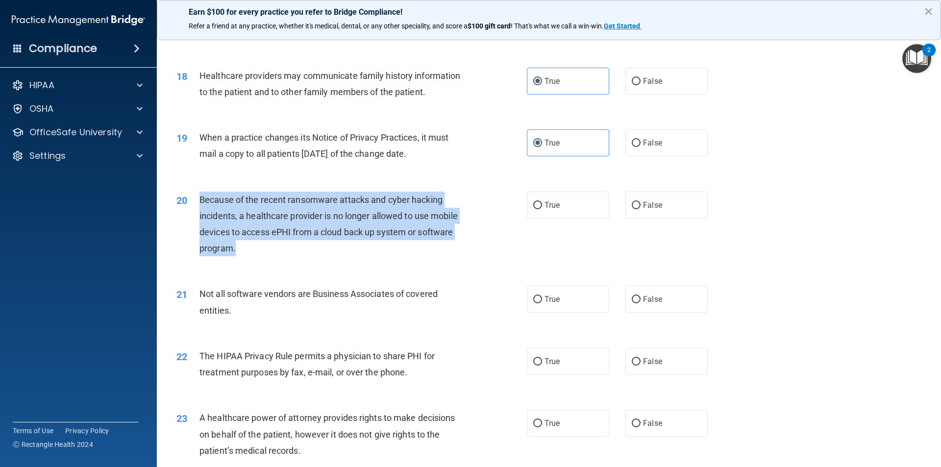
drag, startPoint x: 235, startPoint y: 249, endPoint x: 200, endPoint y: 200, distance: 60.2
click at [200, 200] on span "Because of the recent ransomware attacks and cyber hacking incidents, a healthc…" at bounding box center [329, 224] width 258 height 59
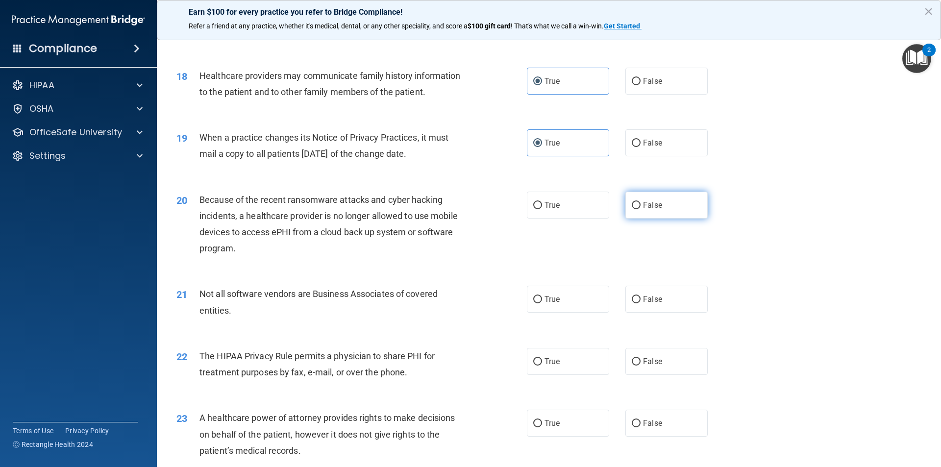
click at [455, 206] on span "False" at bounding box center [652, 204] width 19 height 9
click at [455, 206] on input "False" at bounding box center [636, 205] width 9 height 7
radio input "true"
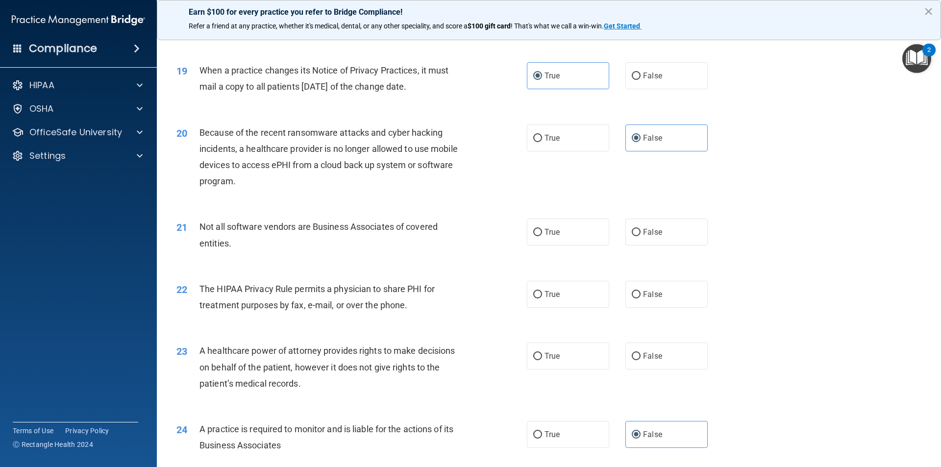
scroll to position [1374, 0]
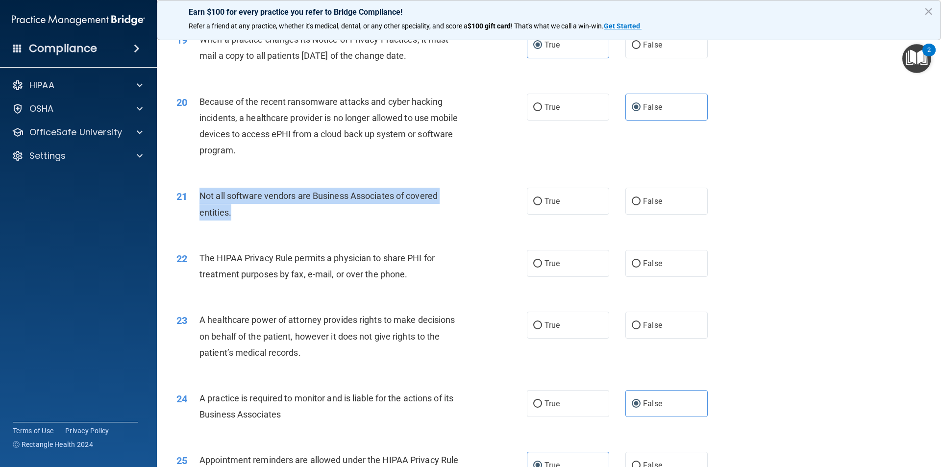
drag, startPoint x: 231, startPoint y: 213, endPoint x: 194, endPoint y: 201, distance: 39.1
click at [194, 201] on div "21 Not all software vendors are Business Associates of covered entities." at bounding box center [352, 206] width 380 height 37
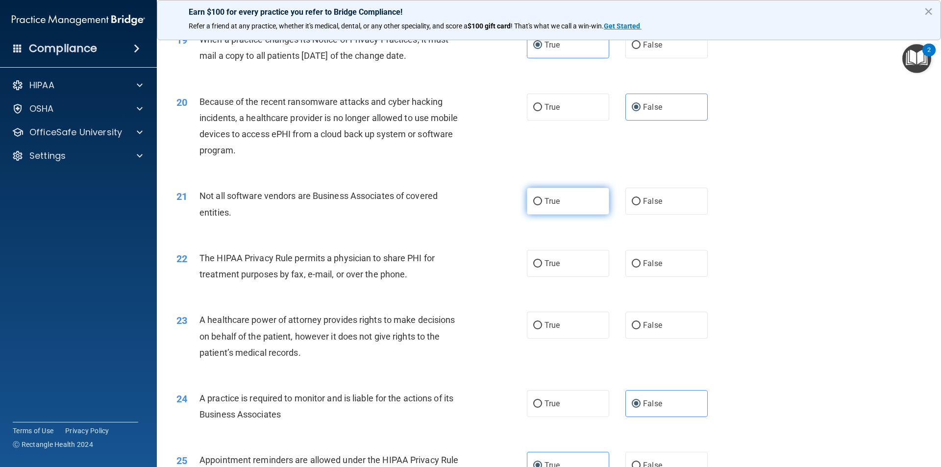
click at [455, 206] on label "True" at bounding box center [568, 201] width 82 height 27
click at [455, 205] on input "True" at bounding box center [537, 201] width 9 height 7
radio input "true"
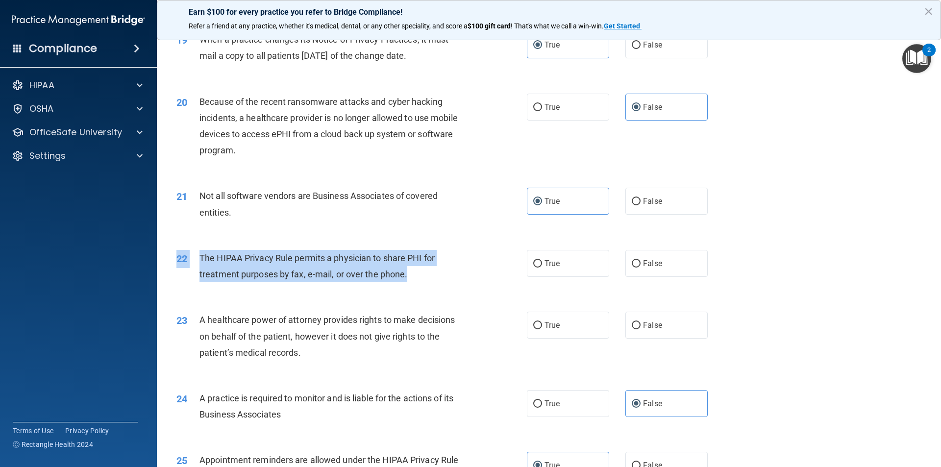
drag, startPoint x: 406, startPoint y: 275, endPoint x: 177, endPoint y: 249, distance: 229.8
click at [177, 249] on div "22 The HIPAA Privacy Rule permits a physician to share PHI for treatment purpos…" at bounding box center [549, 269] width 760 height 62
click at [228, 251] on div "The HIPAA Privacy Rule permits a physician to share PHI for treatment purposes …" at bounding box center [337, 266] width 274 height 32
drag, startPoint x: 200, startPoint y: 255, endPoint x: 406, endPoint y: 279, distance: 207.8
click at [406, 279] on span "The HIPAA Privacy Rule permits a physician to share PHI for treatment purposes …" at bounding box center [317, 266] width 235 height 26
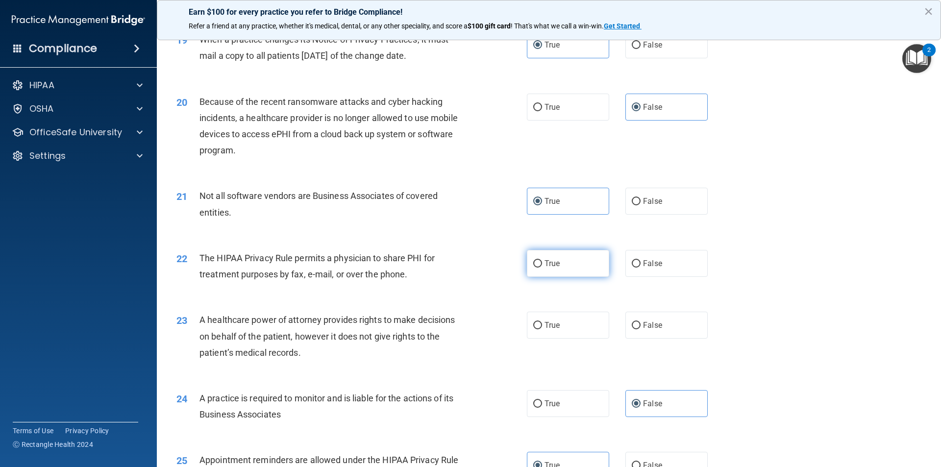
click at [455, 265] on label "True" at bounding box center [568, 263] width 82 height 27
click at [455, 265] on input "True" at bounding box center [537, 263] width 9 height 7
radio input "true"
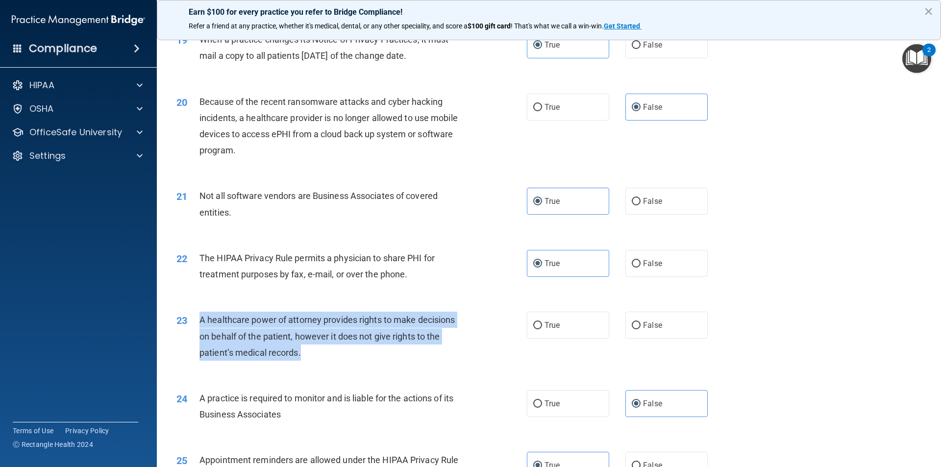
drag, startPoint x: 300, startPoint y: 353, endPoint x: 197, endPoint y: 324, distance: 107.5
click at [197, 324] on div "23 A healthcare power of attorney provides rights to make decisions on behalf o…" at bounding box center [352, 339] width 380 height 54
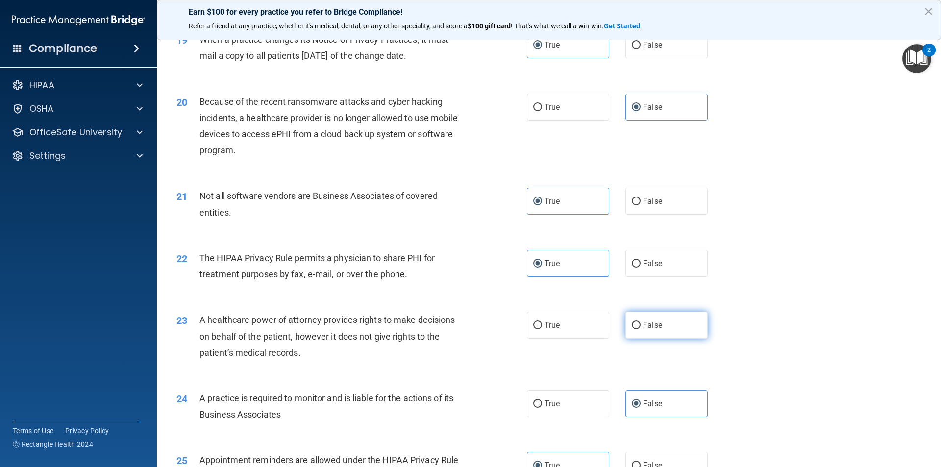
click at [455, 335] on label "False" at bounding box center [666, 325] width 82 height 27
click at [455, 329] on input "False" at bounding box center [636, 325] width 9 height 7
radio input "true"
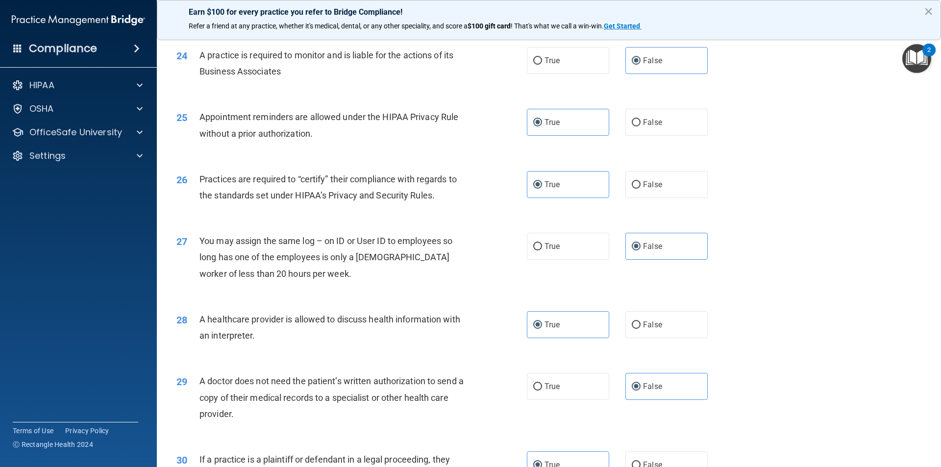
scroll to position [1815, 0]
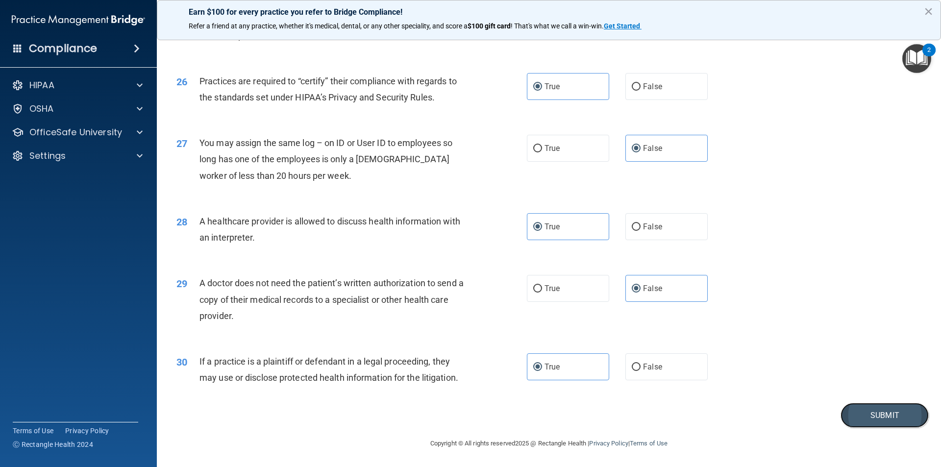
click at [455, 414] on button "Submit" at bounding box center [885, 415] width 88 height 25
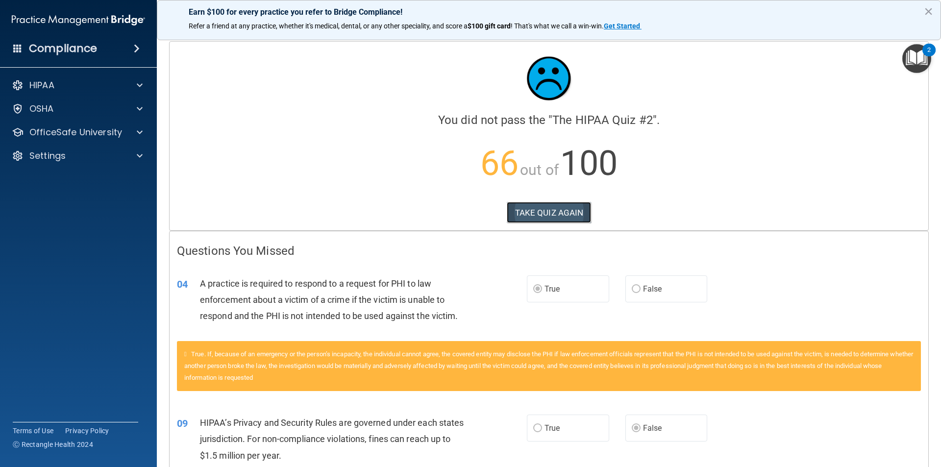
click at [455, 219] on button "TAKE QUIZ AGAIN" at bounding box center [549, 213] width 85 height 22
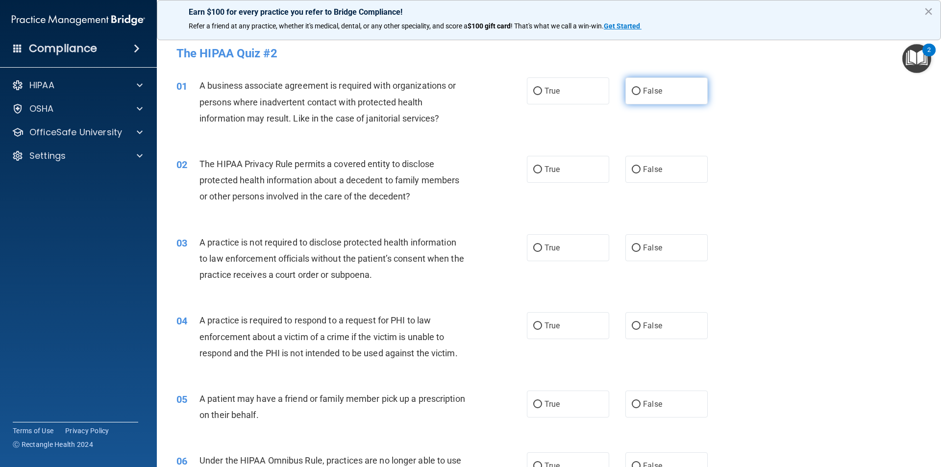
click at [455, 87] on span "False" at bounding box center [652, 90] width 19 height 9
click at [455, 88] on input "False" at bounding box center [636, 91] width 9 height 7
radio input "true"
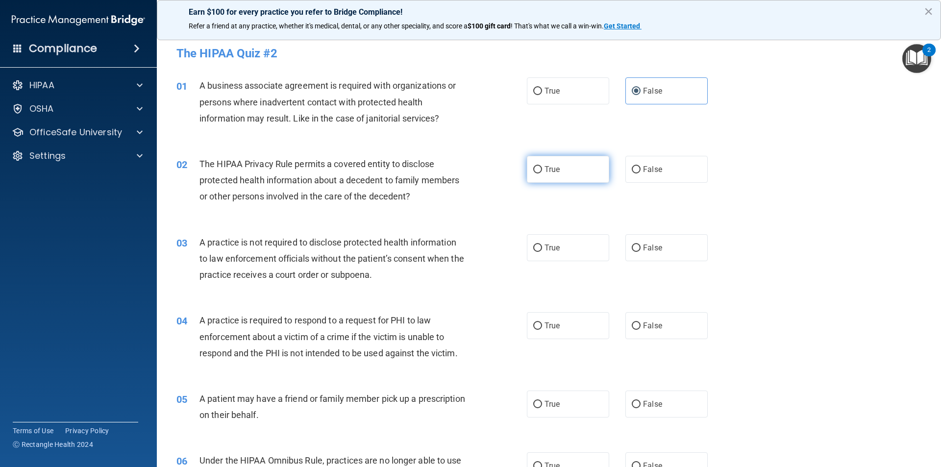
click at [455, 175] on label "True" at bounding box center [568, 169] width 82 height 27
click at [455, 174] on input "True" at bounding box center [537, 169] width 9 height 7
radio input "true"
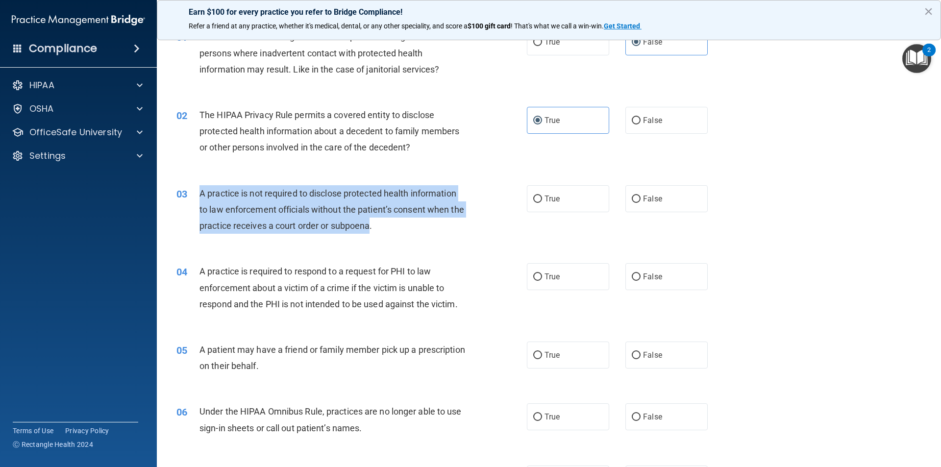
drag, startPoint x: 387, startPoint y: 228, endPoint x: 197, endPoint y: 198, distance: 192.2
click at [197, 198] on div "03 A practice is not required to disclose protected health information to law e…" at bounding box center [352, 212] width 380 height 54
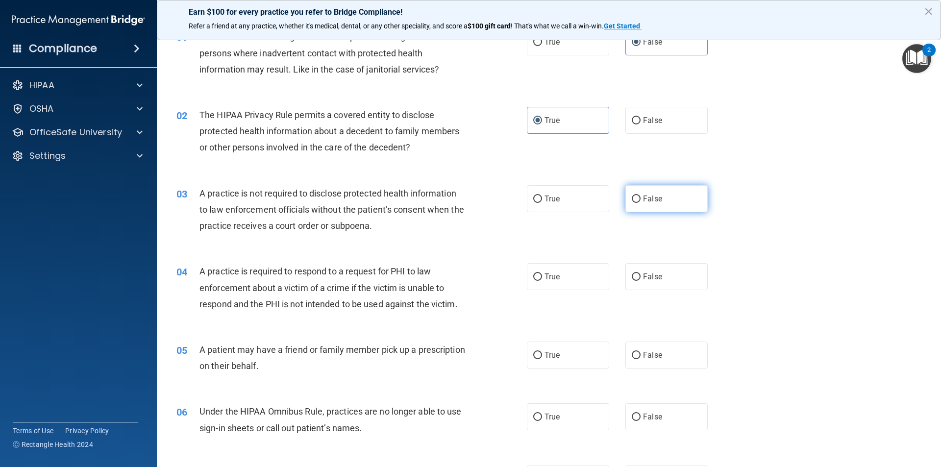
click at [455, 203] on span "False" at bounding box center [652, 198] width 19 height 9
click at [455, 203] on input "False" at bounding box center [636, 199] width 9 height 7
radio input "true"
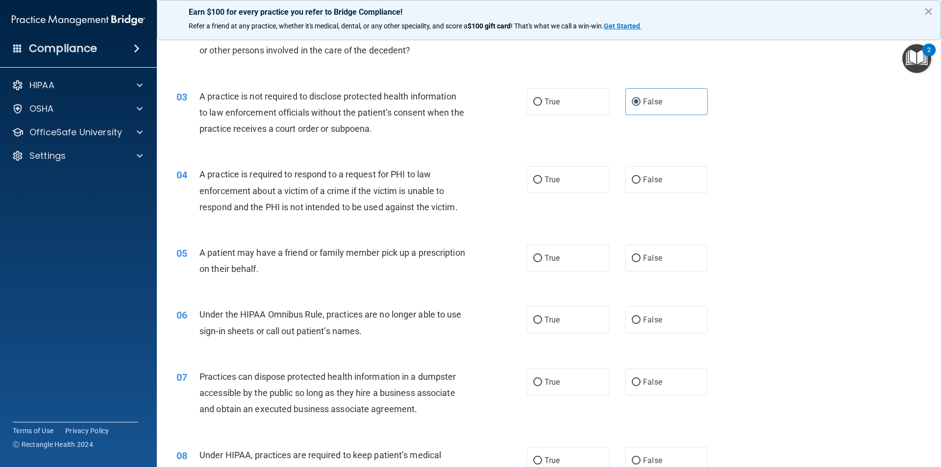
scroll to position [147, 0]
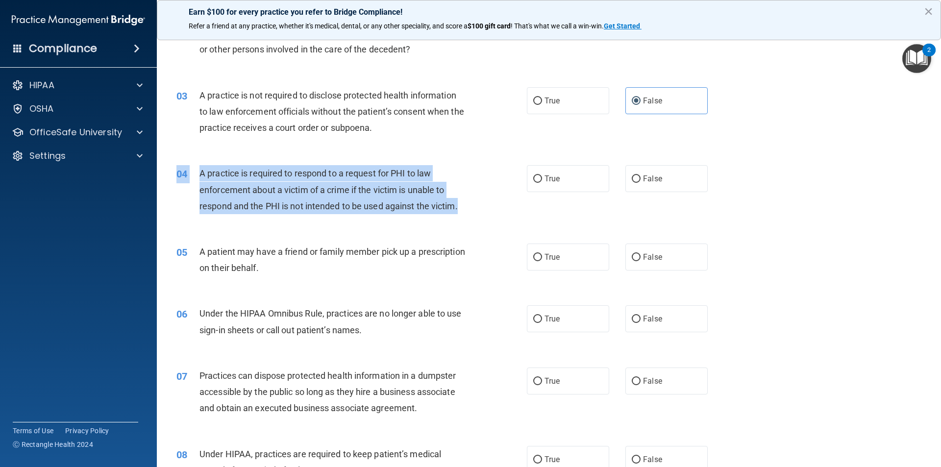
drag, startPoint x: 459, startPoint y: 205, endPoint x: 195, endPoint y: 165, distance: 266.8
click at [195, 165] on div "04 A practice is required to respond to a request for PHI to law enforcement ab…" at bounding box center [549, 192] width 760 height 78
click at [215, 169] on span "A practice is required to respond to a request for PHI to law enforcement about…" at bounding box center [329, 189] width 258 height 43
click at [201, 171] on span "A practice is required to respond to a request for PHI to law enforcement about…" at bounding box center [329, 189] width 258 height 43
drag, startPoint x: 202, startPoint y: 173, endPoint x: 460, endPoint y: 216, distance: 261.3
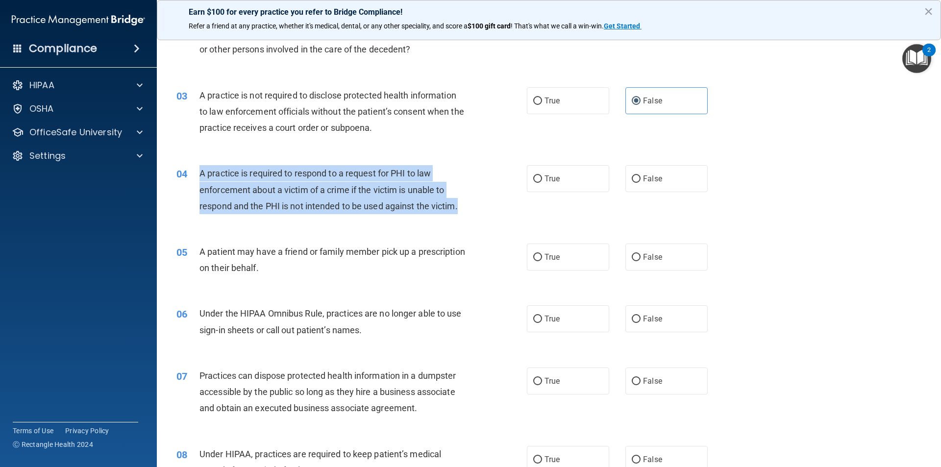
click at [455, 216] on div "04 A practice is required to respond to a request for PHI to law enforcement ab…" at bounding box center [352, 192] width 380 height 54
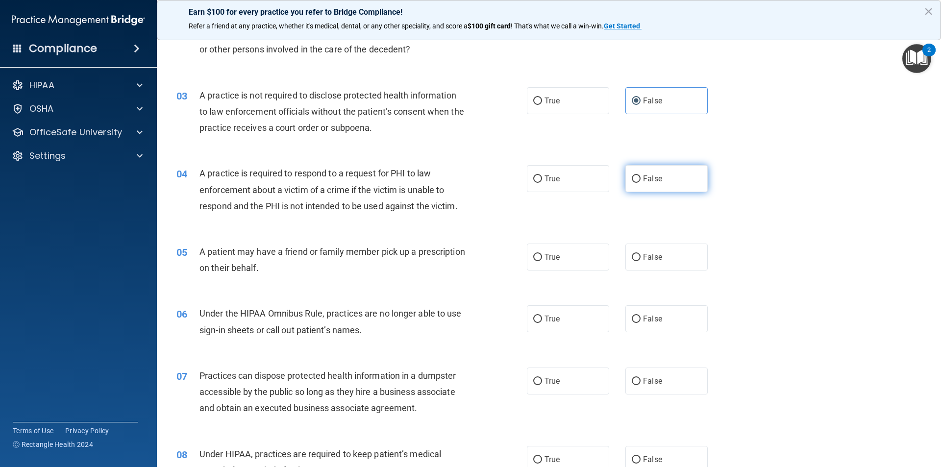
click at [455, 181] on label "False" at bounding box center [666, 178] width 82 height 27
click at [455, 181] on input "False" at bounding box center [636, 178] width 9 height 7
radio input "true"
click at [455, 254] on span "True" at bounding box center [552, 256] width 15 height 9
click at [455, 254] on input "True" at bounding box center [537, 257] width 9 height 7
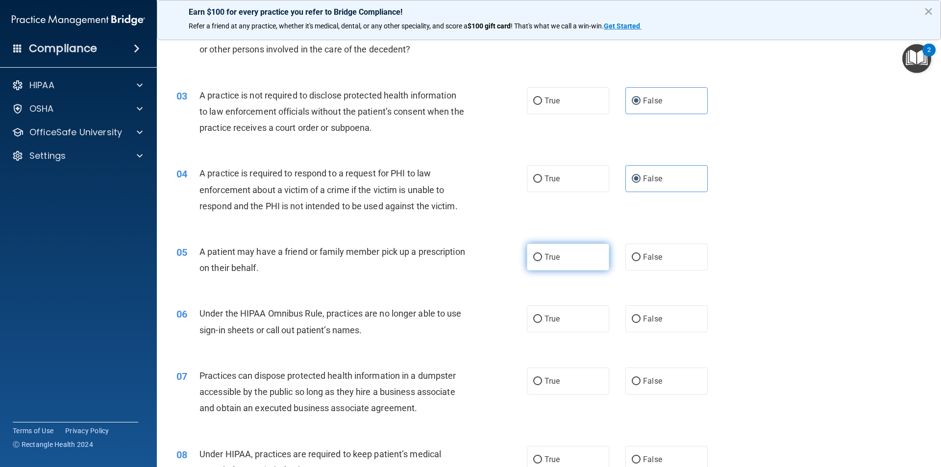
radio input "true"
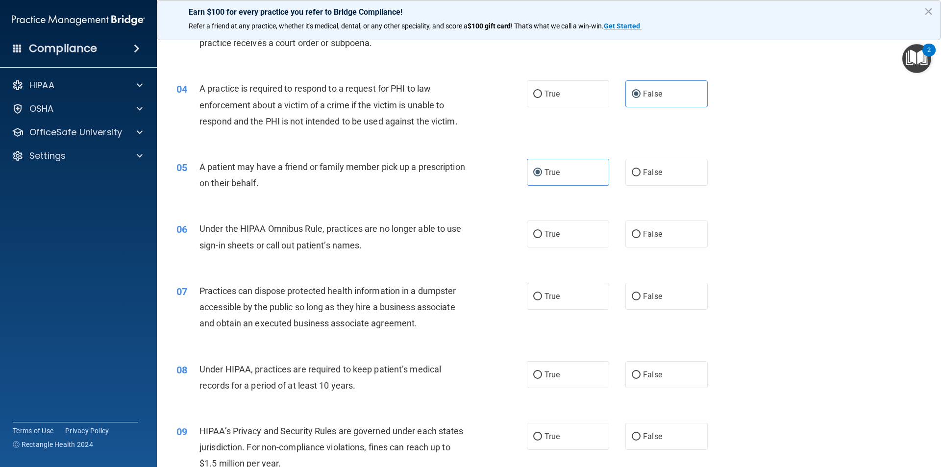
scroll to position [245, 0]
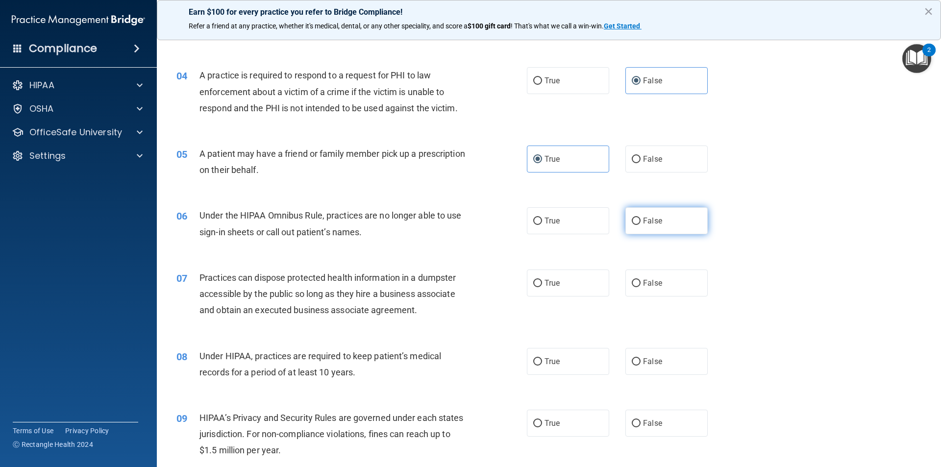
click at [455, 225] on label "False" at bounding box center [666, 220] width 82 height 27
click at [455, 225] on input "False" at bounding box center [636, 221] width 9 height 7
radio input "true"
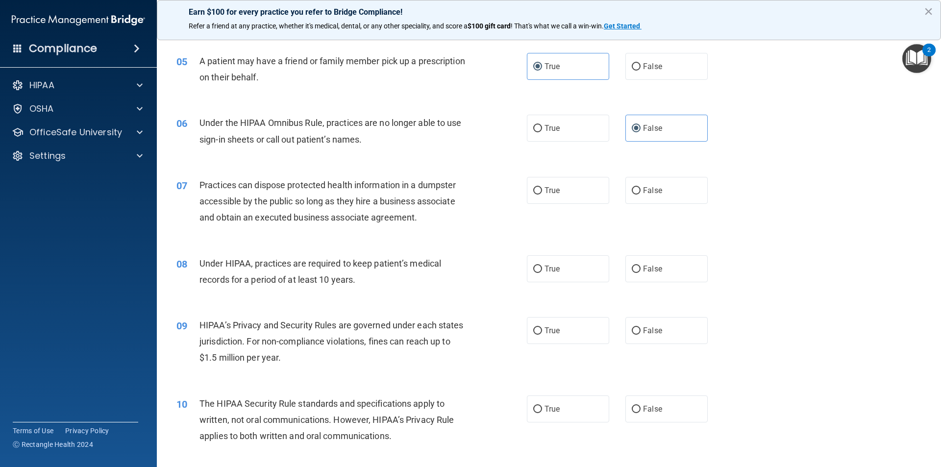
scroll to position [343, 0]
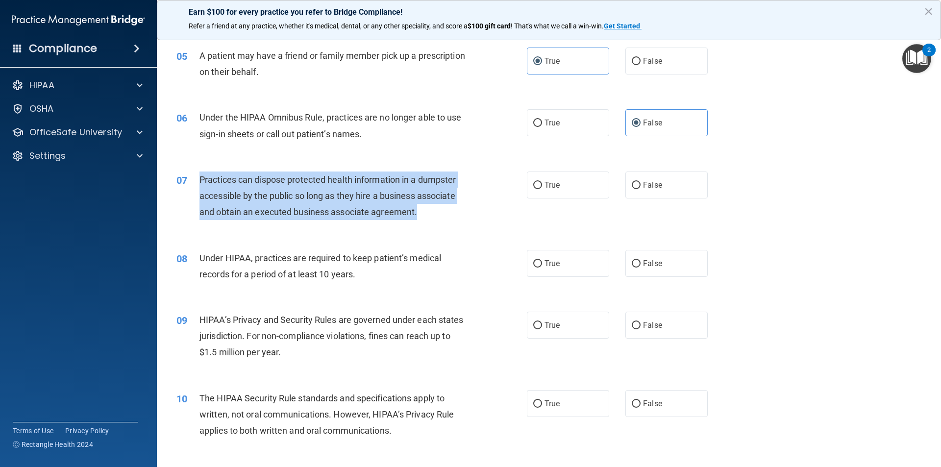
drag, startPoint x: 417, startPoint y: 214, endPoint x: 198, endPoint y: 180, distance: 221.6
click at [198, 180] on div "07 Practices can dispose protected health information in a dumpster accessible …" at bounding box center [352, 199] width 380 height 54
click at [455, 185] on input "False" at bounding box center [636, 185] width 9 height 7
radio input "true"
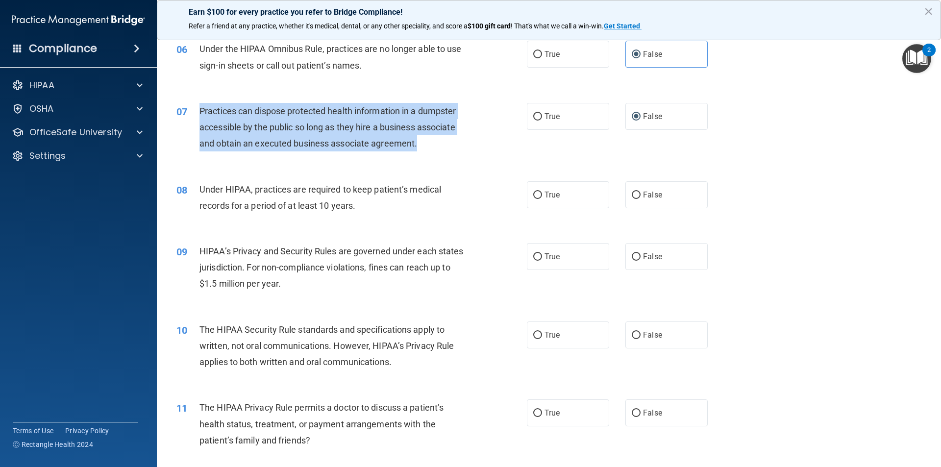
scroll to position [392, 0]
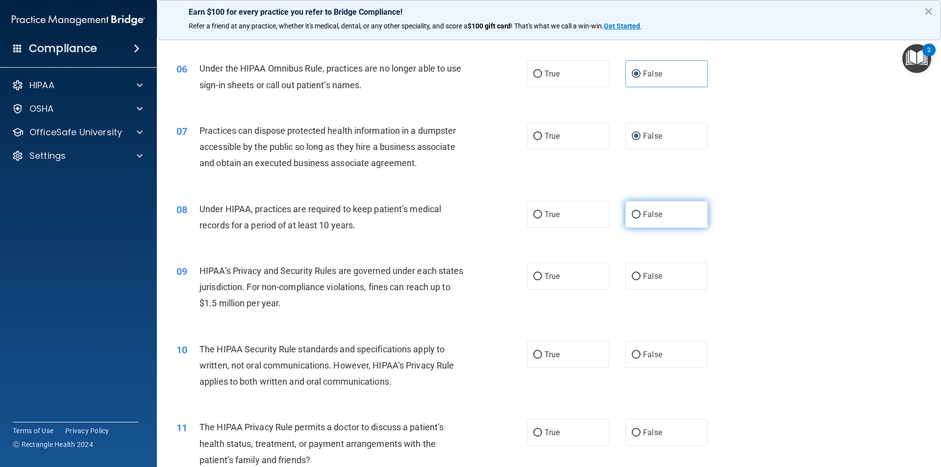
click at [455, 218] on label "False" at bounding box center [666, 214] width 82 height 27
click at [455, 218] on input "False" at bounding box center [636, 214] width 9 height 7
radio input "true"
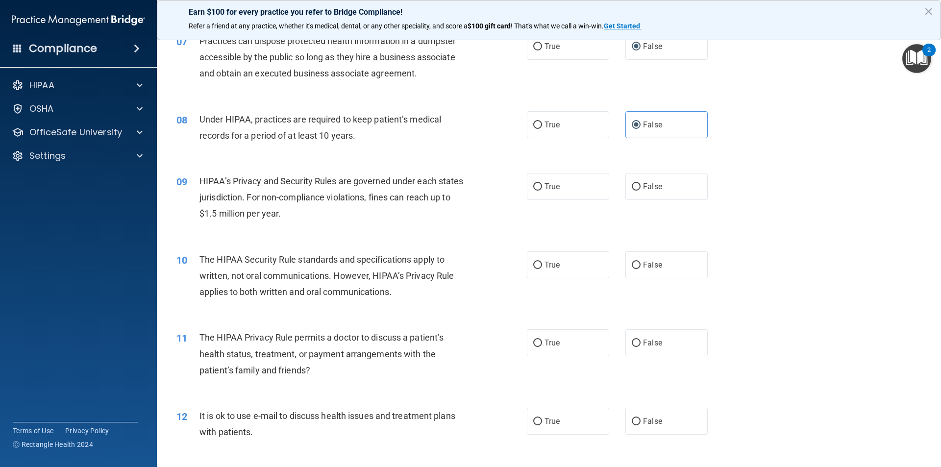
scroll to position [490, 0]
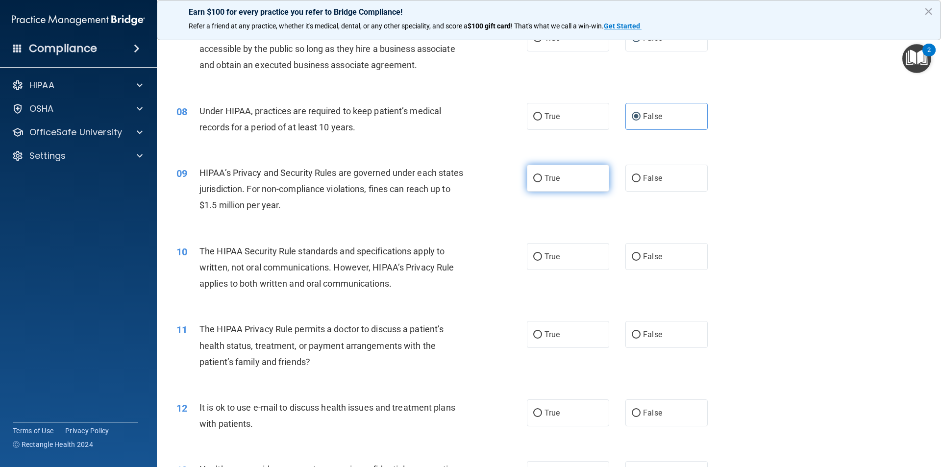
click at [455, 183] on label "True" at bounding box center [568, 178] width 82 height 27
click at [455, 182] on input "True" at bounding box center [537, 178] width 9 height 7
radio input "true"
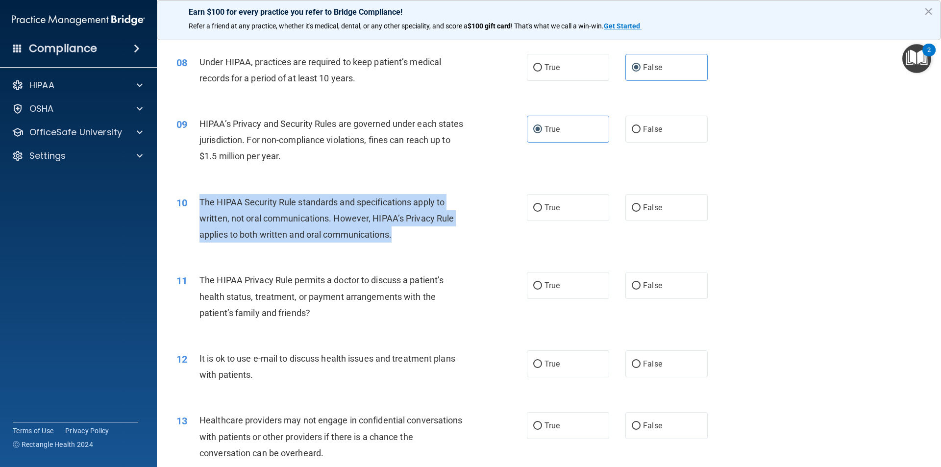
drag, startPoint x: 392, startPoint y: 234, endPoint x: 200, endPoint y: 200, distance: 195.6
click at [200, 200] on span "The HIPAA Security Rule standards and specifications apply to written, not oral…" at bounding box center [327, 218] width 254 height 43
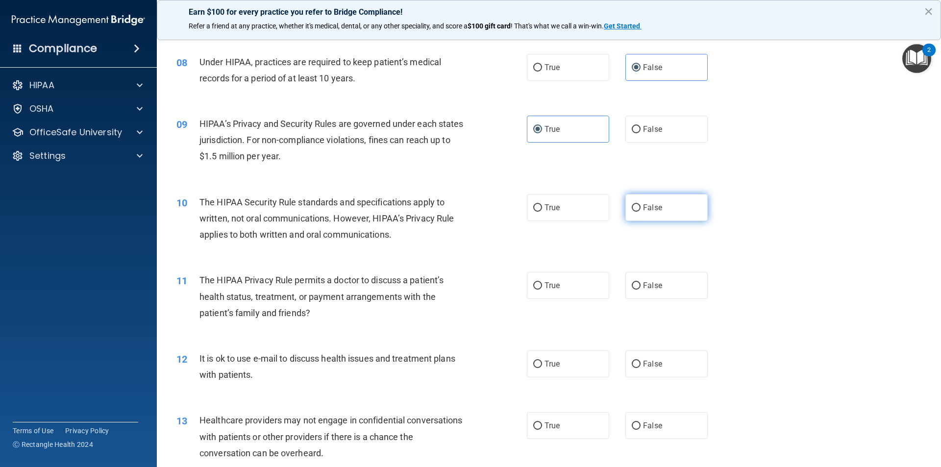
click at [455, 201] on label "False" at bounding box center [666, 207] width 82 height 27
click at [455, 204] on input "False" at bounding box center [636, 207] width 9 height 7
radio input "true"
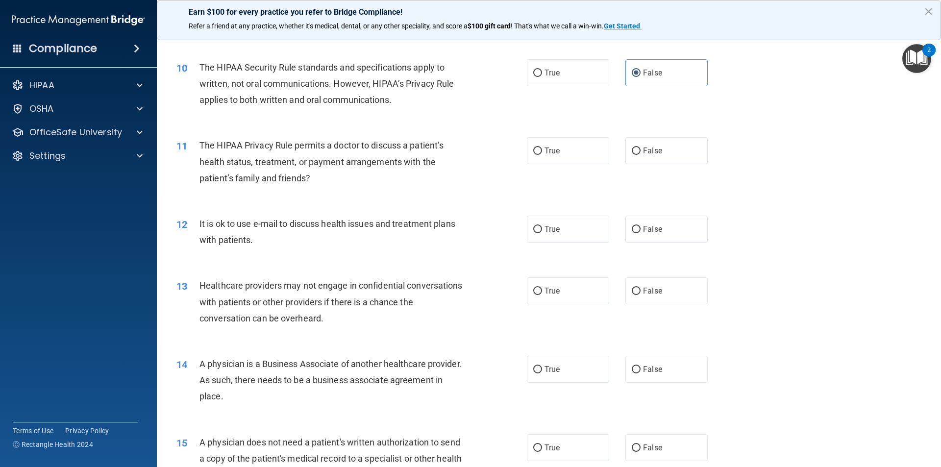
scroll to position [686, 0]
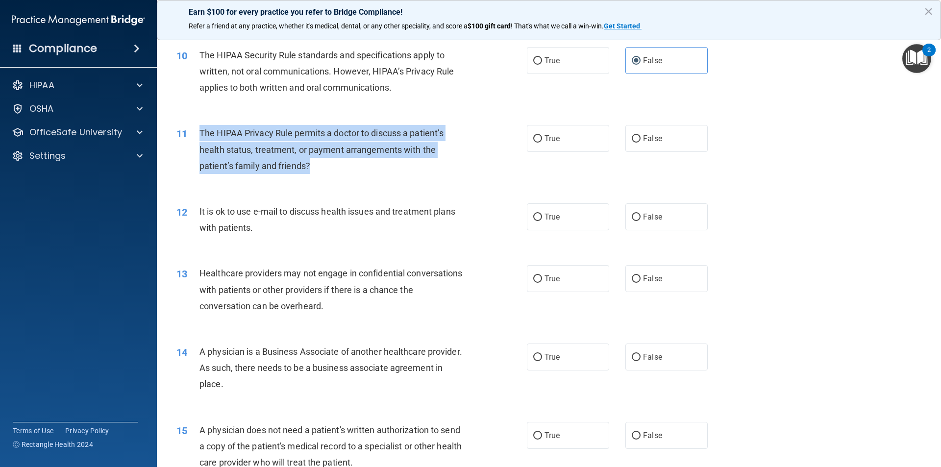
drag, startPoint x: 309, startPoint y: 164, endPoint x: 193, endPoint y: 134, distance: 119.6
click at [193, 134] on div "11 The HIPAA Privacy Rule permits a doctor to discuss a patient’s health status…" at bounding box center [352, 152] width 380 height 54
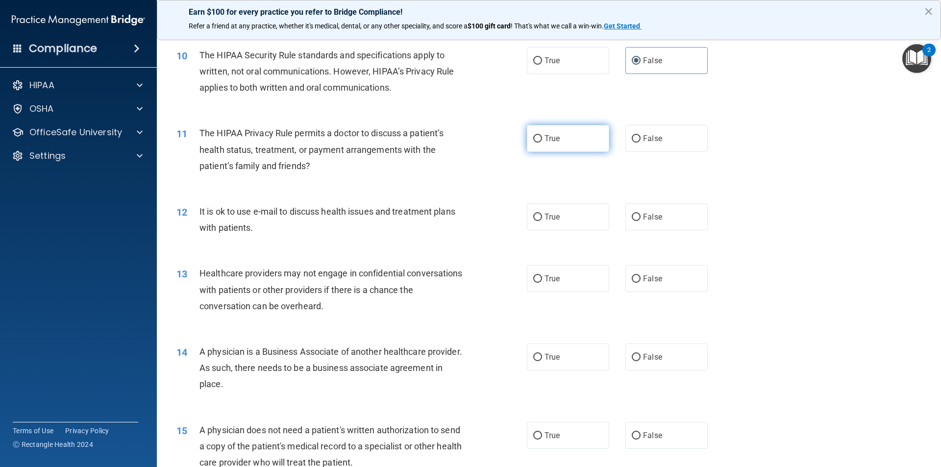
click at [455, 143] on label "True" at bounding box center [568, 138] width 82 height 27
click at [455, 143] on input "True" at bounding box center [537, 138] width 9 height 7
radio input "true"
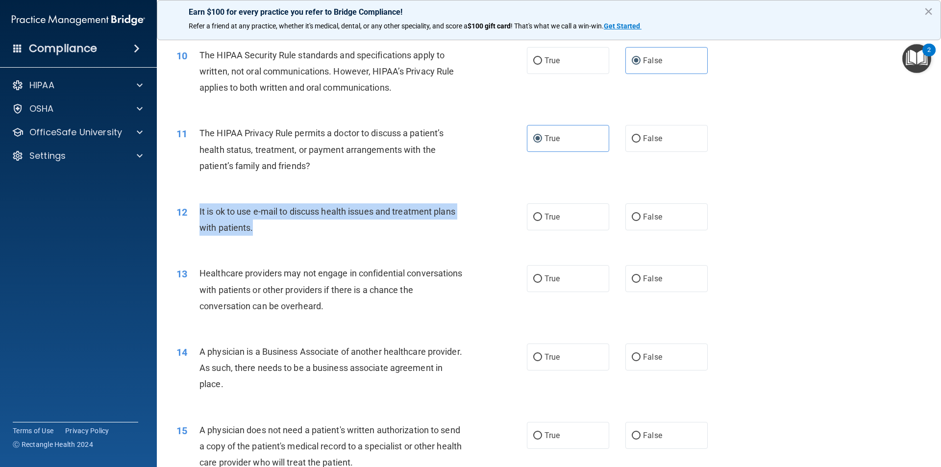
drag, startPoint x: 252, startPoint y: 228, endPoint x: 197, endPoint y: 211, distance: 58.5
click at [197, 211] on div "12 It is ok to use e-mail to discuss health issues and treatment plans with pat…" at bounding box center [352, 221] width 380 height 37
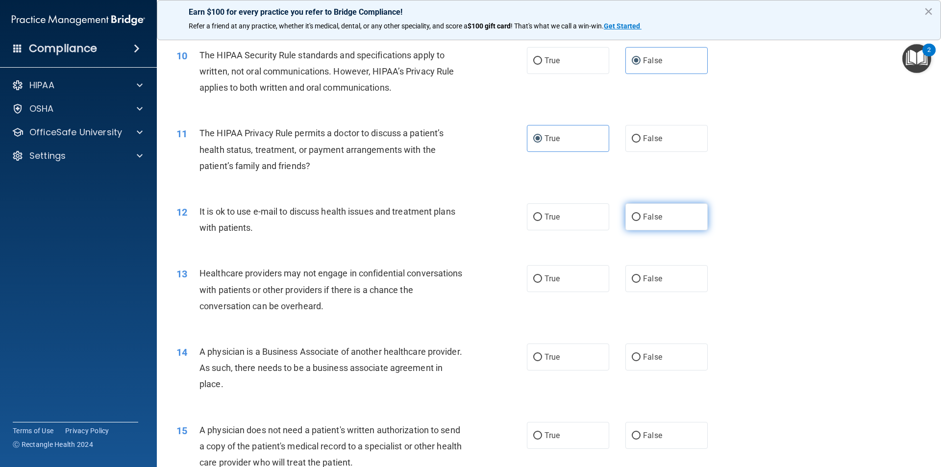
click at [455, 220] on span "False" at bounding box center [652, 216] width 19 height 9
click at [455, 220] on input "False" at bounding box center [636, 217] width 9 height 7
radio input "true"
click at [455, 276] on label "True" at bounding box center [568, 278] width 82 height 27
click at [455, 276] on input "True" at bounding box center [537, 278] width 9 height 7
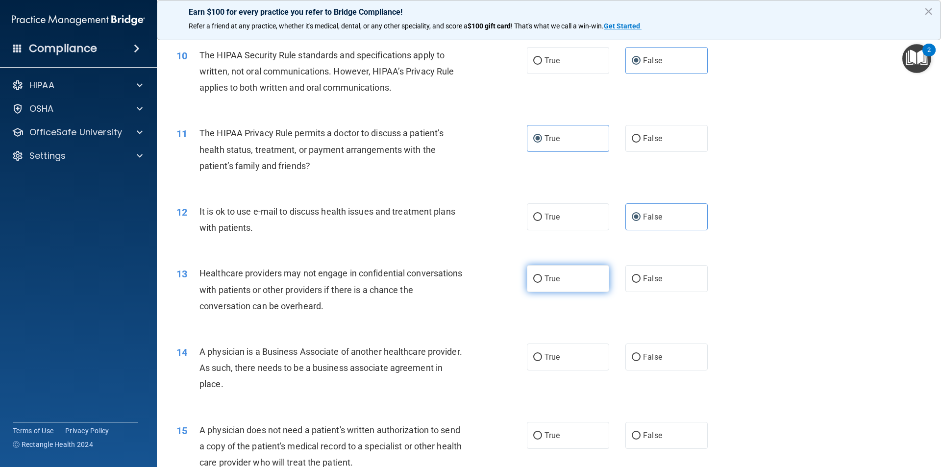
radio input "true"
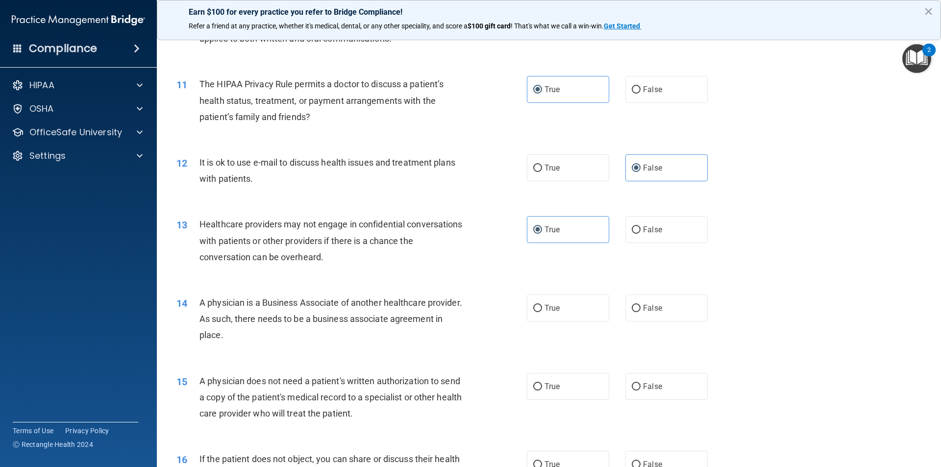
scroll to position [784, 0]
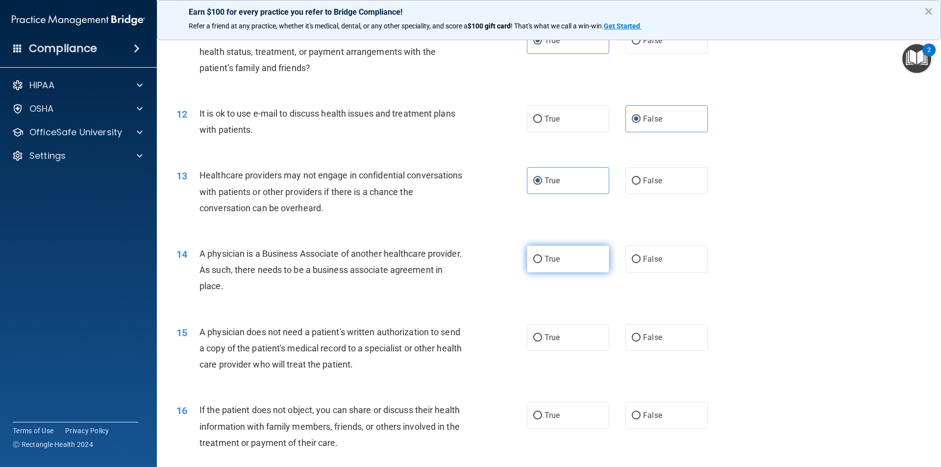
click at [455, 262] on span "True" at bounding box center [552, 258] width 15 height 9
click at [455, 262] on input "True" at bounding box center [537, 259] width 9 height 7
radio input "true"
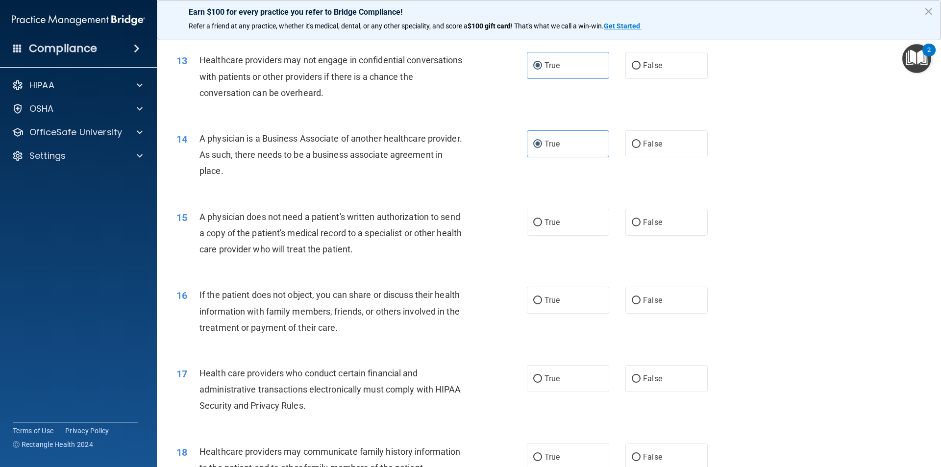
scroll to position [882, 0]
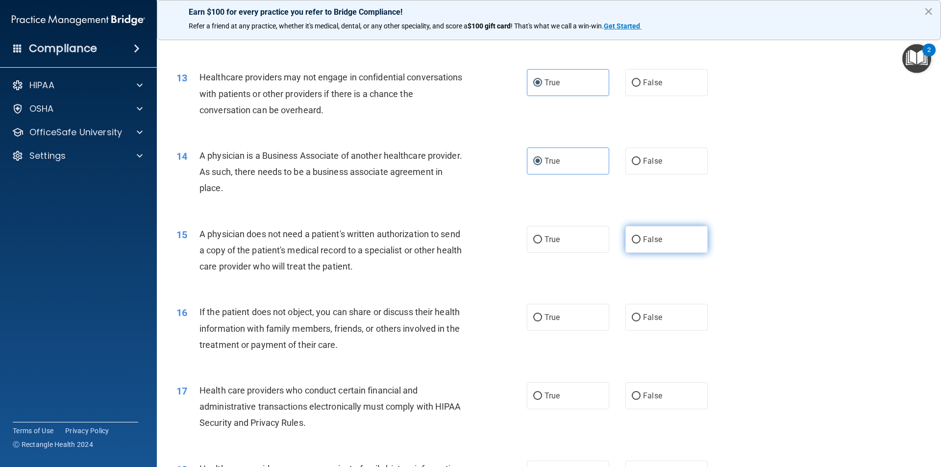
click at [455, 236] on span "False" at bounding box center [652, 239] width 19 height 9
click at [455, 236] on input "False" at bounding box center [636, 239] width 9 height 7
radio input "true"
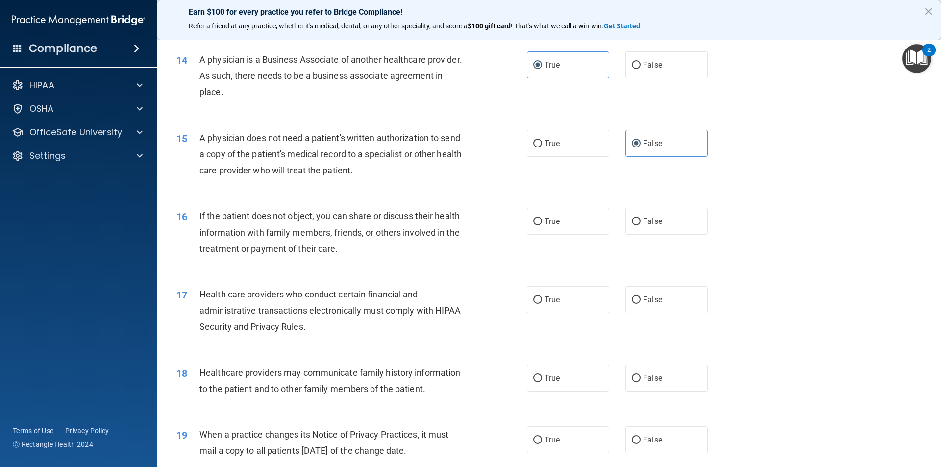
scroll to position [980, 0]
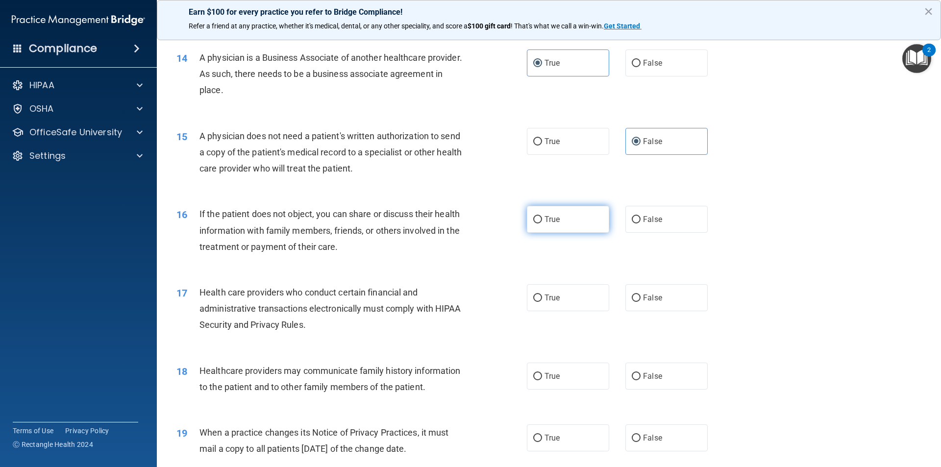
click at [455, 214] on label "True" at bounding box center [568, 219] width 82 height 27
click at [455, 216] on input "True" at bounding box center [537, 219] width 9 height 7
radio input "true"
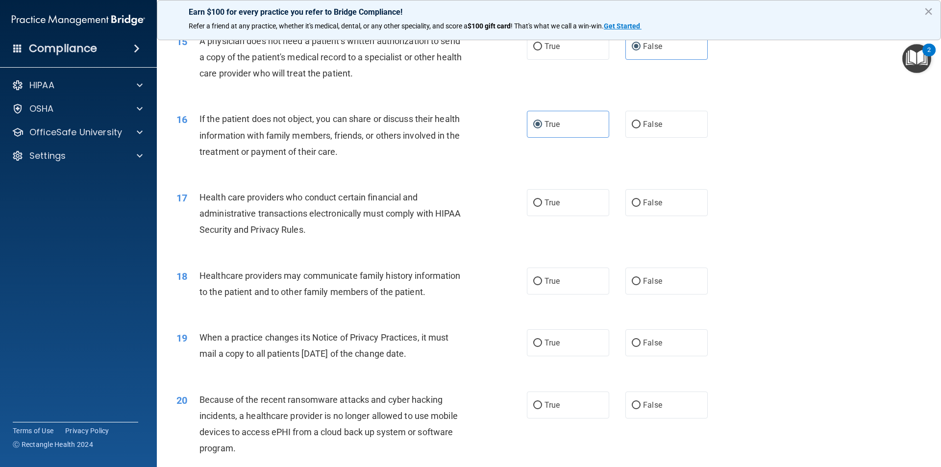
scroll to position [1078, 0]
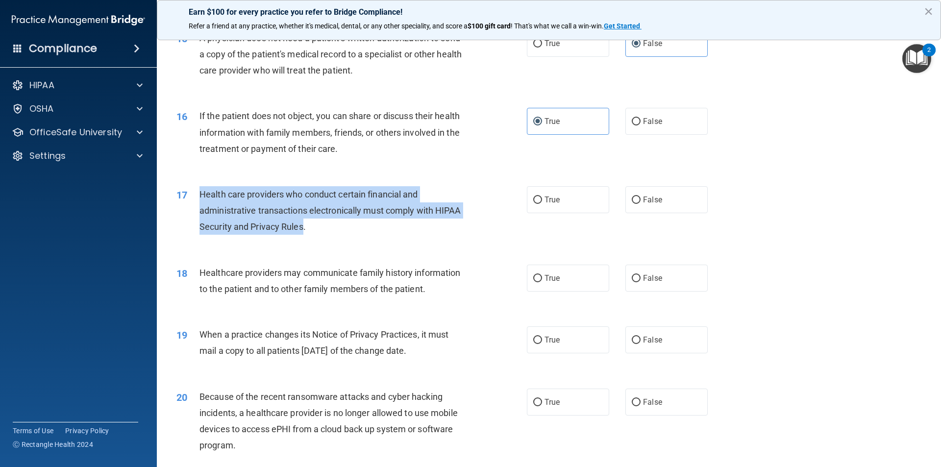
drag, startPoint x: 304, startPoint y: 228, endPoint x: 194, endPoint y: 204, distance: 113.3
click at [194, 204] on div "17 Health care providers who conduct certain financial and administrative trans…" at bounding box center [352, 213] width 380 height 54
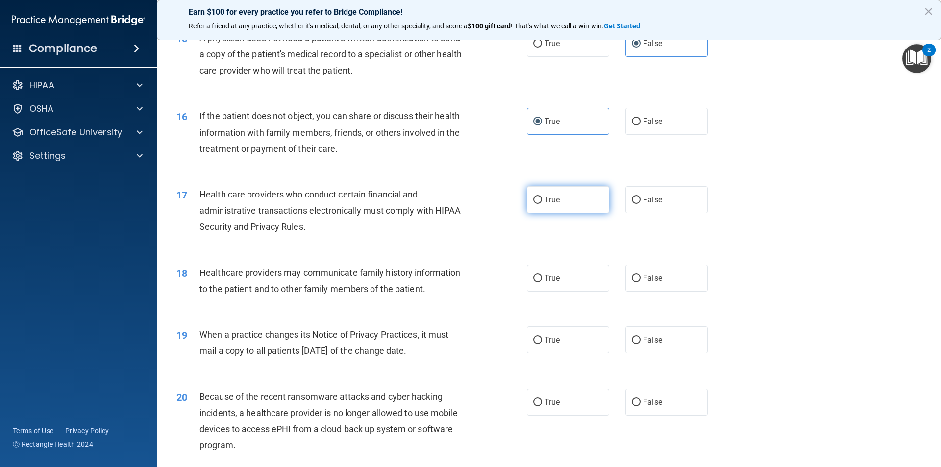
click at [455, 201] on label "True" at bounding box center [568, 199] width 82 height 27
click at [455, 201] on input "True" at bounding box center [537, 200] width 9 height 7
radio input "true"
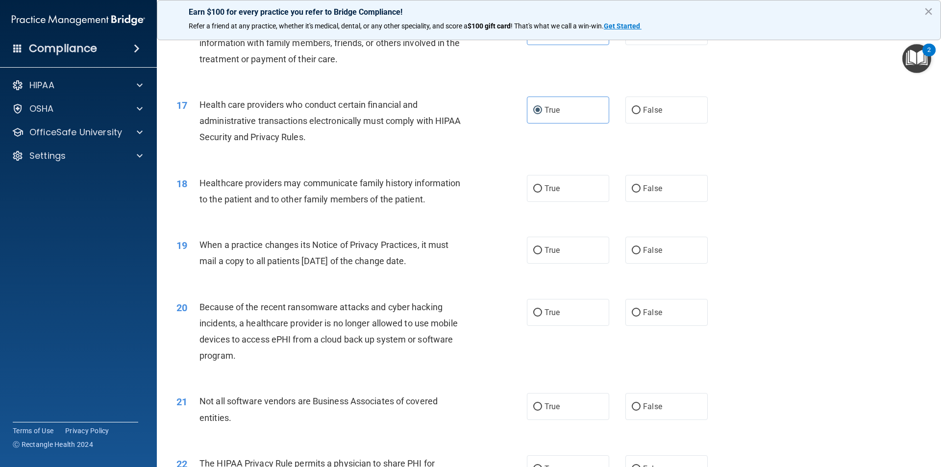
scroll to position [1176, 0]
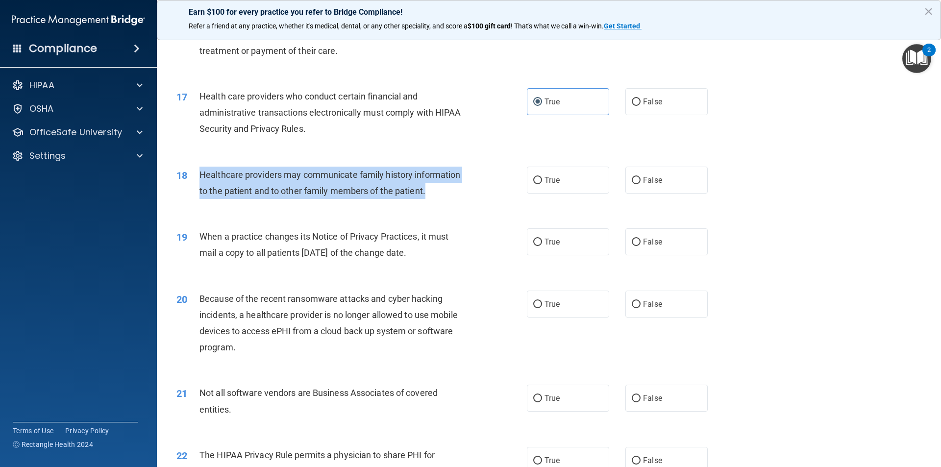
drag, startPoint x: 425, startPoint y: 190, endPoint x: 197, endPoint y: 169, distance: 229.0
click at [197, 169] on div "18 Healthcare providers may communicate family history information to the patie…" at bounding box center [352, 185] width 380 height 37
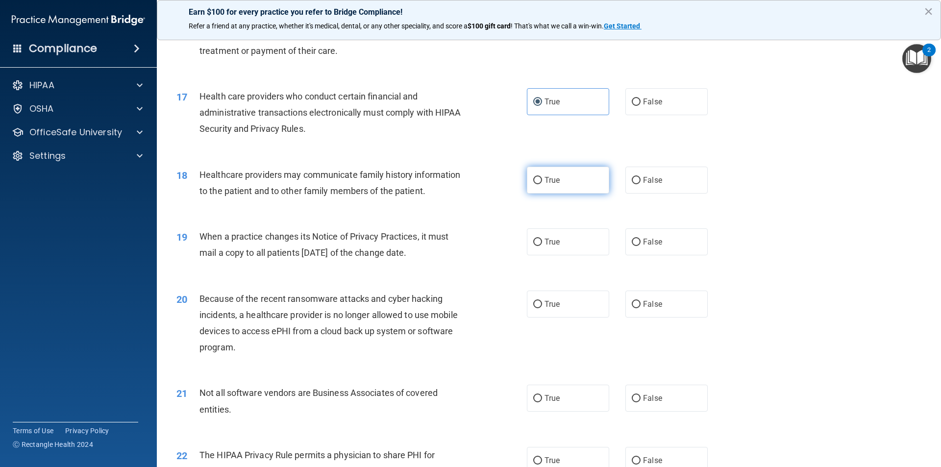
click at [455, 175] on label "True" at bounding box center [568, 180] width 82 height 27
click at [455, 177] on input "True" at bounding box center [537, 180] width 9 height 7
radio input "true"
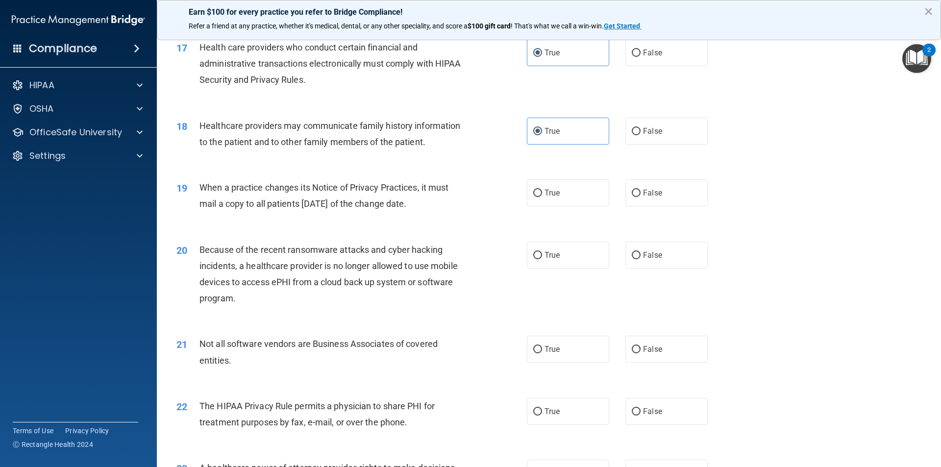
drag, startPoint x: 437, startPoint y: 206, endPoint x: 194, endPoint y: 191, distance: 244.1
click at [194, 191] on div "19 When a practice changes its Notice of Privacy Practices, it must mail a copy…" at bounding box center [352, 197] width 380 height 37
click at [455, 194] on label "False" at bounding box center [666, 192] width 82 height 27
click at [455, 194] on input "False" at bounding box center [636, 193] width 9 height 7
radio input "true"
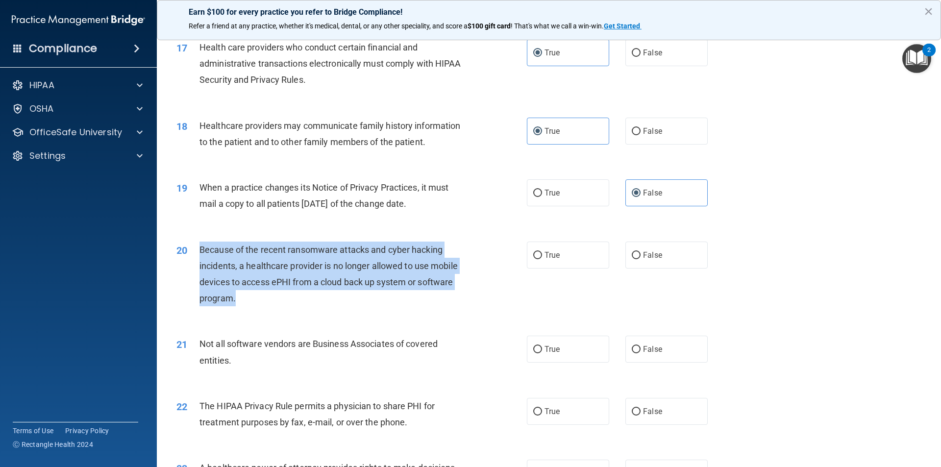
drag, startPoint x: 235, startPoint y: 299, endPoint x: 200, endPoint y: 250, distance: 60.8
click at [200, 250] on span "Because of the recent ransomware attacks and cyber hacking incidents, a healthc…" at bounding box center [329, 274] width 258 height 59
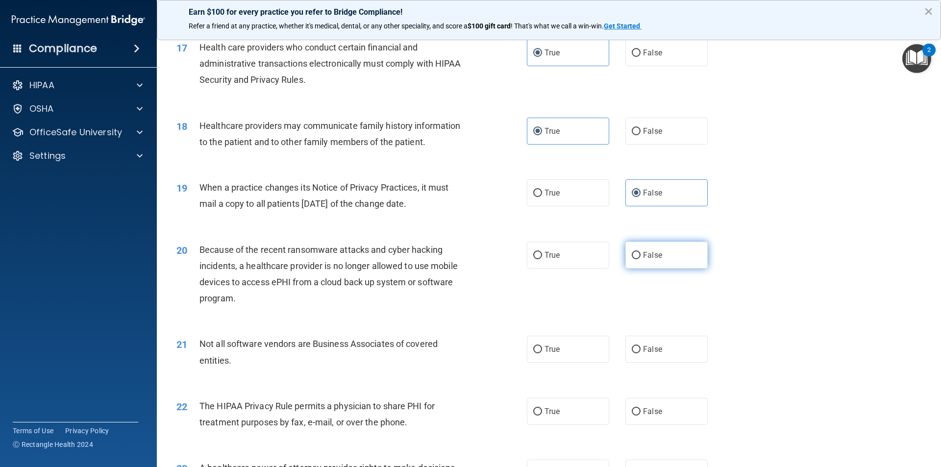
click at [455, 253] on span "False" at bounding box center [652, 254] width 19 height 9
click at [455, 253] on input "False" at bounding box center [636, 255] width 9 height 7
radio input "true"
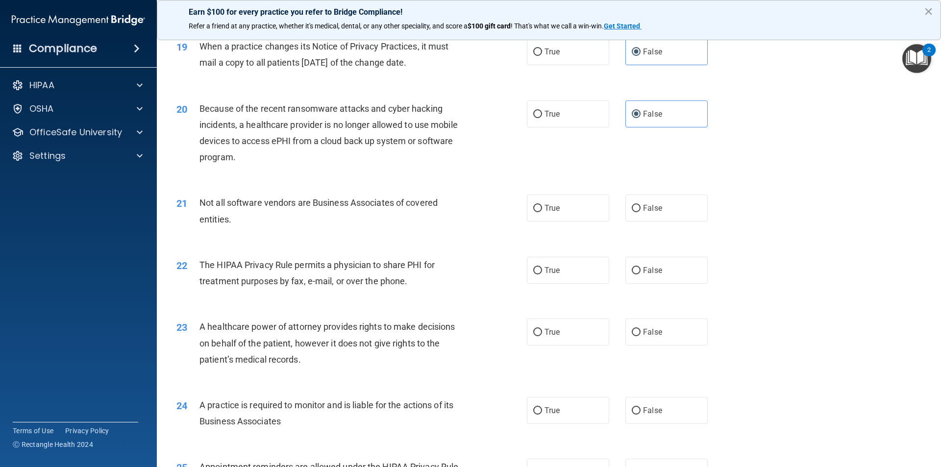
scroll to position [1373, 0]
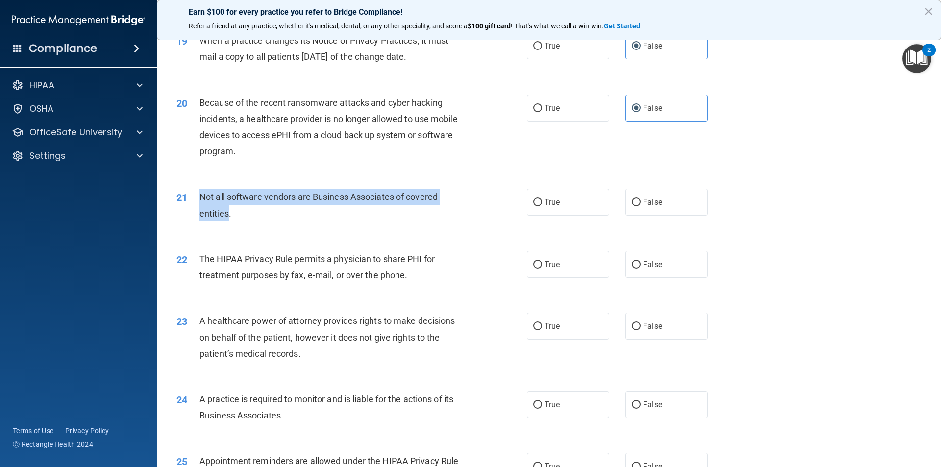
drag, startPoint x: 229, startPoint y: 214, endPoint x: 198, endPoint y: 200, distance: 34.9
click at [198, 200] on div "21 Not all software vendors are Business Associates of covered entities." at bounding box center [352, 207] width 380 height 37
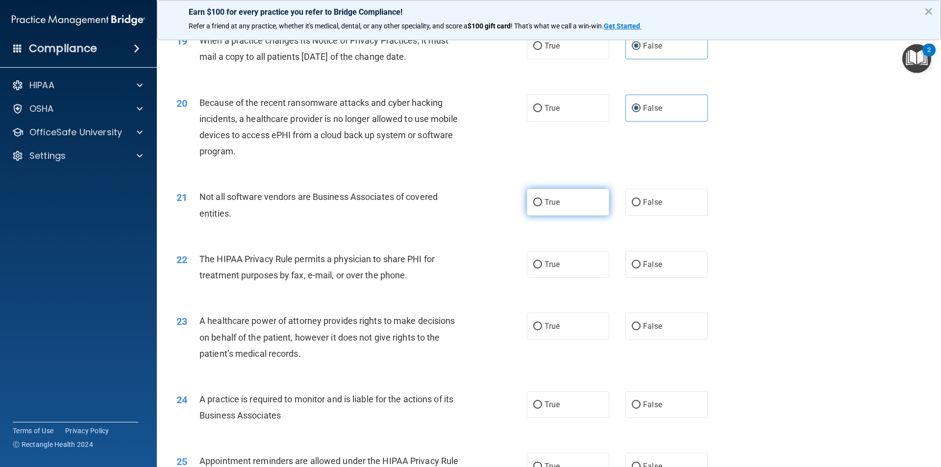
click at [455, 208] on label "True" at bounding box center [568, 202] width 82 height 27
click at [455, 206] on input "True" at bounding box center [537, 202] width 9 height 7
radio input "true"
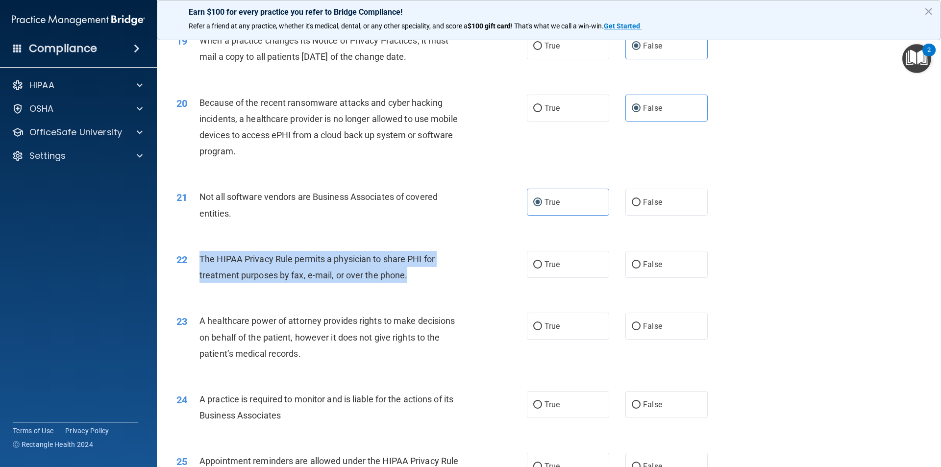
drag, startPoint x: 406, startPoint y: 276, endPoint x: 200, endPoint y: 257, distance: 206.3
click at [200, 257] on span "The HIPAA Privacy Rule permits a physician to share PHI for treatment purposes …" at bounding box center [317, 267] width 235 height 26
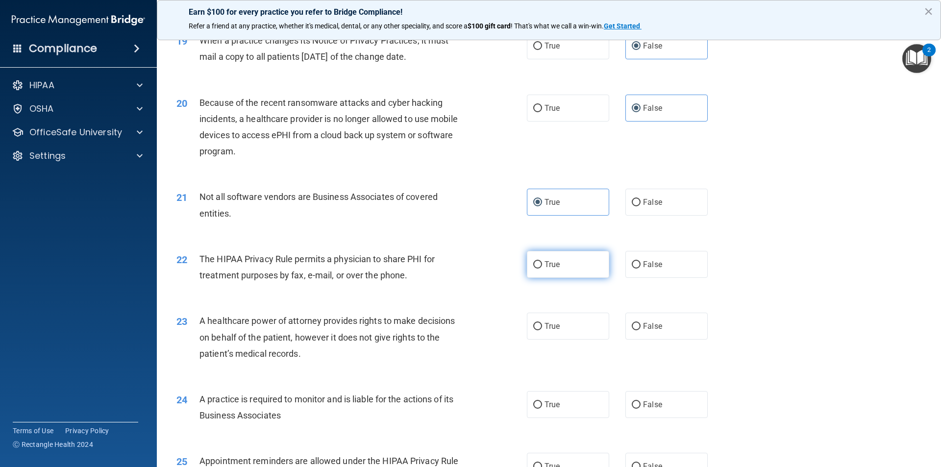
click at [455, 267] on span "True" at bounding box center [552, 264] width 15 height 9
click at [455, 267] on input "True" at bounding box center [537, 264] width 9 height 7
radio input "true"
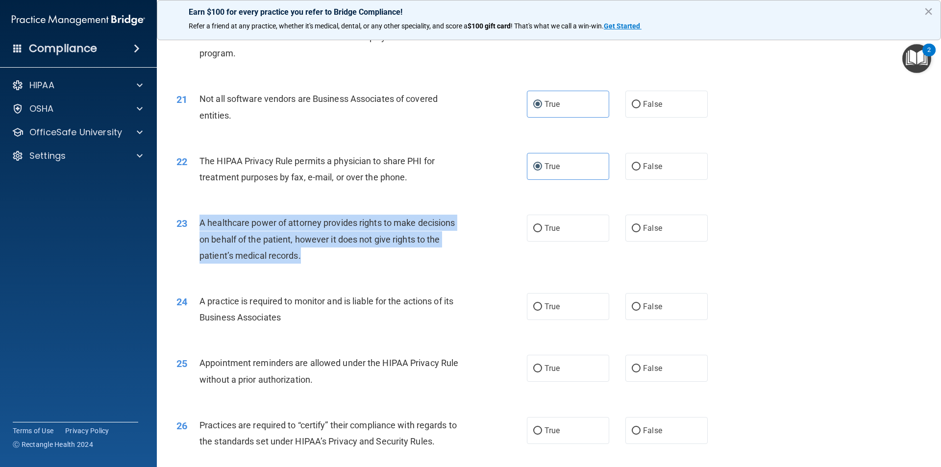
drag, startPoint x: 300, startPoint y: 258, endPoint x: 193, endPoint y: 223, distance: 112.5
click at [193, 223] on div "23 A healthcare power of attorney provides rights to make decisions on behalf o…" at bounding box center [352, 242] width 380 height 54
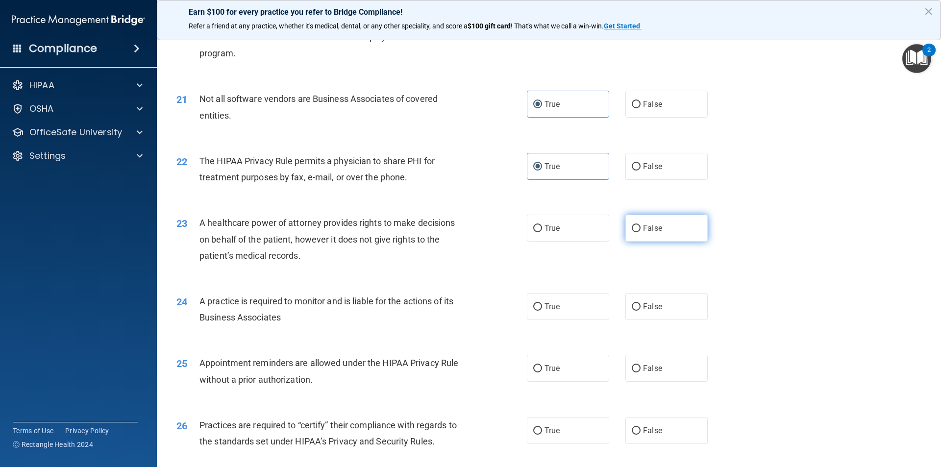
click at [455, 230] on label "False" at bounding box center [666, 228] width 82 height 27
click at [455, 230] on input "False" at bounding box center [636, 228] width 9 height 7
radio input "true"
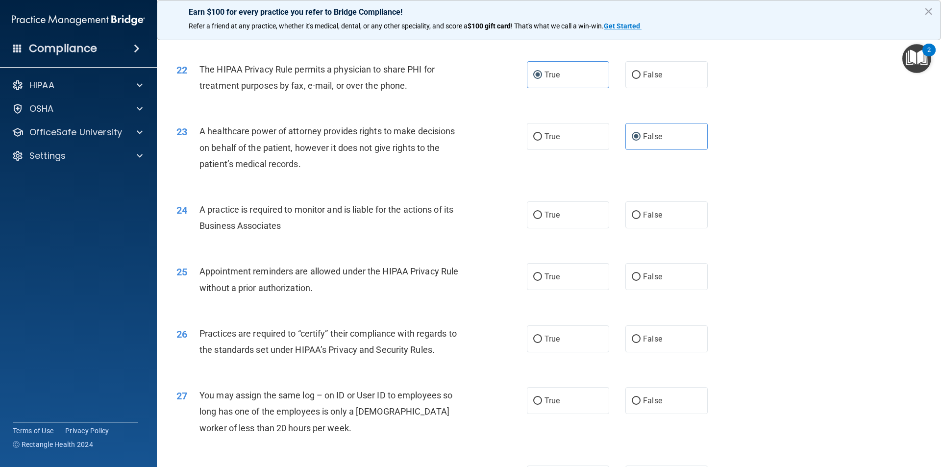
scroll to position [1569, 0]
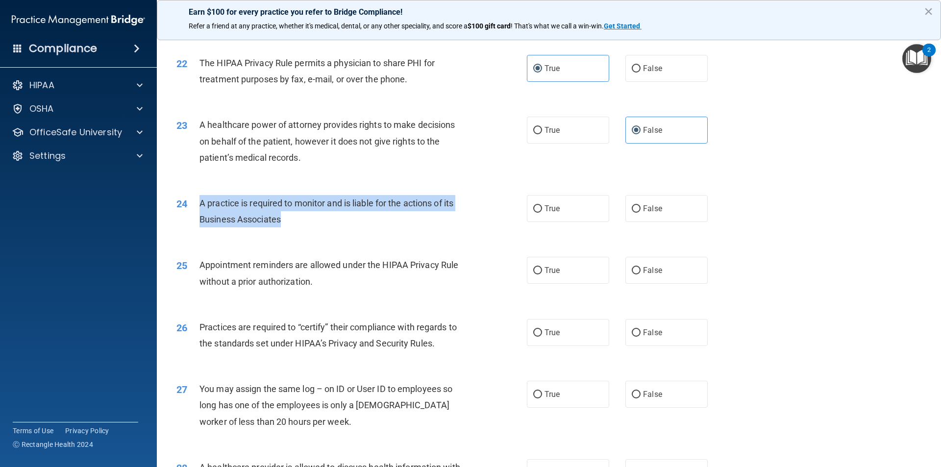
drag, startPoint x: 281, startPoint y: 220, endPoint x: 199, endPoint y: 201, distance: 84.3
click at [200, 201] on span "A practice is required to monitor and is liable for the actions of its Business…" at bounding box center [327, 211] width 254 height 26
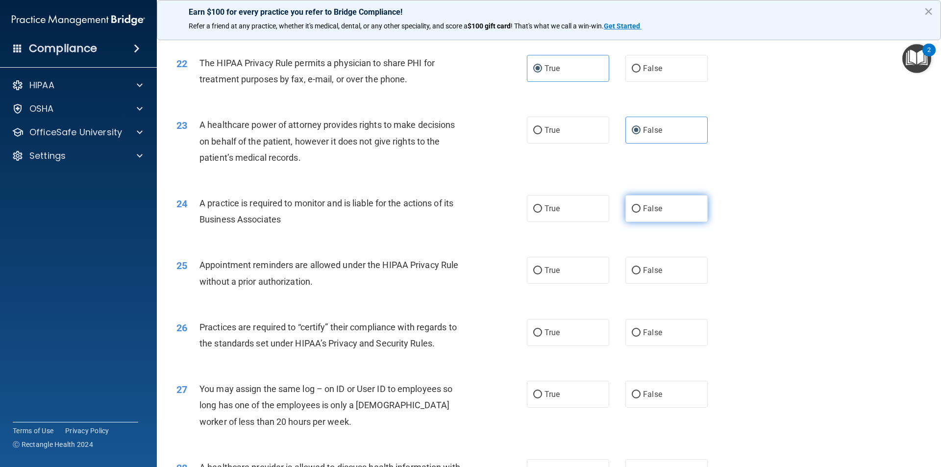
click at [455, 218] on label "False" at bounding box center [666, 208] width 82 height 27
click at [455, 213] on input "False" at bounding box center [636, 208] width 9 height 7
radio input "true"
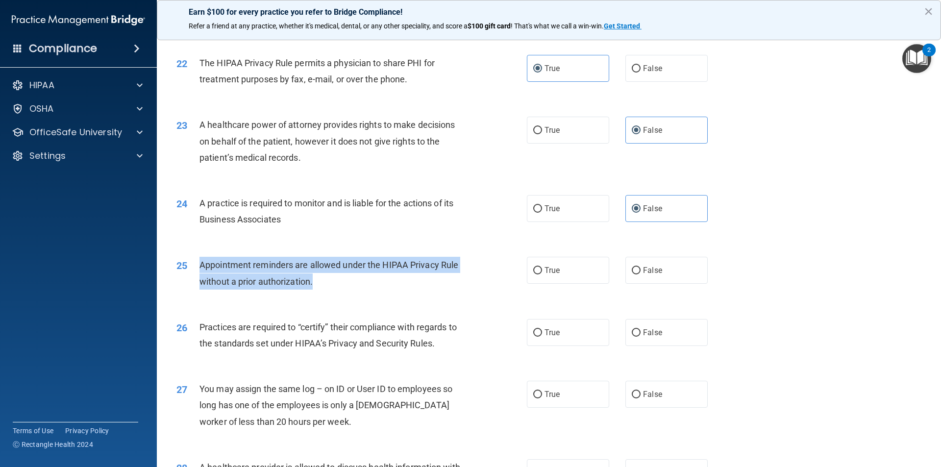
drag, startPoint x: 313, startPoint y: 283, endPoint x: 193, endPoint y: 260, distance: 122.4
click at [193, 260] on div "25 Appointment reminders are allowed under the HIPAA Privacy Rule without a pri…" at bounding box center [352, 275] width 380 height 37
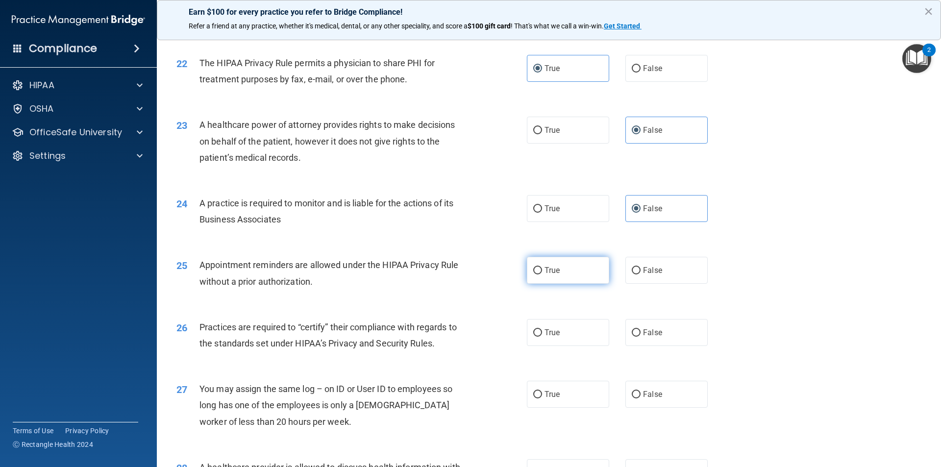
click at [455, 264] on label "True" at bounding box center [568, 270] width 82 height 27
click at [455, 267] on input "True" at bounding box center [537, 270] width 9 height 7
radio input "true"
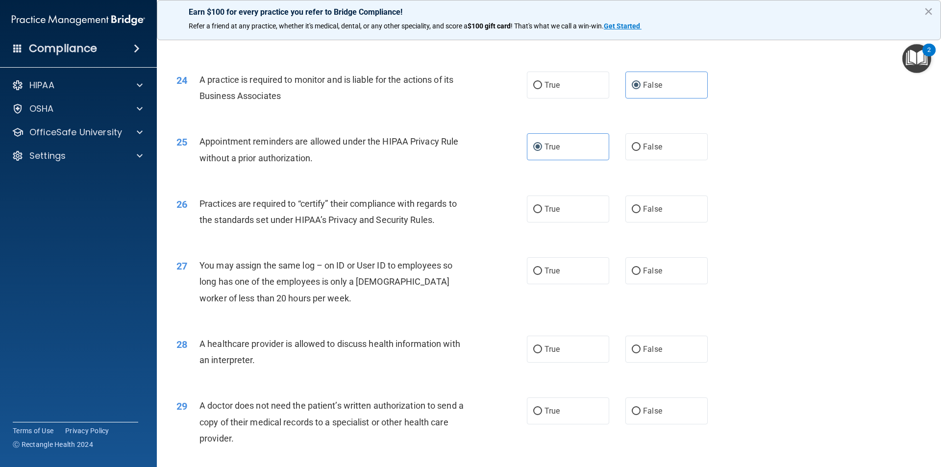
scroll to position [1716, 0]
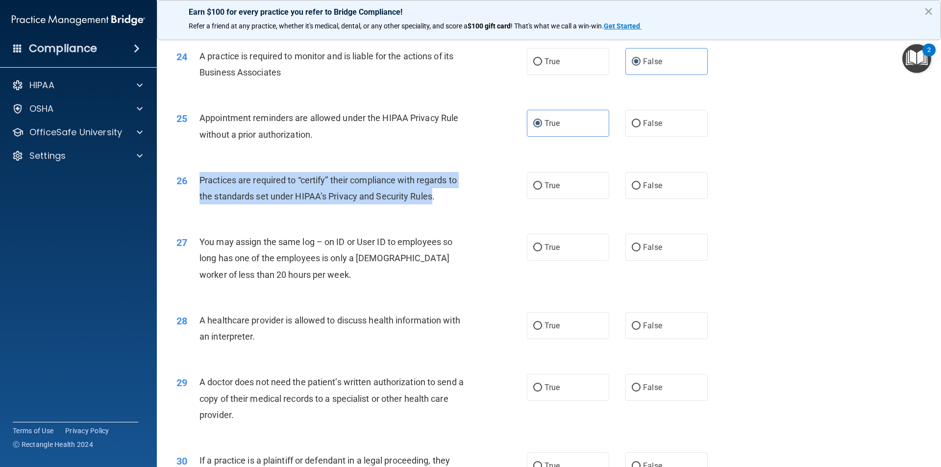
drag, startPoint x: 434, startPoint y: 199, endPoint x: 192, endPoint y: 182, distance: 242.2
click at [192, 182] on div "26 Practices are required to “certify” their compliance with regards to the sta…" at bounding box center [352, 190] width 380 height 37
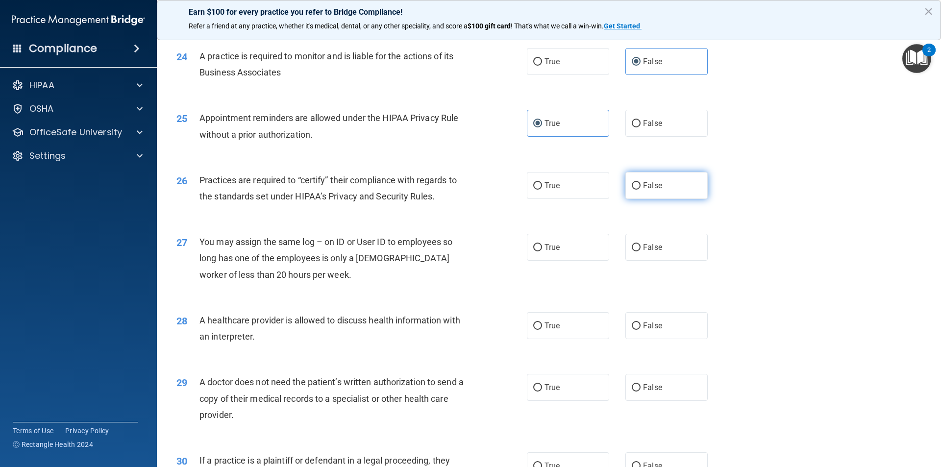
click at [455, 179] on label "False" at bounding box center [666, 185] width 82 height 27
click at [455, 182] on input "False" at bounding box center [636, 185] width 9 height 7
radio input "true"
click at [455, 251] on label "False" at bounding box center [666, 247] width 82 height 27
click at [455, 251] on input "False" at bounding box center [636, 247] width 9 height 7
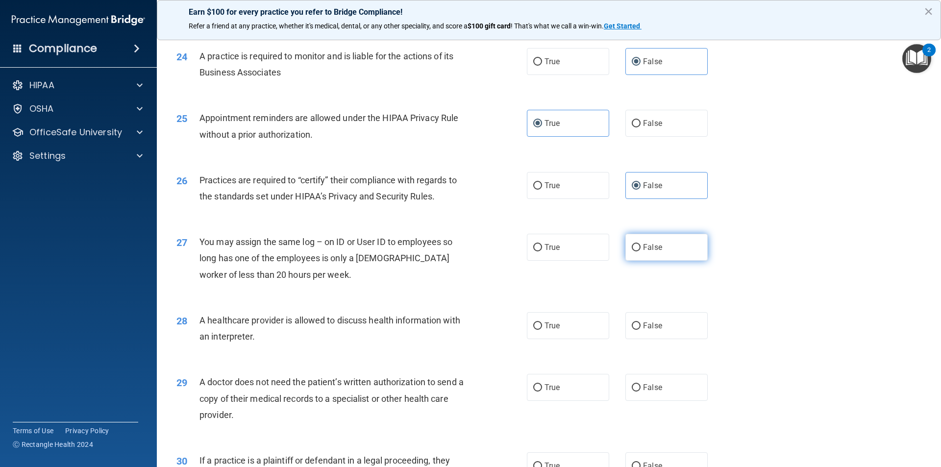
radio input "true"
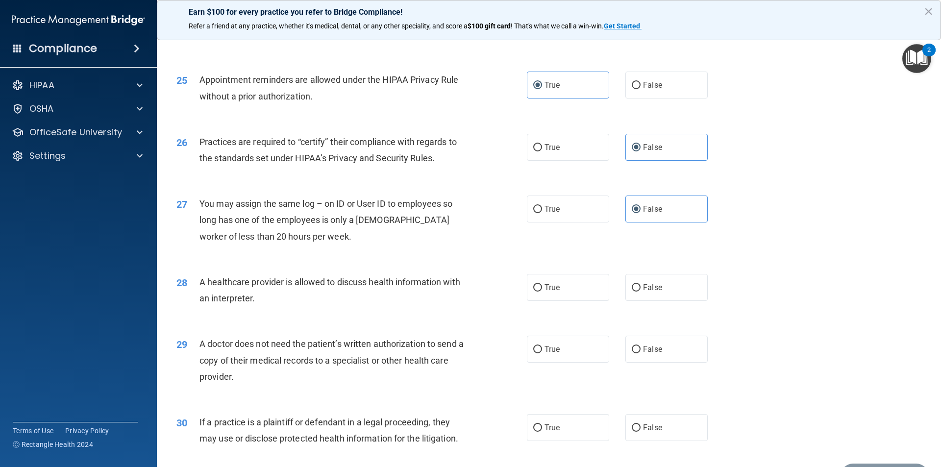
scroll to position [1814, 0]
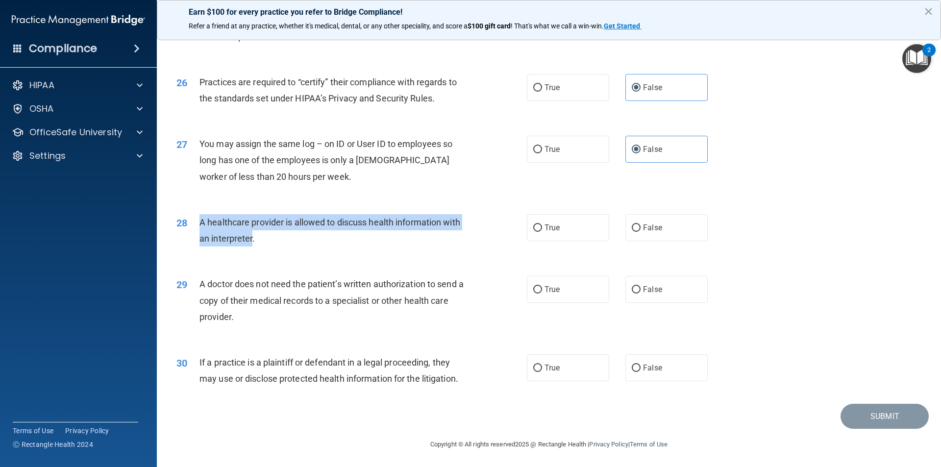
drag, startPoint x: 252, startPoint y: 238, endPoint x: 200, endPoint y: 220, distance: 55.2
click at [200, 220] on span "A healthcare provider is allowed to discuss health information with an interpre…" at bounding box center [330, 230] width 261 height 26
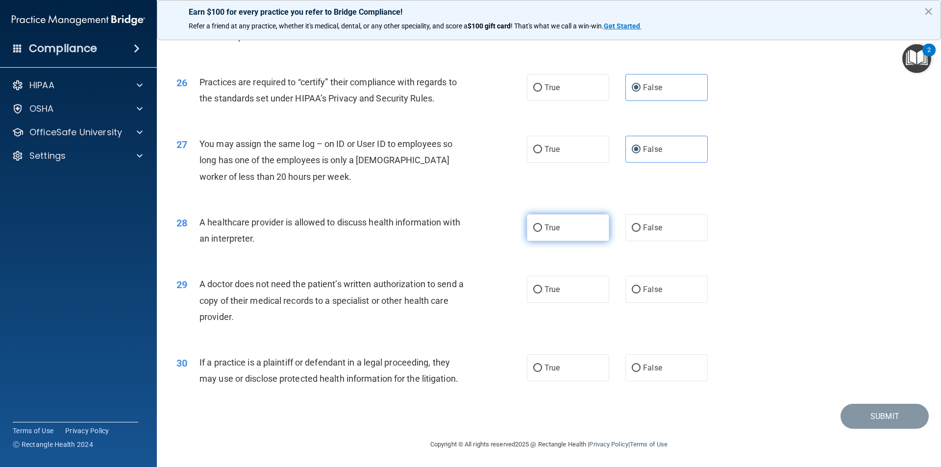
click at [455, 232] on label "True" at bounding box center [568, 227] width 82 height 27
click at [455, 232] on input "True" at bounding box center [537, 228] width 9 height 7
radio input "true"
drag, startPoint x: 232, startPoint y: 319, endPoint x: 197, endPoint y: 288, distance: 46.6
click at [197, 288] on div "29 A doctor does not need the patient’s written authorization to send a copy of…" at bounding box center [352, 303] width 380 height 54
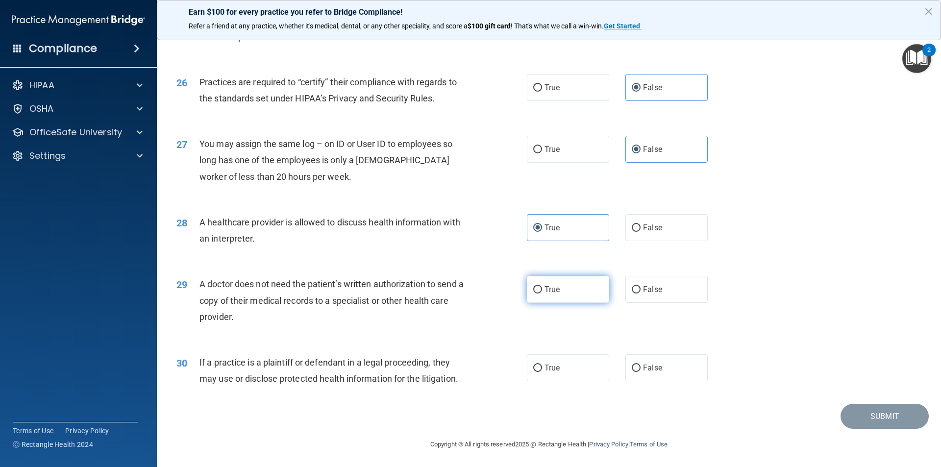
click at [455, 291] on label "True" at bounding box center [568, 289] width 82 height 27
click at [455, 291] on input "True" at bounding box center [537, 289] width 9 height 7
radio input "true"
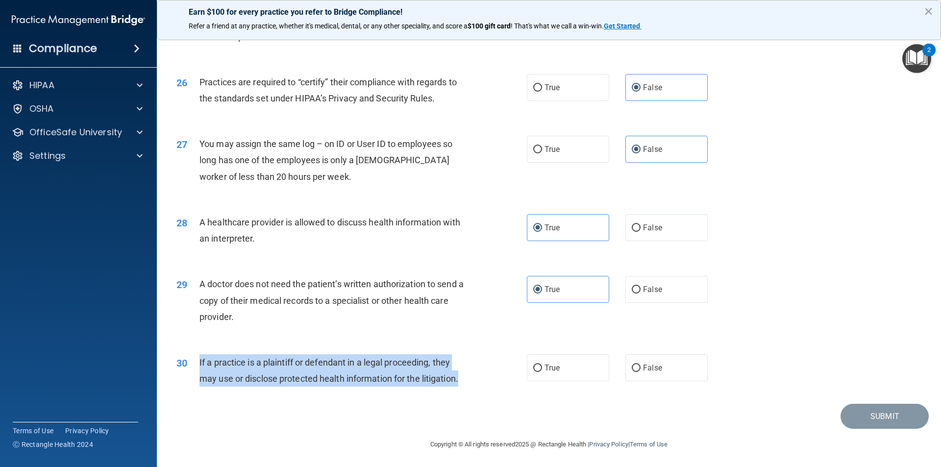
drag, startPoint x: 460, startPoint y: 380, endPoint x: 200, endPoint y: 360, distance: 261.0
click at [200, 360] on span "If a practice is a plaintiff or defendant in a legal proceeding, they may use o…" at bounding box center [329, 370] width 259 height 26
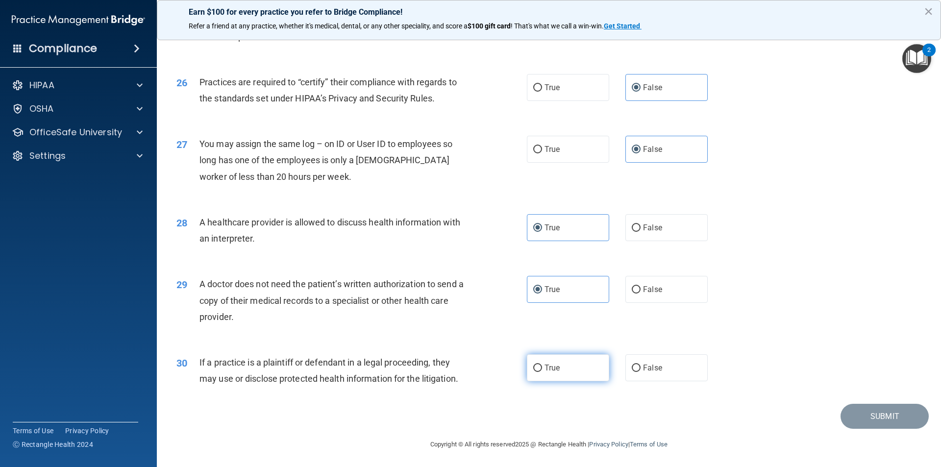
click at [455, 363] on label "True" at bounding box center [568, 367] width 82 height 27
click at [455, 365] on input "True" at bounding box center [537, 368] width 9 height 7
radio input "true"
click at [455, 421] on button "Submit" at bounding box center [885, 416] width 88 height 25
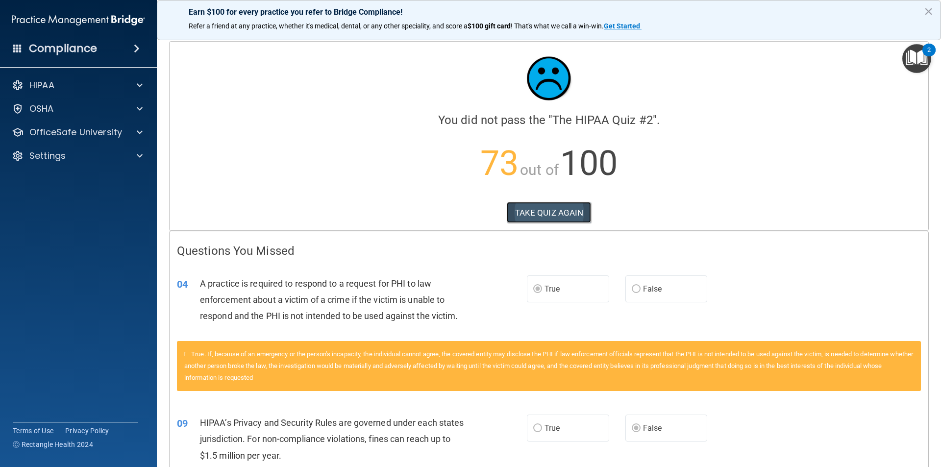
click at [455, 213] on button "TAKE QUIZ AGAIN" at bounding box center [549, 213] width 85 height 22
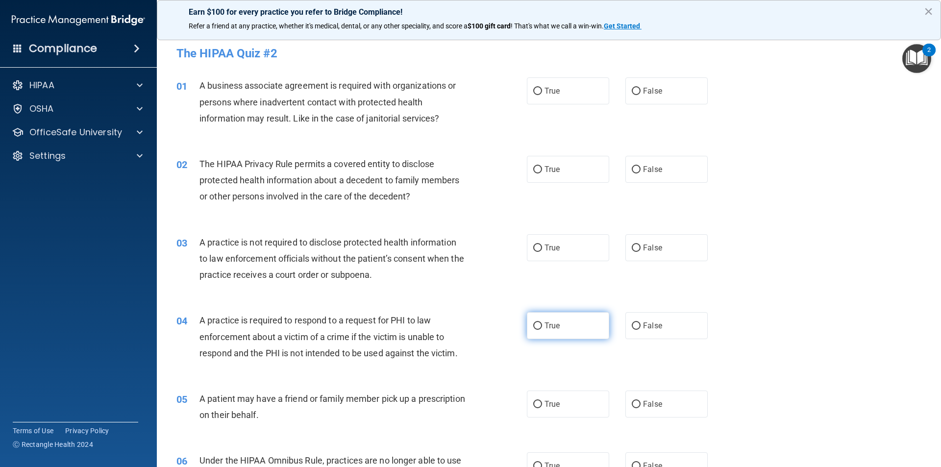
click at [455, 325] on span "True" at bounding box center [552, 325] width 15 height 9
click at [455, 325] on input "True" at bounding box center [537, 326] width 9 height 7
radio input "true"
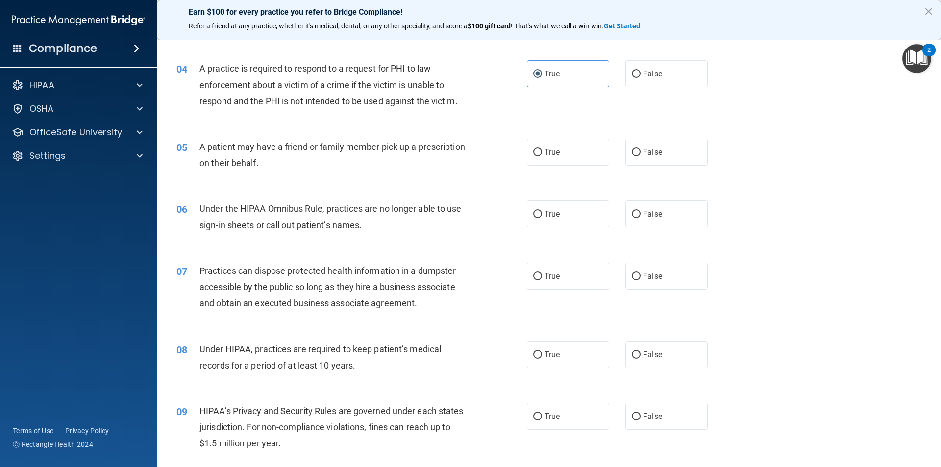
scroll to position [294, 0]
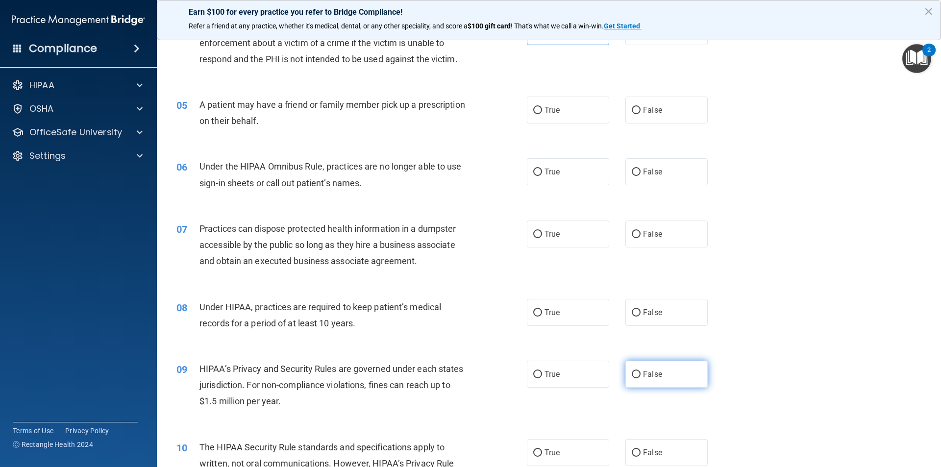
click at [455, 382] on label "False" at bounding box center [666, 374] width 82 height 27
click at [455, 378] on input "False" at bounding box center [636, 374] width 9 height 7
radio input "true"
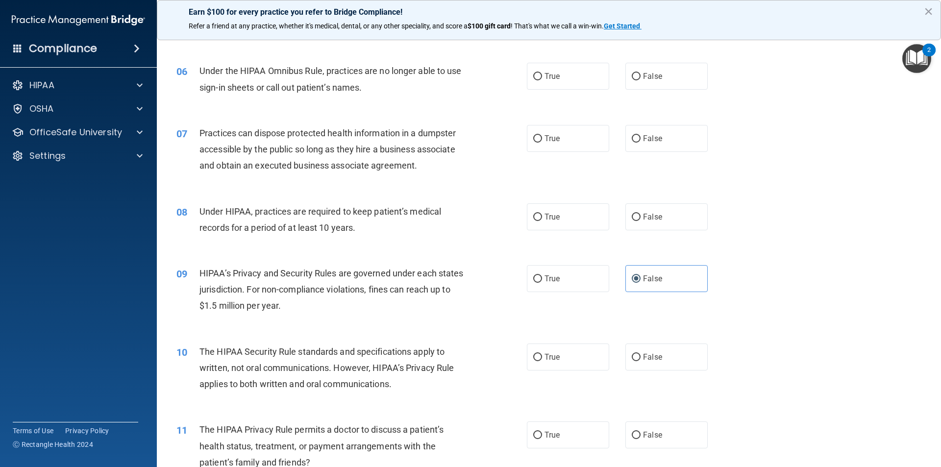
scroll to position [392, 0]
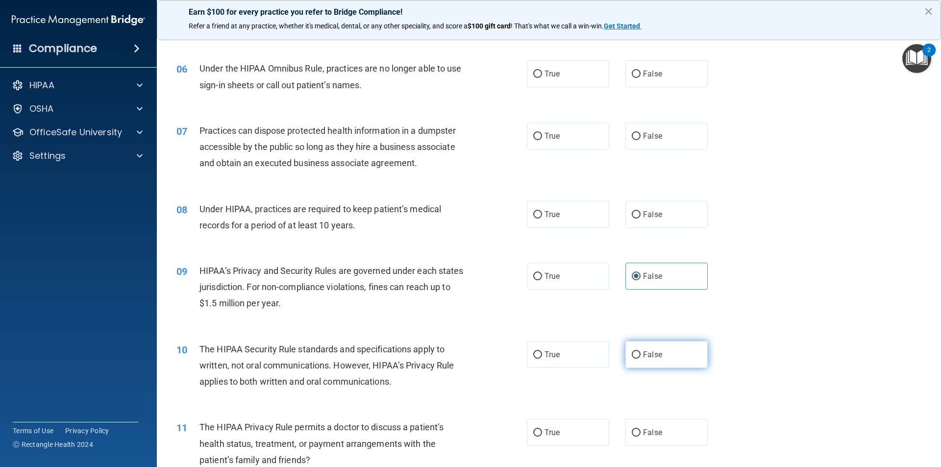
click at [455, 354] on span "False" at bounding box center [652, 354] width 19 height 9
click at [455, 354] on input "False" at bounding box center [636, 354] width 9 height 7
radio input "true"
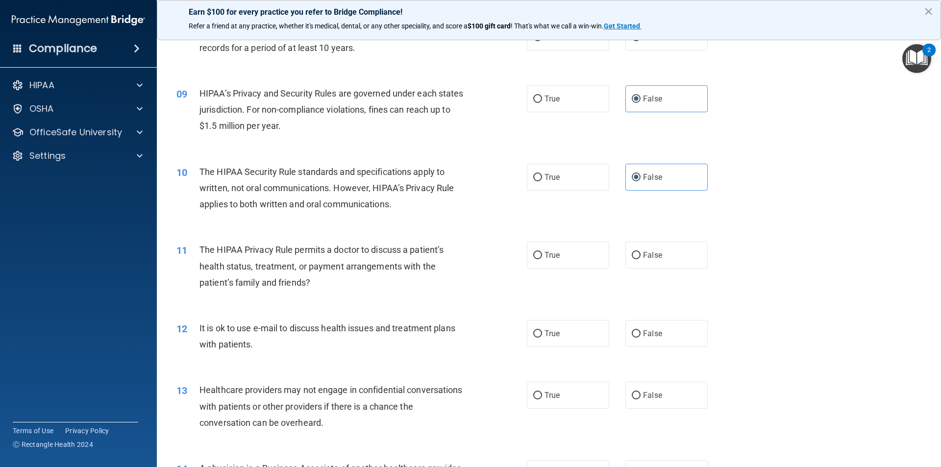
scroll to position [588, 0]
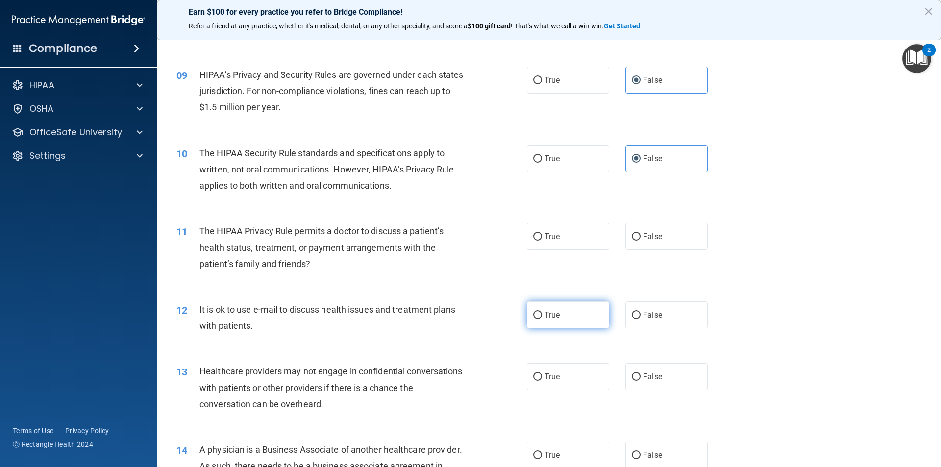
click at [455, 311] on label "True" at bounding box center [568, 314] width 82 height 27
click at [455, 312] on input "True" at bounding box center [537, 315] width 9 height 7
radio input "true"
click at [455, 382] on label "False" at bounding box center [666, 376] width 82 height 27
click at [455, 381] on input "False" at bounding box center [636, 377] width 9 height 7
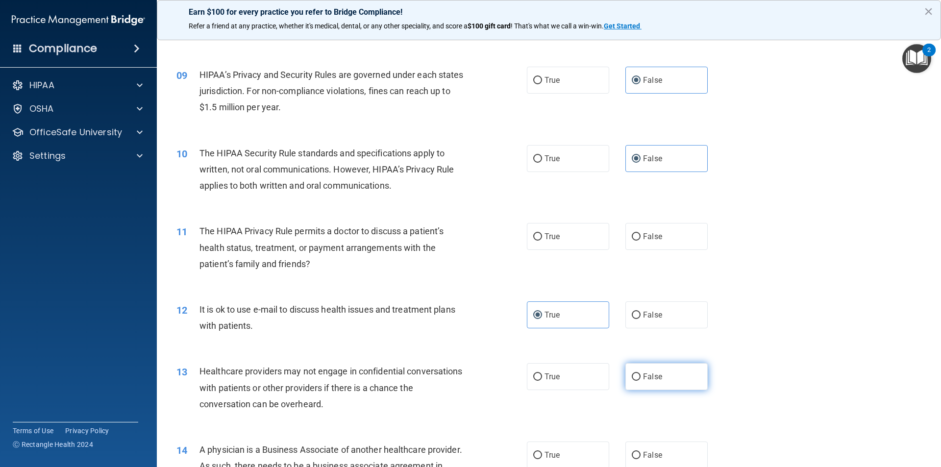
radio input "true"
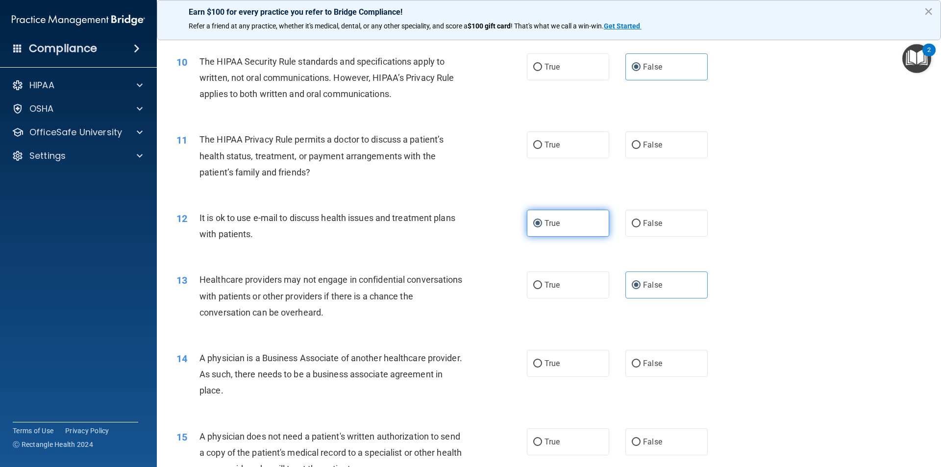
scroll to position [686, 0]
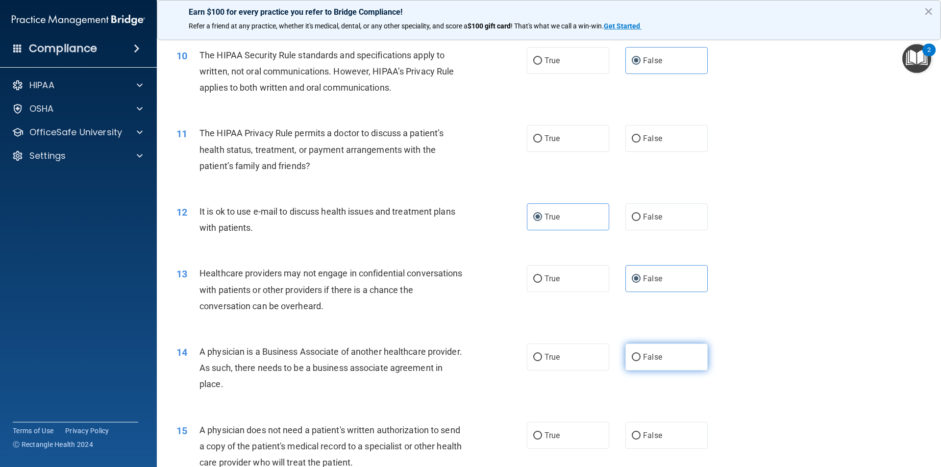
click at [455, 358] on span "False" at bounding box center [652, 356] width 19 height 9
click at [455, 358] on input "False" at bounding box center [636, 357] width 9 height 7
radio input "true"
click at [455, 53] on label "True" at bounding box center [568, 60] width 82 height 27
click at [455, 57] on input "True" at bounding box center [537, 60] width 9 height 7
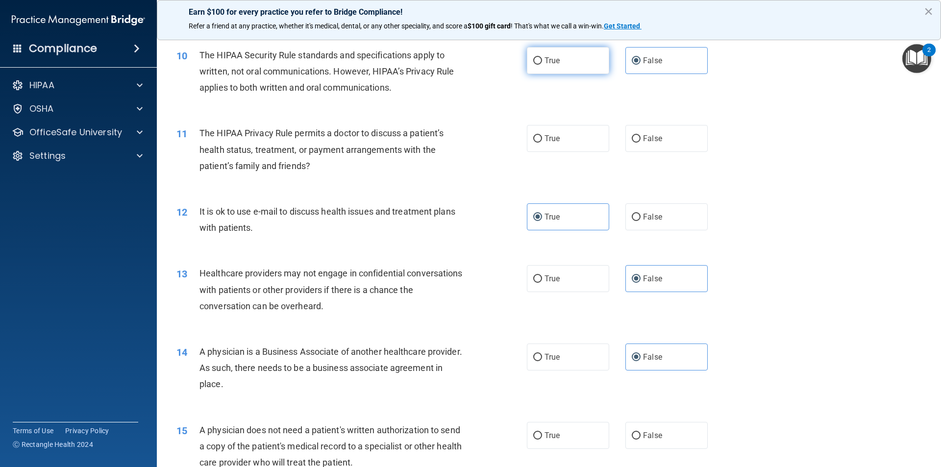
radio input "true"
radio input "false"
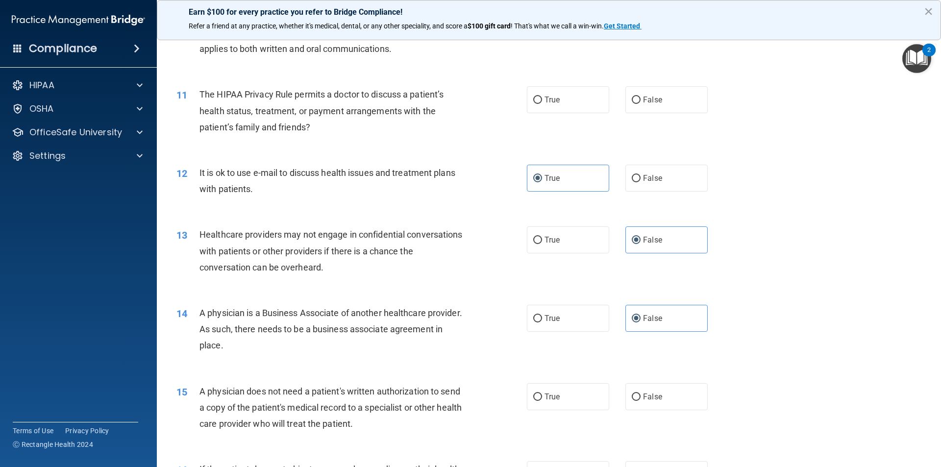
scroll to position [784, 0]
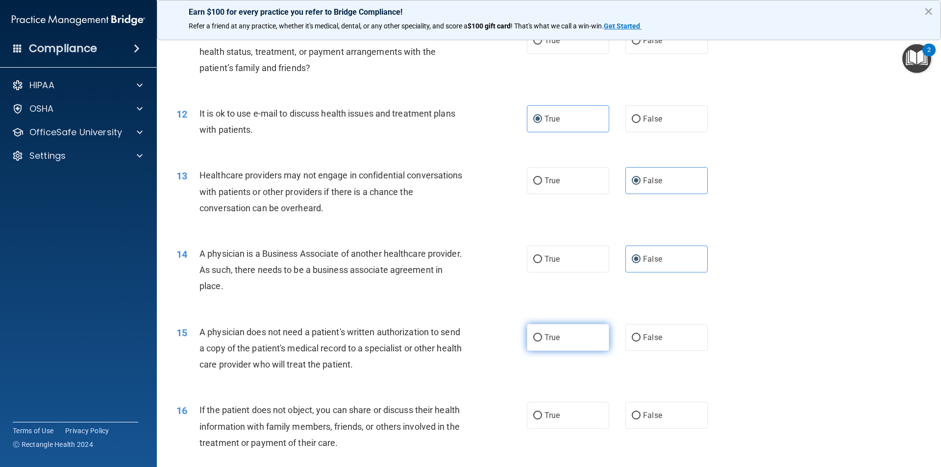
click at [455, 347] on label "True" at bounding box center [568, 337] width 82 height 27
click at [455, 342] on input "True" at bounding box center [537, 337] width 9 height 7
radio input "true"
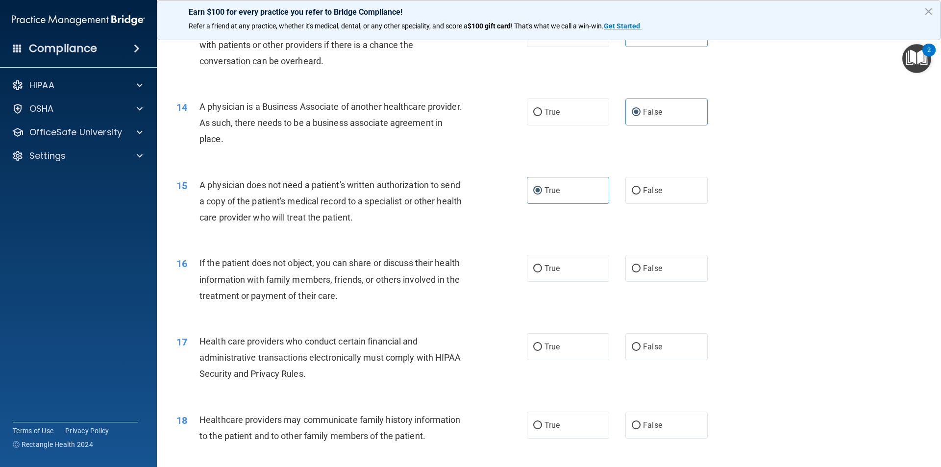
scroll to position [980, 0]
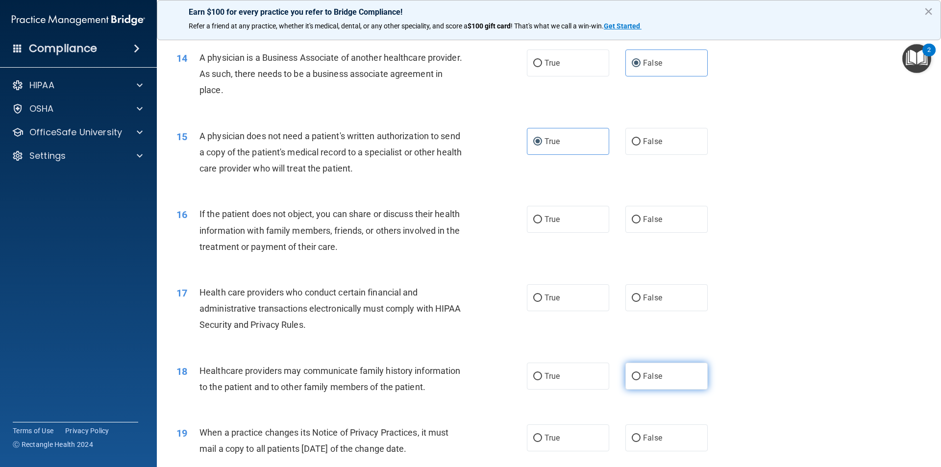
click at [455, 386] on label "False" at bounding box center [666, 376] width 82 height 27
click at [455, 380] on input "False" at bounding box center [636, 376] width 9 height 7
radio input "true"
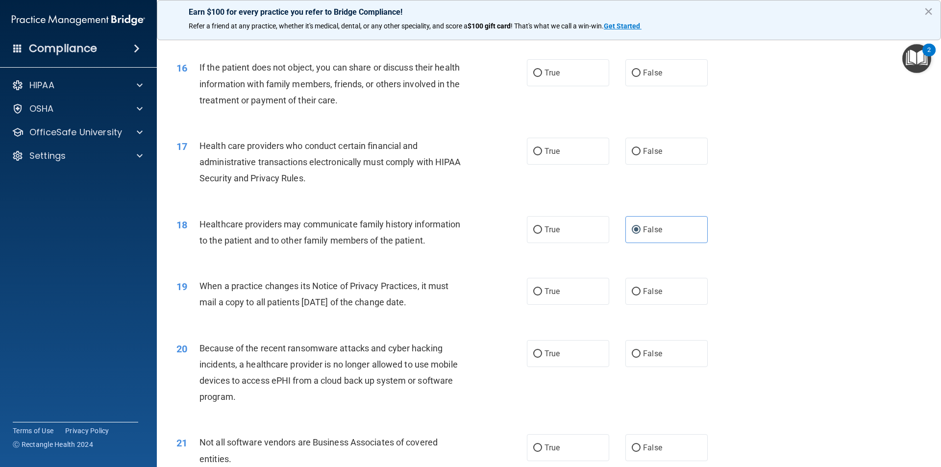
scroll to position [1127, 0]
click at [455, 285] on label "False" at bounding box center [666, 290] width 82 height 27
click at [455, 288] on input "False" at bounding box center [636, 291] width 9 height 7
radio input "true"
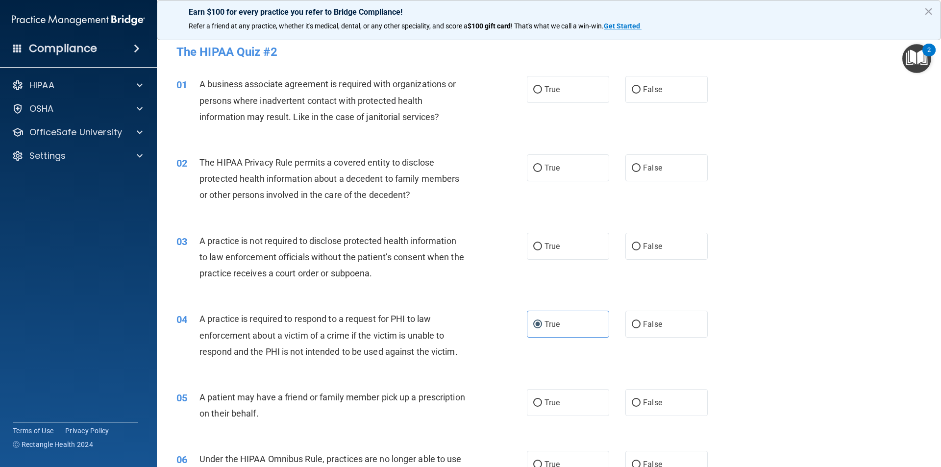
scroll to position [0, 0]
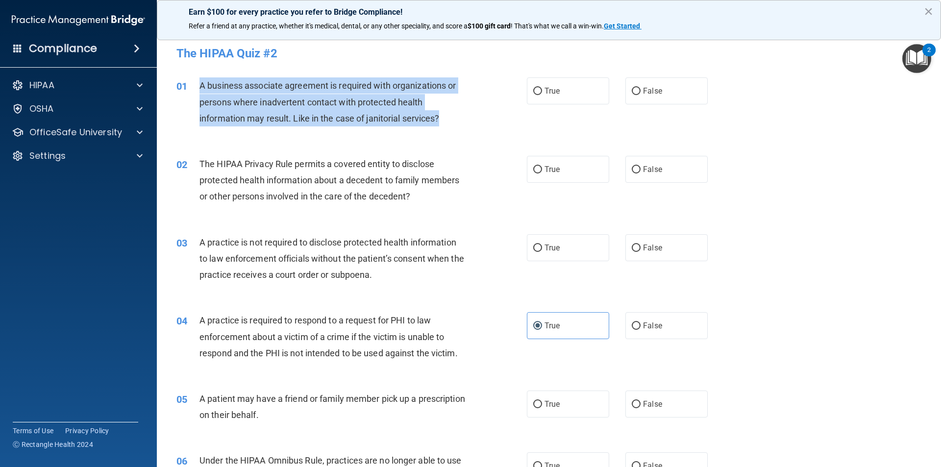
drag, startPoint x: 200, startPoint y: 85, endPoint x: 447, endPoint y: 113, distance: 248.2
click at [447, 113] on div "A business associate agreement is required with organizations or persons where …" at bounding box center [337, 101] width 274 height 49
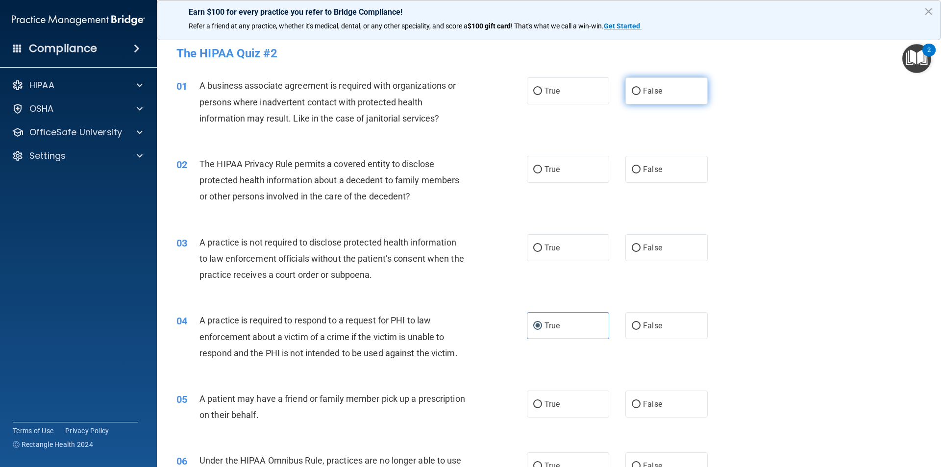
click at [455, 92] on span "False" at bounding box center [652, 90] width 19 height 9
click at [455, 92] on input "False" at bounding box center [636, 91] width 9 height 7
radio input "true"
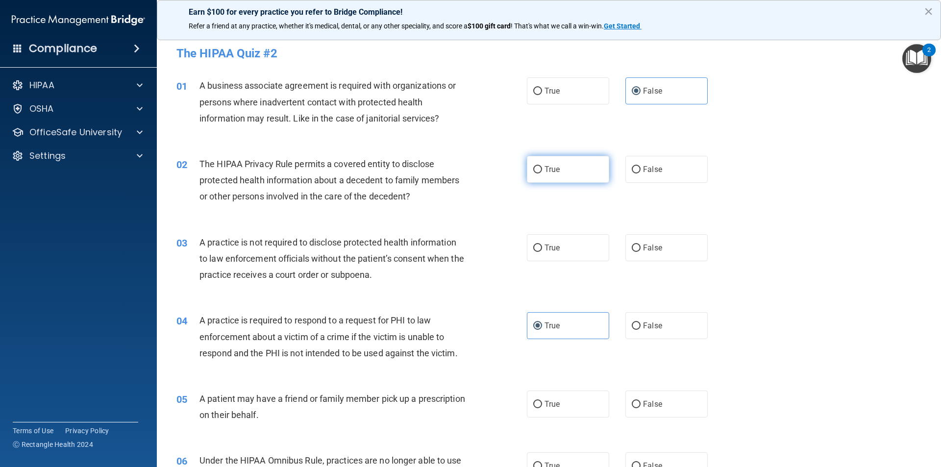
click at [455, 173] on label "True" at bounding box center [568, 169] width 82 height 27
click at [455, 173] on input "True" at bounding box center [537, 169] width 9 height 7
radio input "true"
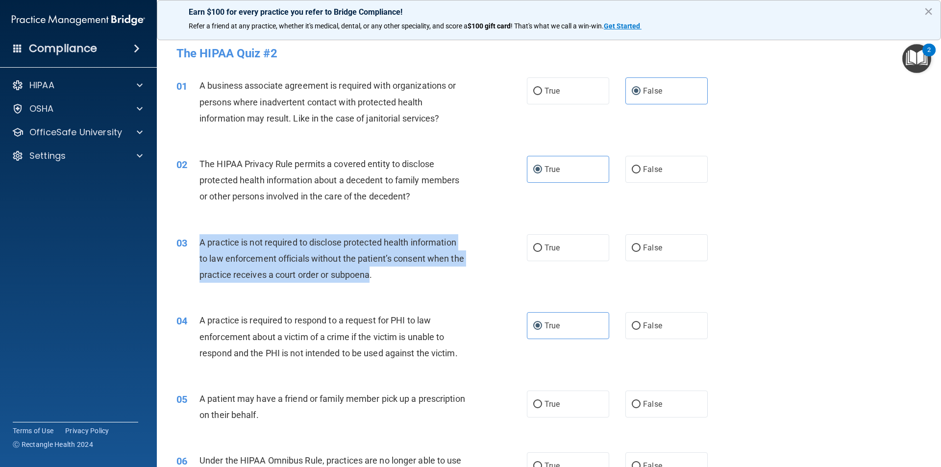
drag, startPoint x: 386, startPoint y: 275, endPoint x: 200, endPoint y: 245, distance: 189.3
click at [200, 245] on span "A practice is not required to disclose protected health information to law enfo…" at bounding box center [332, 258] width 265 height 43
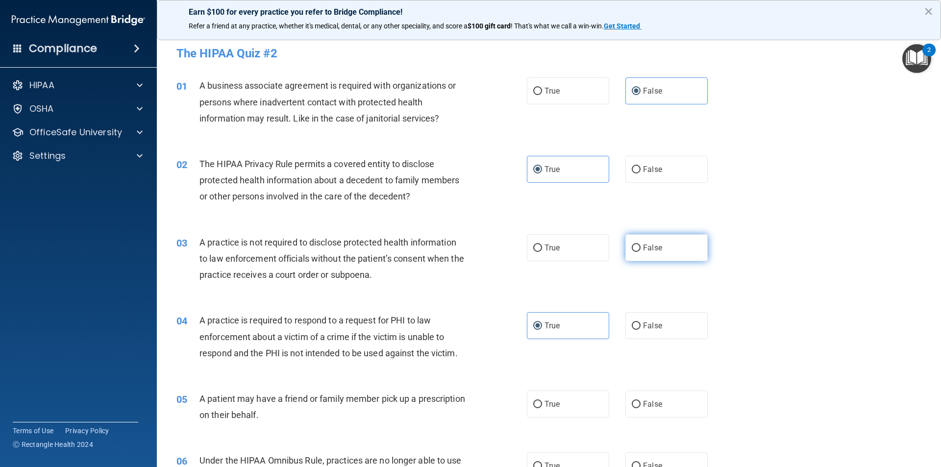
click at [455, 240] on label "False" at bounding box center [666, 247] width 82 height 27
click at [455, 245] on input "False" at bounding box center [636, 248] width 9 height 7
radio input "true"
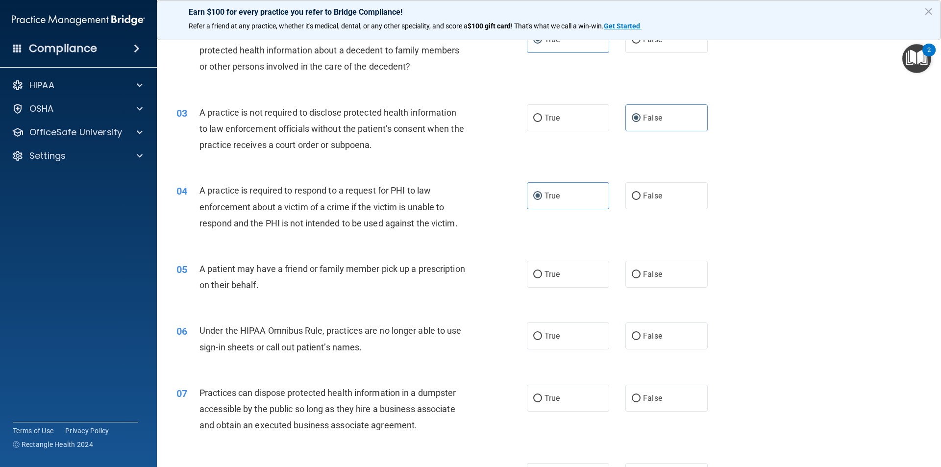
scroll to position [147, 0]
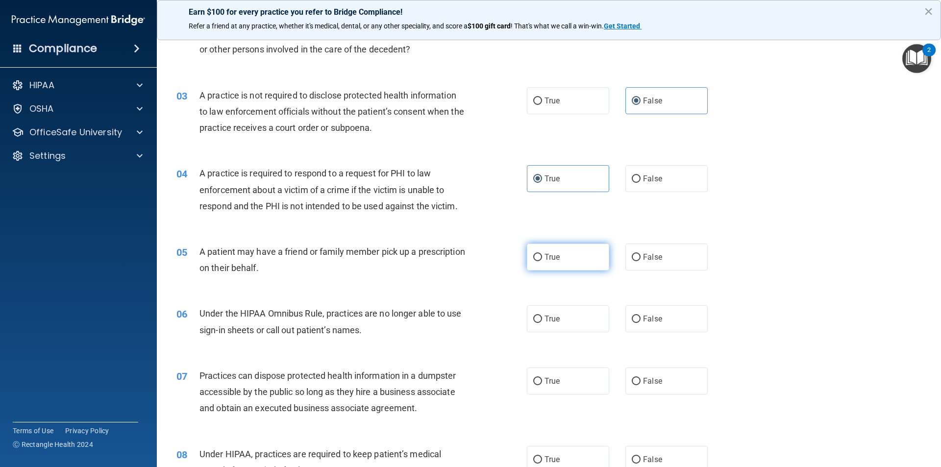
click at [455, 247] on label "True" at bounding box center [568, 257] width 82 height 27
click at [455, 254] on input "True" at bounding box center [537, 257] width 9 height 7
radio input "true"
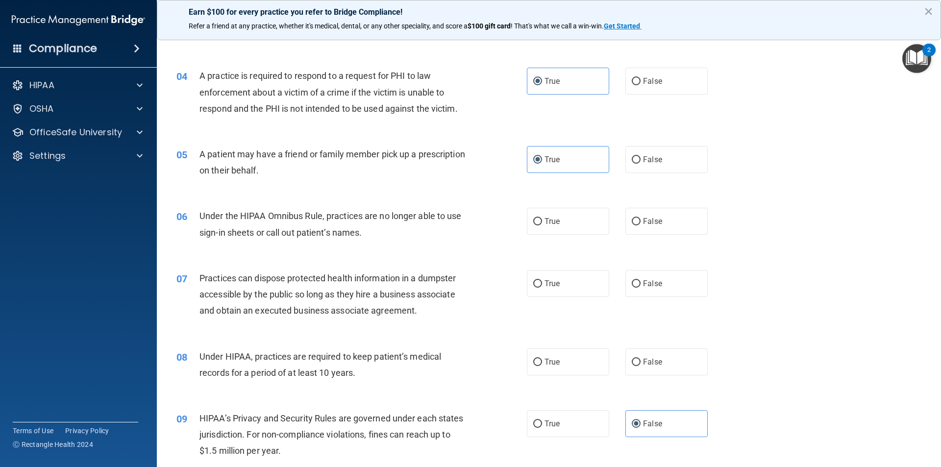
scroll to position [245, 0]
click at [455, 224] on label "False" at bounding box center [666, 220] width 82 height 27
click at [455, 224] on input "False" at bounding box center [636, 221] width 9 height 7
radio input "true"
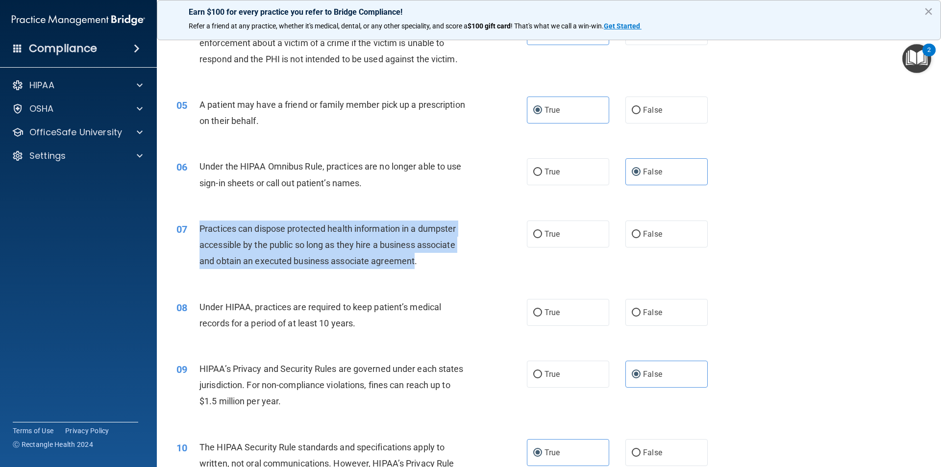
drag, startPoint x: 416, startPoint y: 259, endPoint x: 200, endPoint y: 226, distance: 218.1
click at [200, 226] on span "Practices can dispose protected health information in a dumpster accessible by …" at bounding box center [328, 245] width 256 height 43
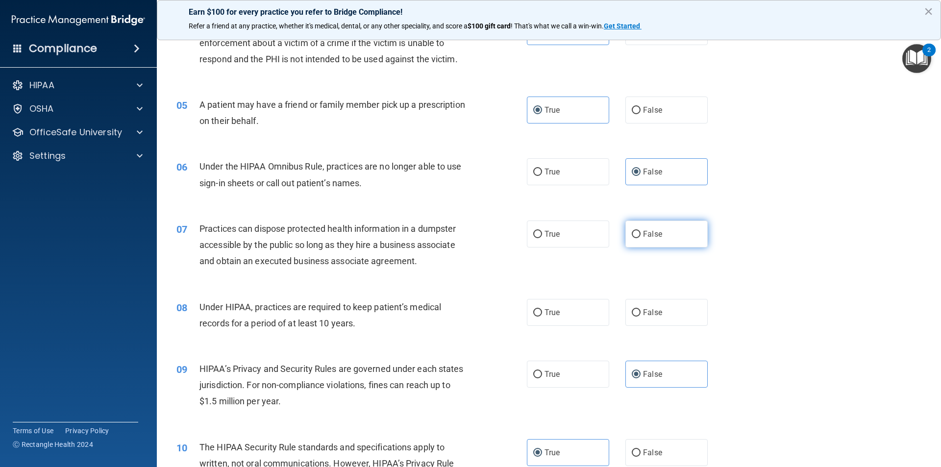
click at [455, 239] on label "False" at bounding box center [666, 234] width 82 height 27
click at [455, 238] on input "False" at bounding box center [636, 234] width 9 height 7
radio input "true"
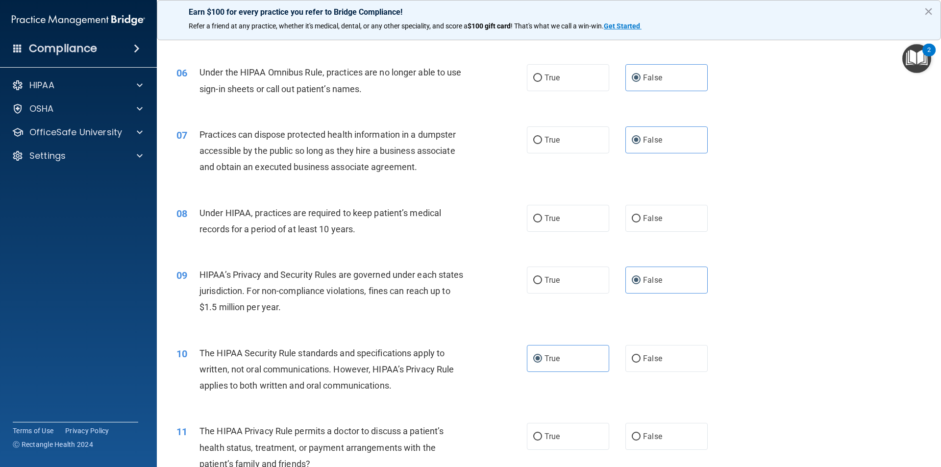
scroll to position [392, 0]
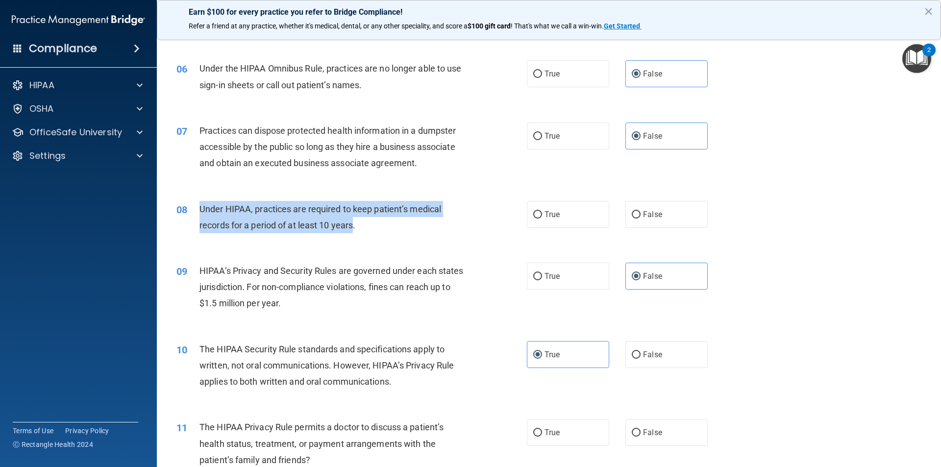
drag, startPoint x: 355, startPoint y: 226, endPoint x: 199, endPoint y: 206, distance: 158.1
click at [199, 206] on div "08 Under HIPAA, practices are required to keep patient’s medical records for a …" at bounding box center [352, 219] width 380 height 37
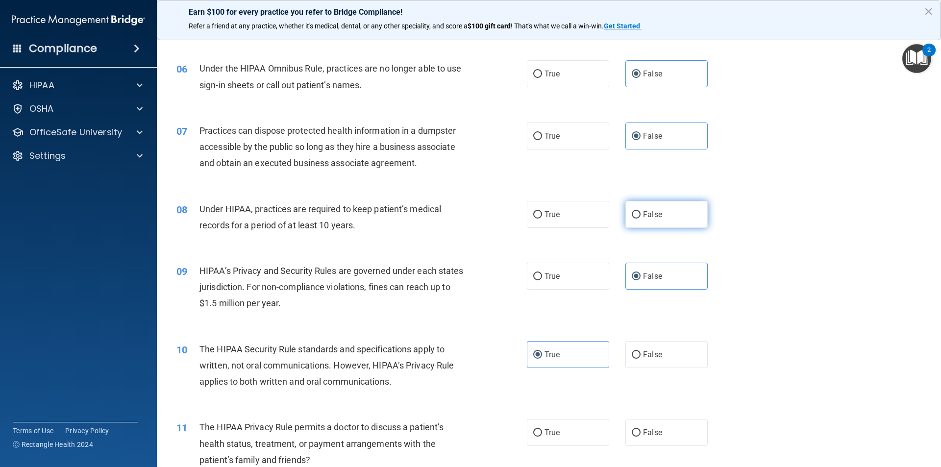
click at [455, 221] on label "False" at bounding box center [666, 214] width 82 height 27
click at [455, 219] on input "False" at bounding box center [636, 214] width 9 height 7
radio input "true"
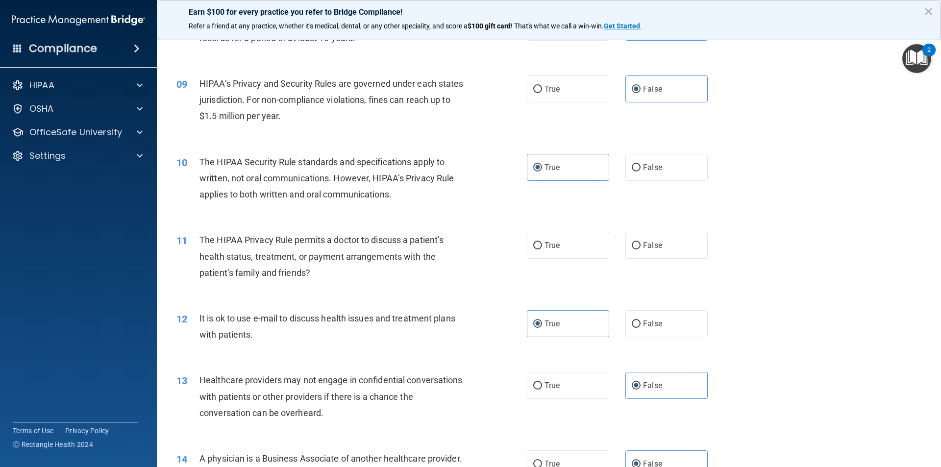
scroll to position [588, 0]
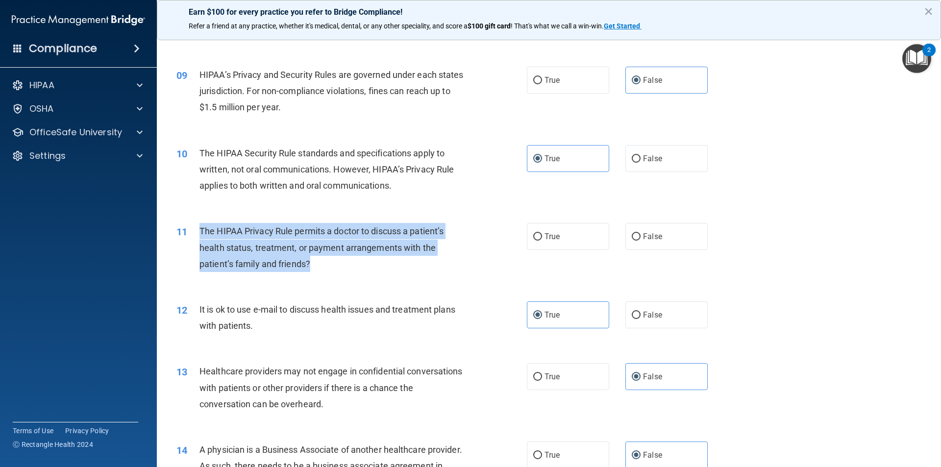
drag, startPoint x: 309, startPoint y: 264, endPoint x: 199, endPoint y: 233, distance: 114.9
click at [199, 233] on div "11 The HIPAA Privacy Rule permits a doctor to discuss a patient’s health status…" at bounding box center [352, 250] width 380 height 54
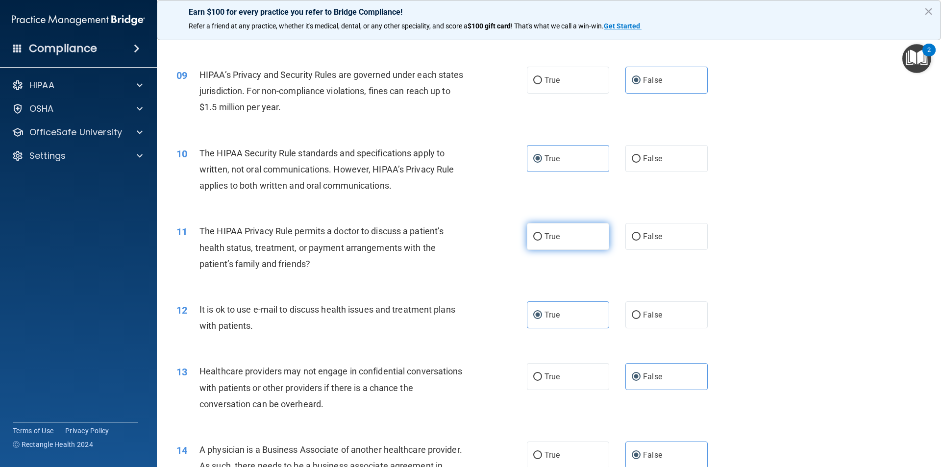
click at [455, 234] on label "True" at bounding box center [568, 236] width 82 height 27
click at [455, 234] on input "True" at bounding box center [537, 236] width 9 height 7
radio input "true"
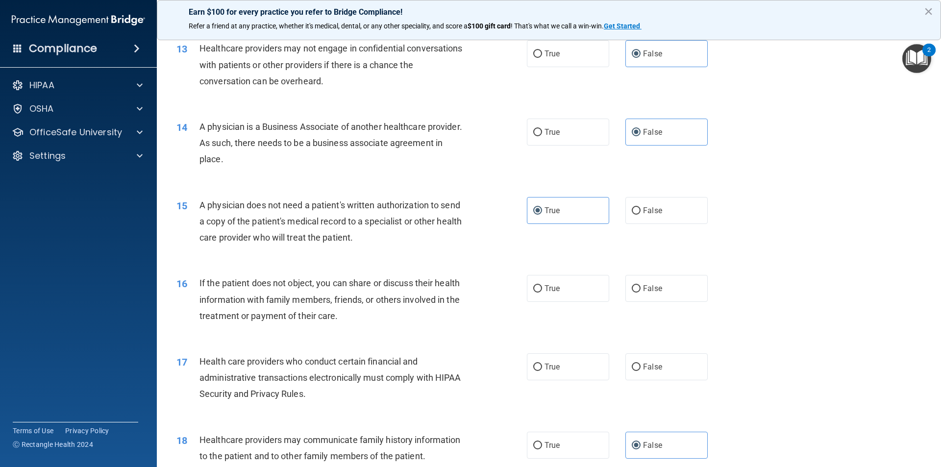
scroll to position [931, 0]
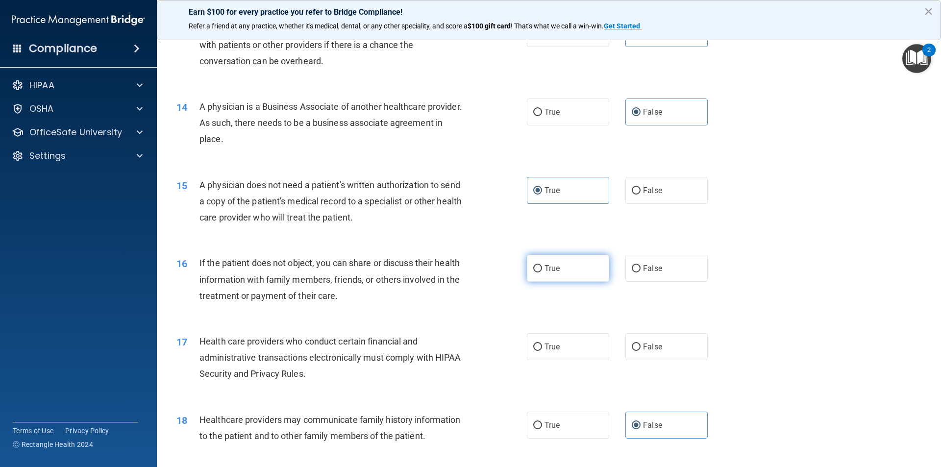
click at [455, 276] on label "True" at bounding box center [568, 268] width 82 height 27
click at [455, 273] on input "True" at bounding box center [537, 268] width 9 height 7
radio input "true"
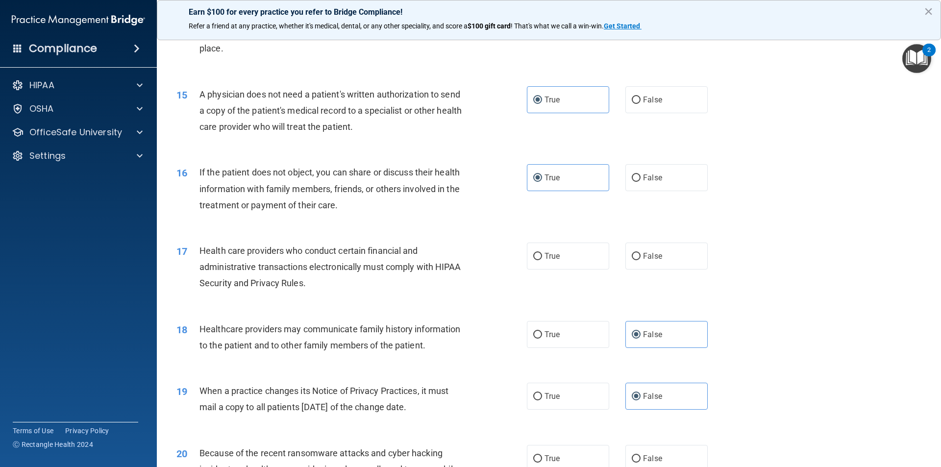
scroll to position [1029, 0]
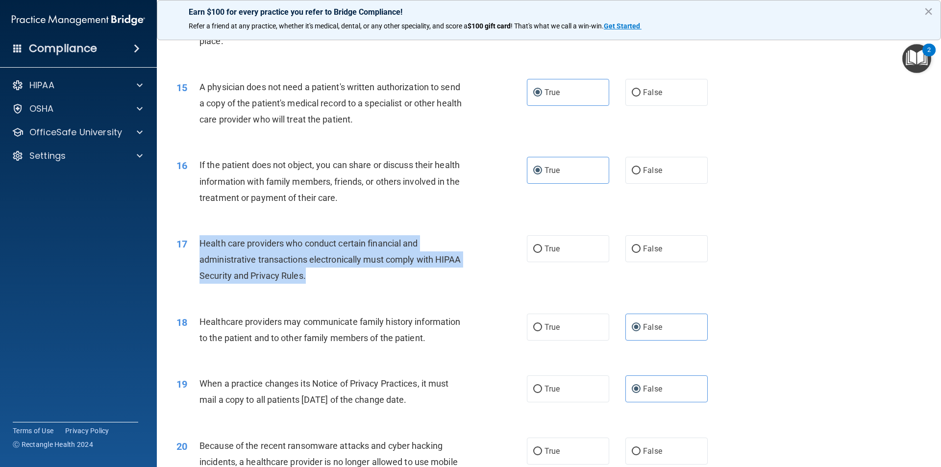
drag, startPoint x: 305, startPoint y: 278, endPoint x: 196, endPoint y: 244, distance: 114.4
click at [196, 244] on div "17 Health care providers who conduct certain financial and administrative trans…" at bounding box center [352, 262] width 380 height 54
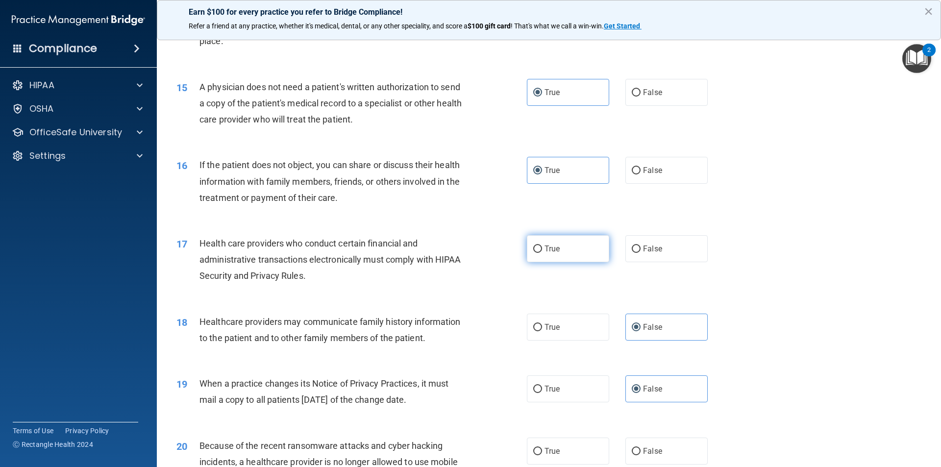
click at [455, 252] on label "True" at bounding box center [568, 248] width 82 height 27
click at [455, 252] on input "True" at bounding box center [537, 249] width 9 height 7
radio input "true"
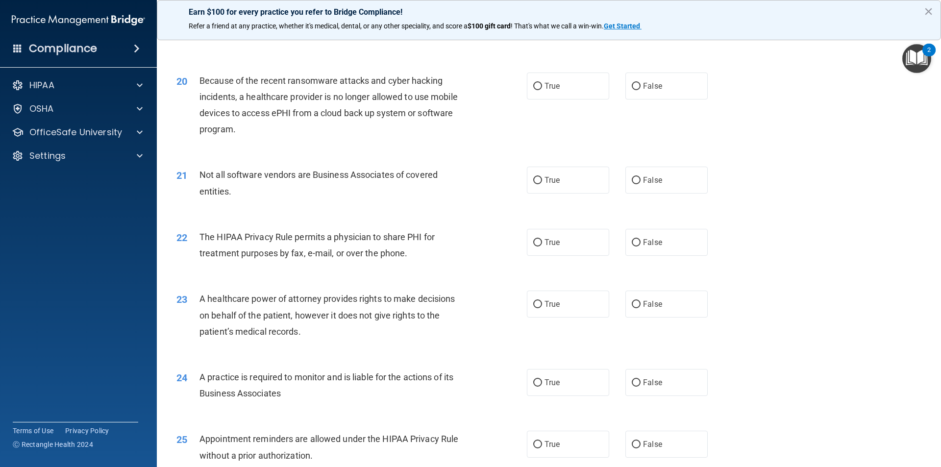
scroll to position [1373, 0]
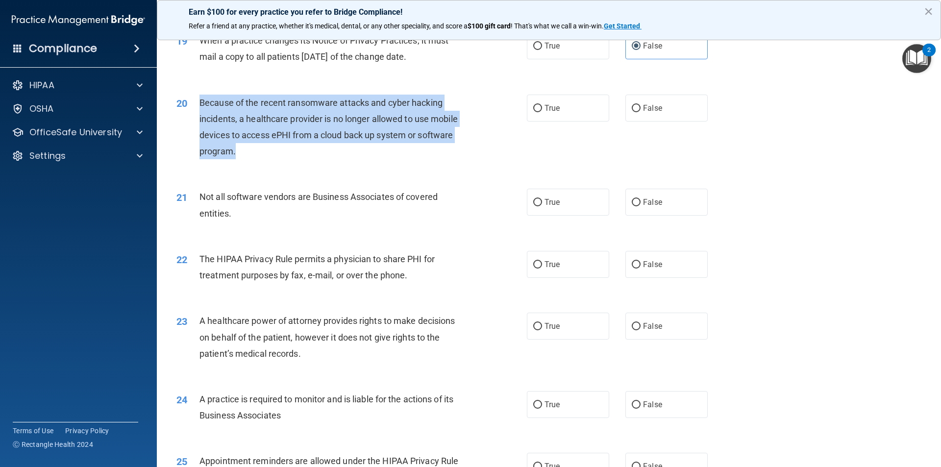
drag, startPoint x: 234, startPoint y: 152, endPoint x: 192, endPoint y: 100, distance: 67.3
click at [192, 100] on div "20 Because of the recent ransomware attacks and cyber hacking incidents, a heal…" at bounding box center [352, 130] width 380 height 70
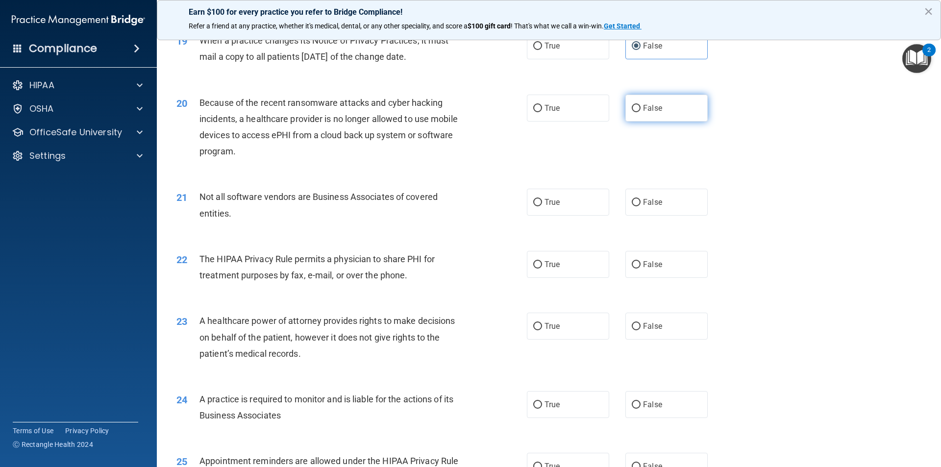
click at [455, 104] on span "False" at bounding box center [652, 107] width 19 height 9
click at [455, 105] on input "False" at bounding box center [636, 108] width 9 height 7
radio input "true"
click at [455, 206] on span "True" at bounding box center [552, 202] width 15 height 9
click at [455, 206] on input "True" at bounding box center [537, 202] width 9 height 7
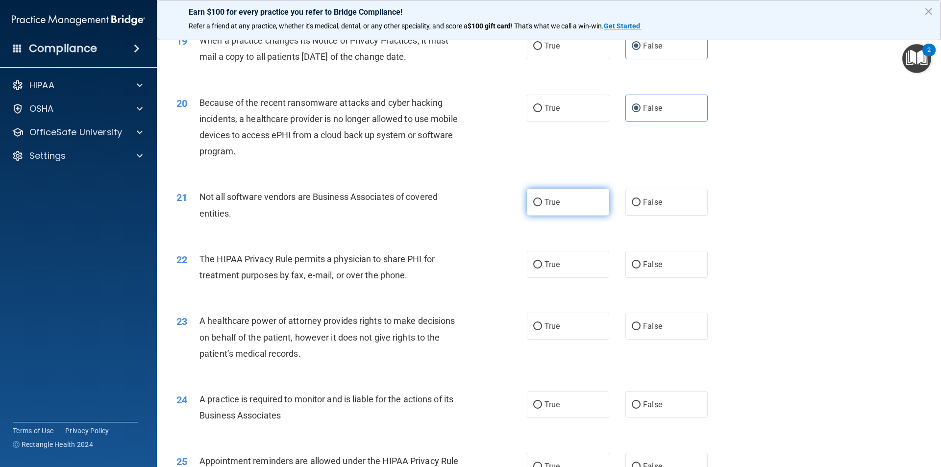
radio input "true"
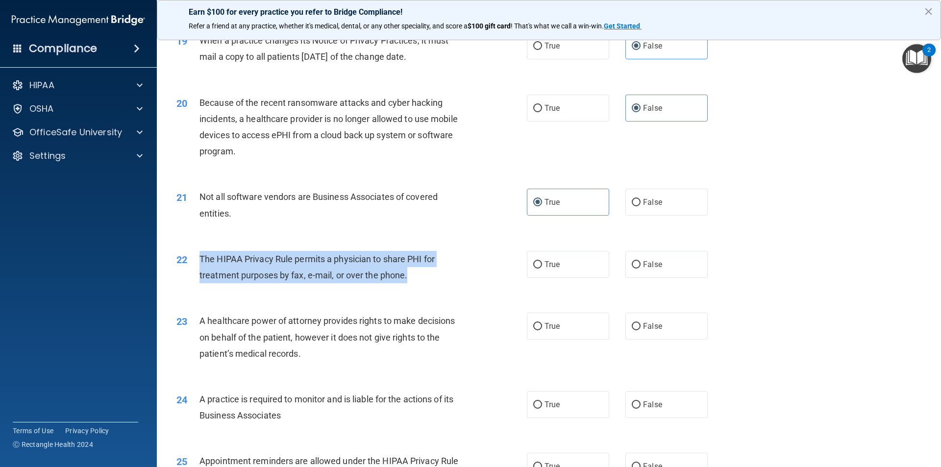
drag, startPoint x: 407, startPoint y: 276, endPoint x: 200, endPoint y: 255, distance: 207.9
click at [200, 255] on span "The HIPAA Privacy Rule permits a physician to share PHI for treatment purposes …" at bounding box center [317, 267] width 235 height 26
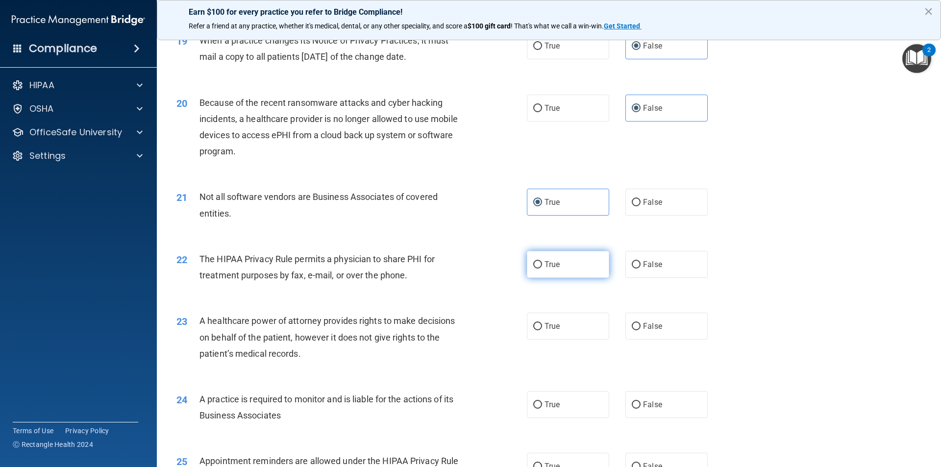
click at [455, 273] on label "True" at bounding box center [568, 264] width 82 height 27
click at [455, 269] on input "True" at bounding box center [537, 264] width 9 height 7
radio input "true"
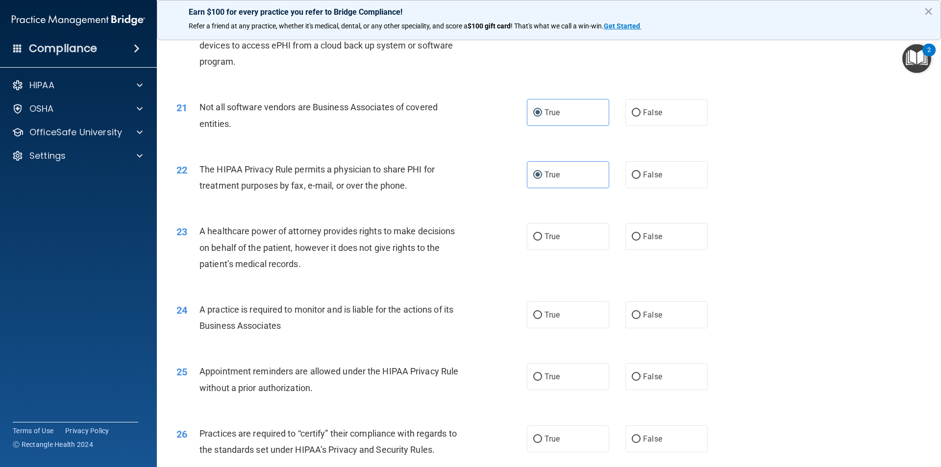
scroll to position [1471, 0]
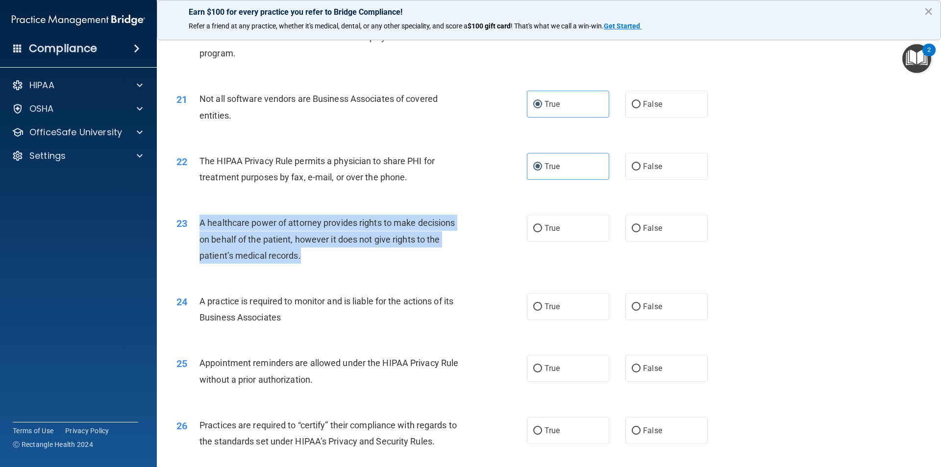
drag, startPoint x: 300, startPoint y: 255, endPoint x: 190, endPoint y: 226, distance: 113.4
click at [190, 226] on div "23 A healthcare power of attorney provides rights to make decisions on behalf o…" at bounding box center [352, 242] width 380 height 54
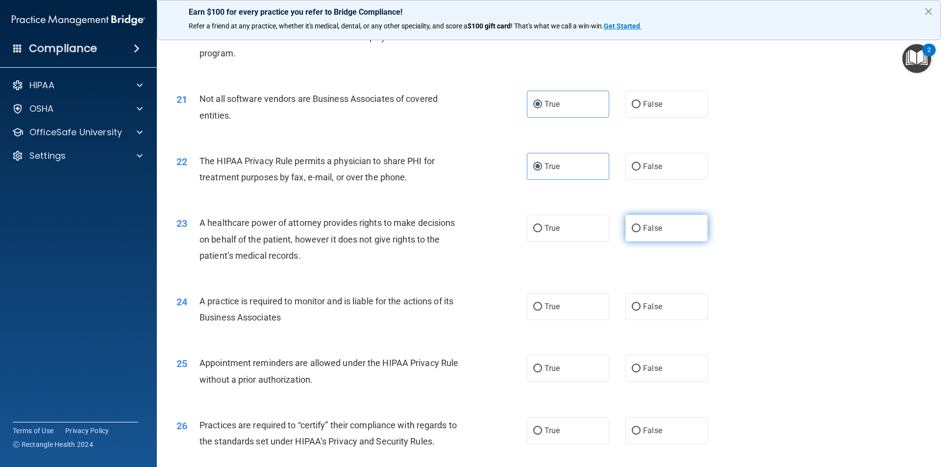
click at [455, 230] on span "False" at bounding box center [652, 228] width 19 height 9
click at [455, 230] on input "False" at bounding box center [636, 228] width 9 height 7
radio input "true"
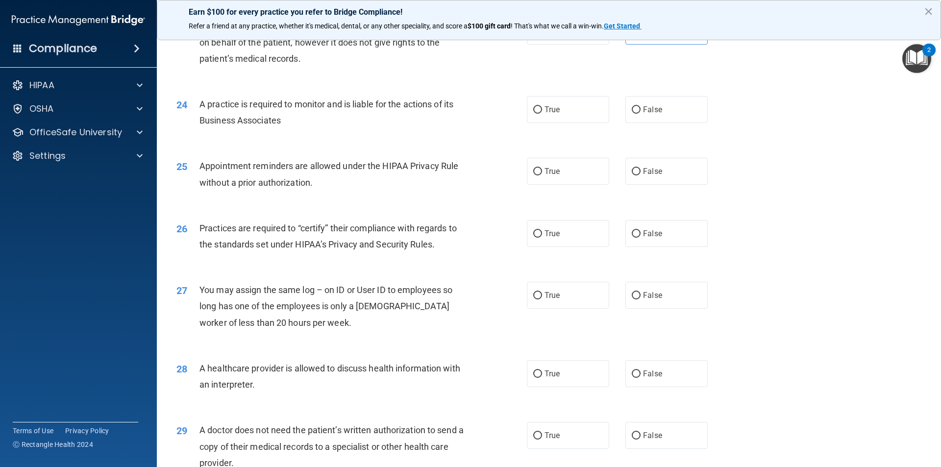
scroll to position [1619, 0]
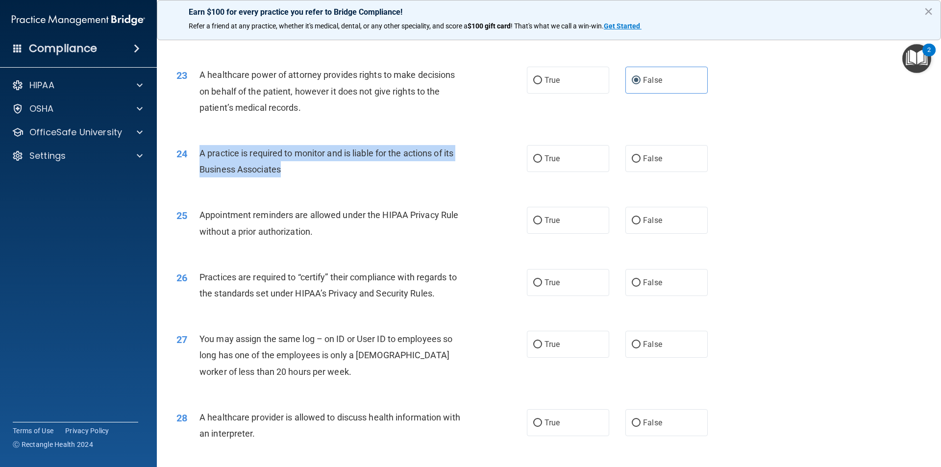
drag, startPoint x: 280, startPoint y: 169, endPoint x: 197, endPoint y: 147, distance: 86.7
click at [197, 147] on div "24 A practice is required to monitor and is liable for the actions of its Busin…" at bounding box center [352, 163] width 380 height 37
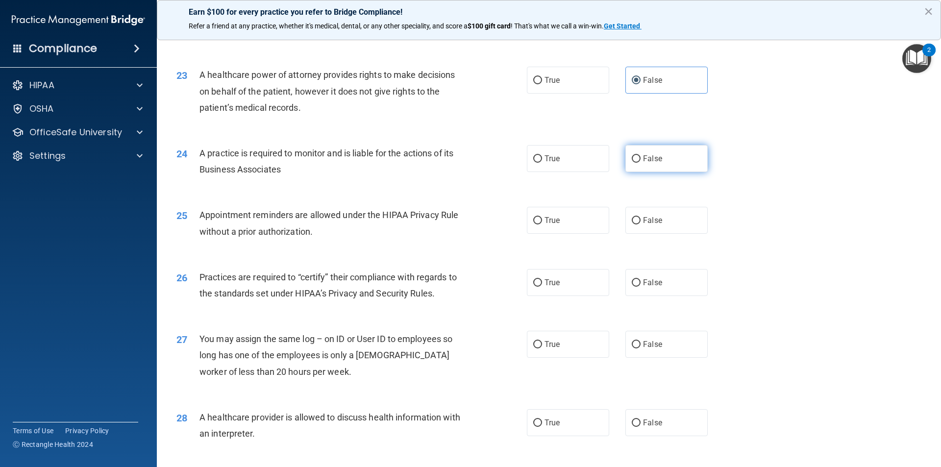
click at [455, 150] on label "False" at bounding box center [666, 158] width 82 height 27
click at [455, 155] on input "False" at bounding box center [636, 158] width 9 height 7
radio input "true"
click at [455, 225] on label "True" at bounding box center [568, 220] width 82 height 27
click at [455, 225] on input "True" at bounding box center [537, 220] width 9 height 7
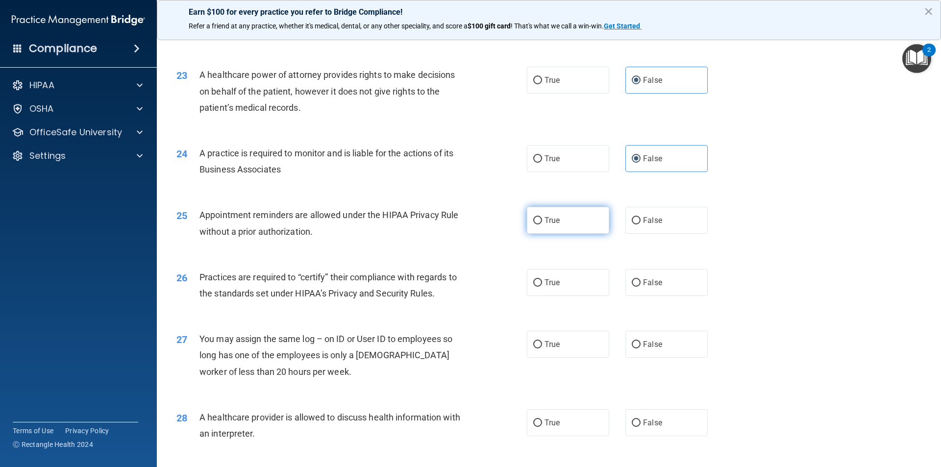
radio input "true"
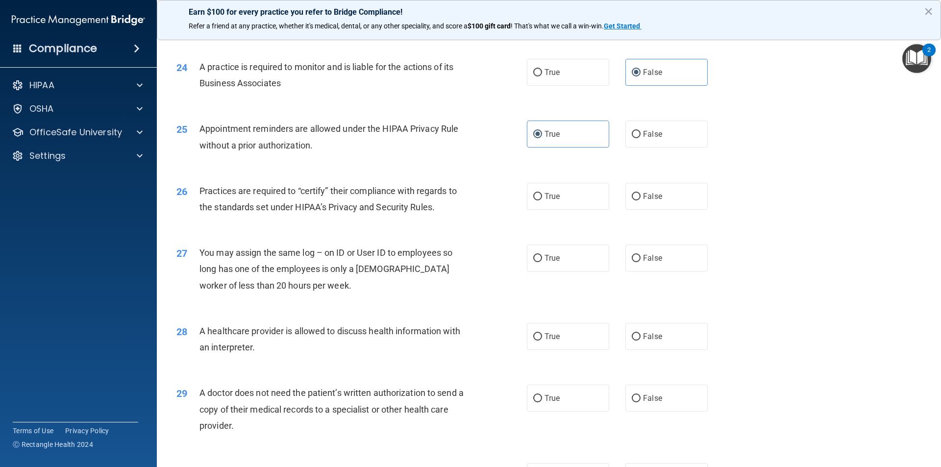
scroll to position [1717, 0]
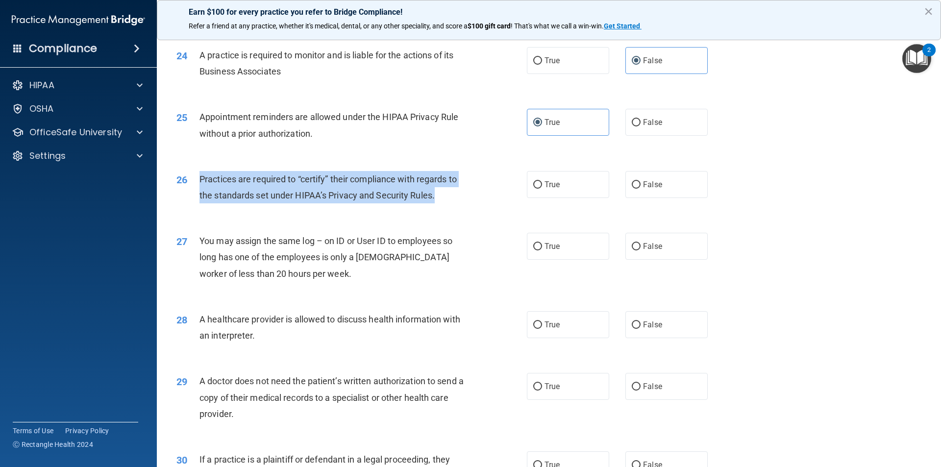
drag, startPoint x: 411, startPoint y: 196, endPoint x: 204, endPoint y: 173, distance: 208.6
click at [194, 173] on div "26 Practices are required to “certify” their compliance with regards to the sta…" at bounding box center [352, 189] width 380 height 37
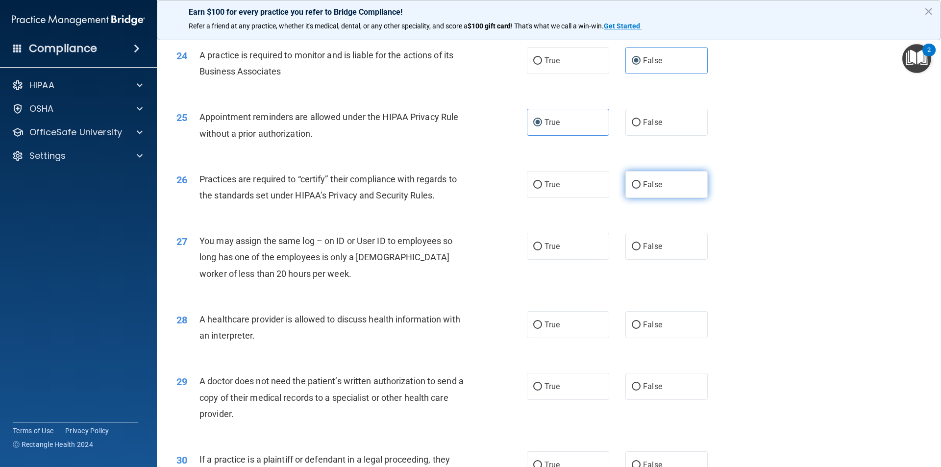
click at [455, 193] on label "False" at bounding box center [666, 184] width 82 height 27
click at [455, 189] on input "False" at bounding box center [636, 184] width 9 height 7
radio input "true"
click at [455, 259] on label "False" at bounding box center [666, 246] width 82 height 27
click at [455, 250] on input "False" at bounding box center [636, 246] width 9 height 7
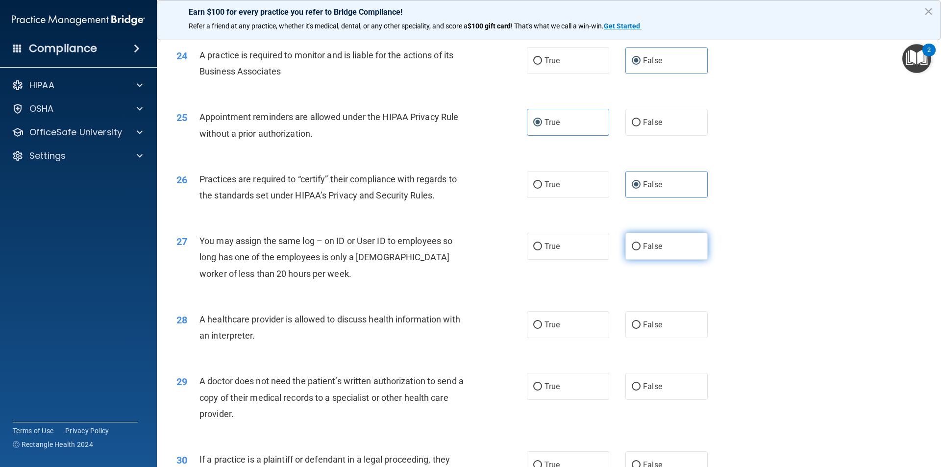
radio input "true"
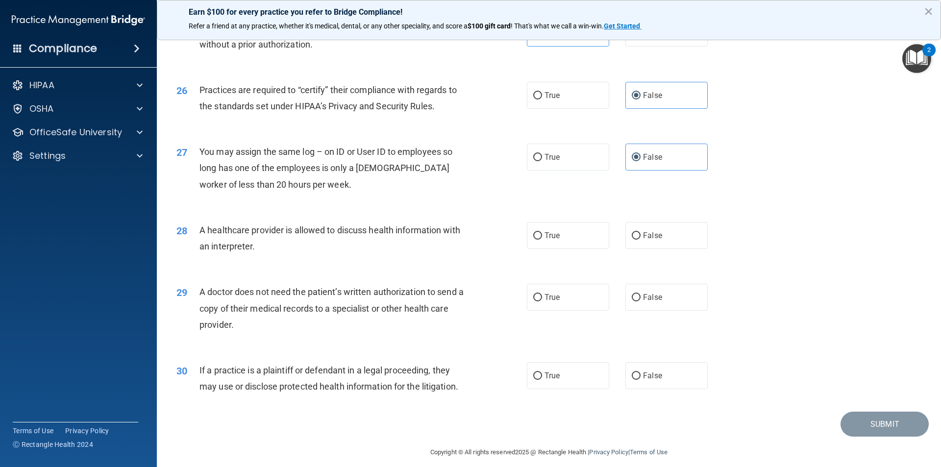
scroll to position [1815, 0]
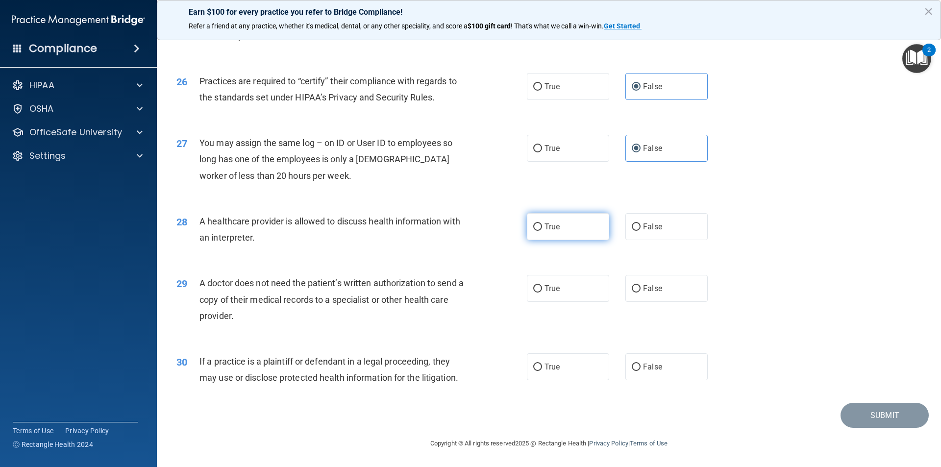
click at [455, 237] on label "True" at bounding box center [568, 226] width 82 height 27
click at [455, 231] on input "True" at bounding box center [537, 227] width 9 height 7
radio input "true"
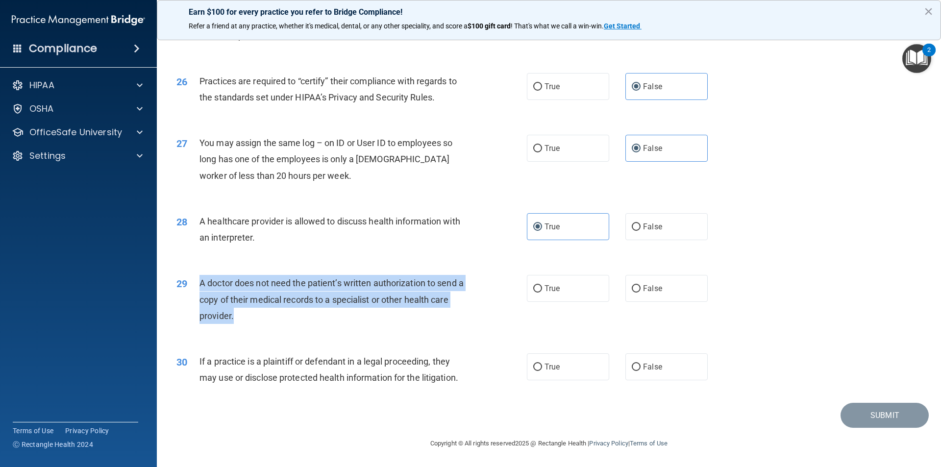
drag, startPoint x: 231, startPoint y: 317, endPoint x: 198, endPoint y: 286, distance: 45.1
click at [198, 286] on div "29 A doctor does not need the patient’s written authorization to send a copy of…" at bounding box center [352, 302] width 380 height 54
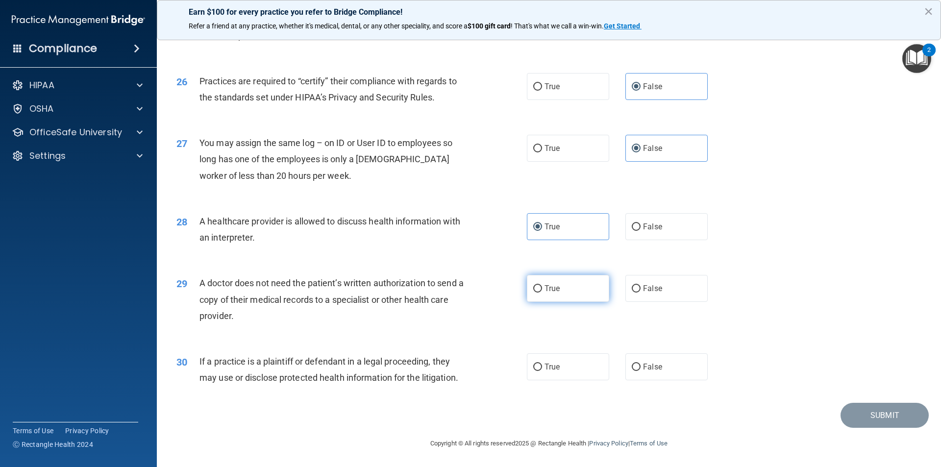
click at [455, 287] on label "True" at bounding box center [568, 288] width 82 height 27
click at [455, 287] on input "True" at bounding box center [537, 288] width 9 height 7
radio input "true"
click at [455, 372] on label "True" at bounding box center [568, 366] width 82 height 27
click at [455, 371] on input "True" at bounding box center [537, 367] width 9 height 7
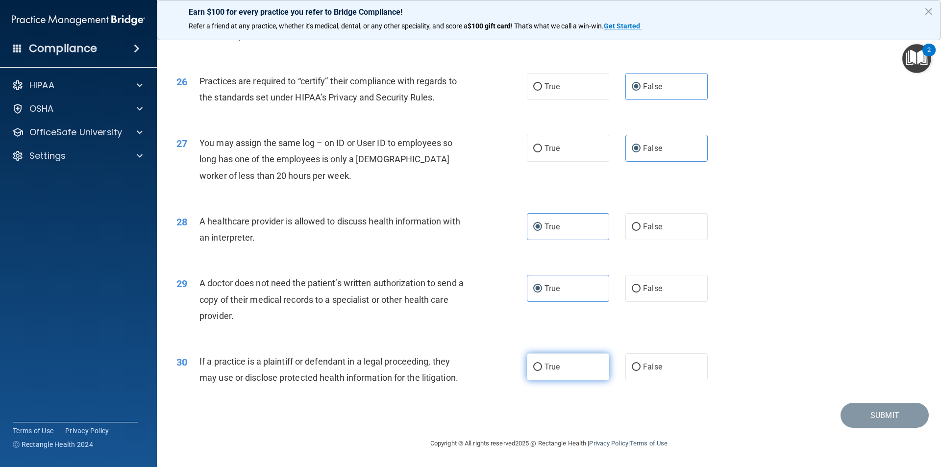
radio input "true"
click at [455, 417] on button "Submit" at bounding box center [885, 415] width 88 height 25
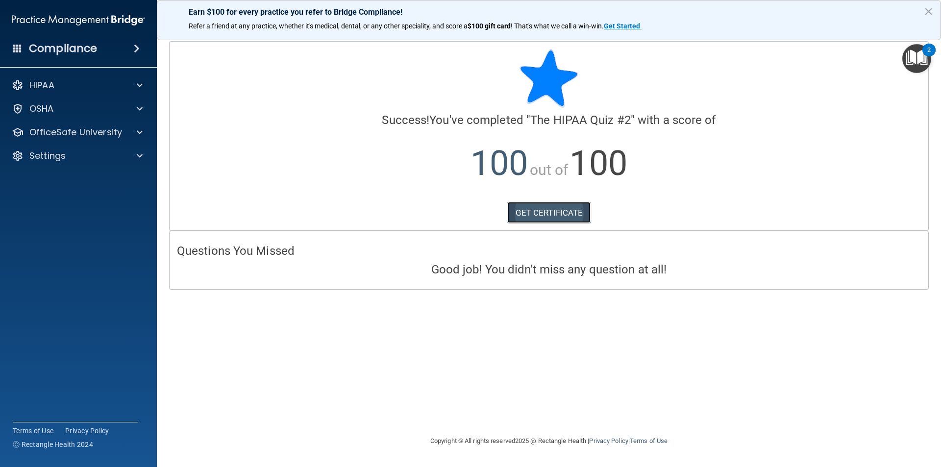
click at [455, 216] on link "GET CERTIFICATE" at bounding box center [549, 213] width 84 height 22
click at [142, 134] on span at bounding box center [140, 132] width 6 height 12
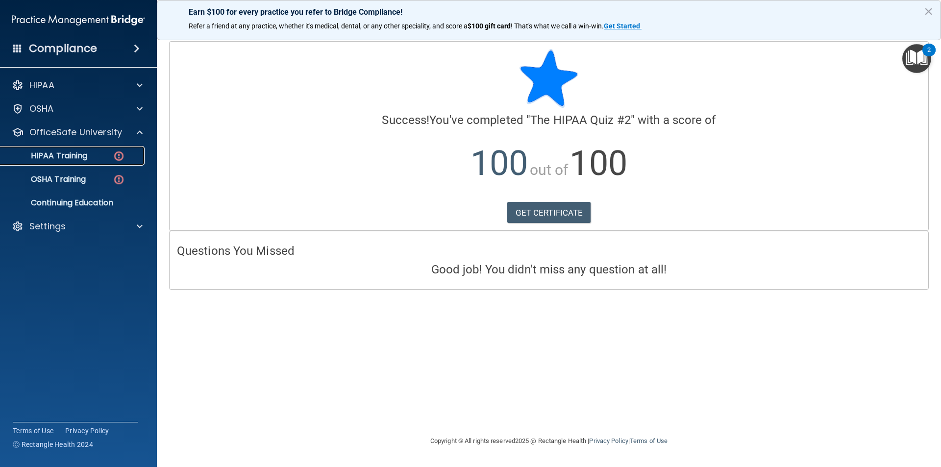
click at [123, 158] on img at bounding box center [119, 156] width 12 height 12
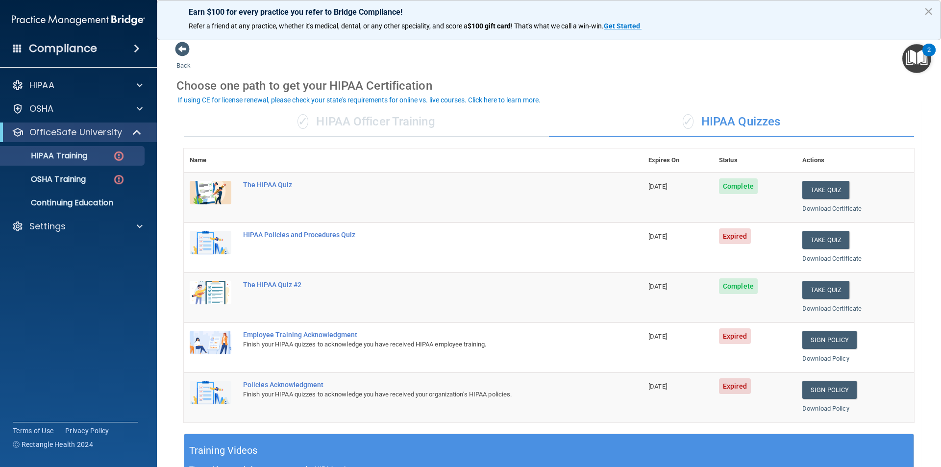
click at [455, 9] on button "×" at bounding box center [928, 11] width 9 height 16
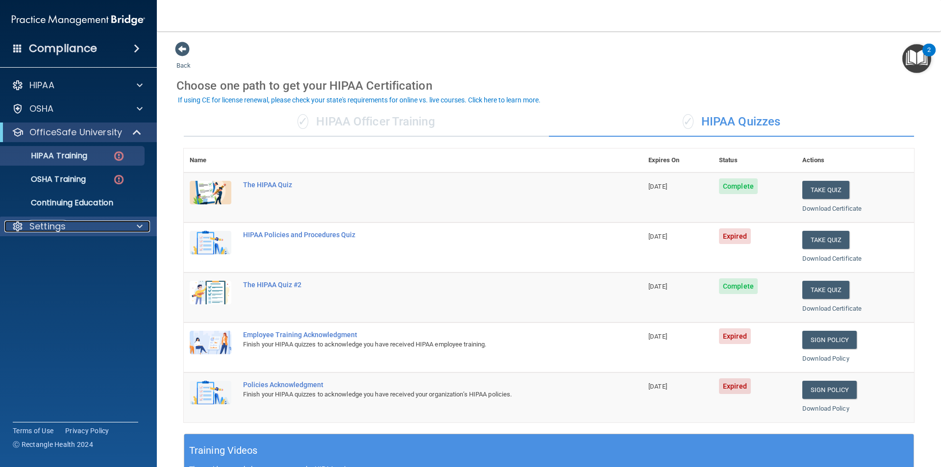
click at [60, 228] on p "Settings" at bounding box center [47, 227] width 36 height 12
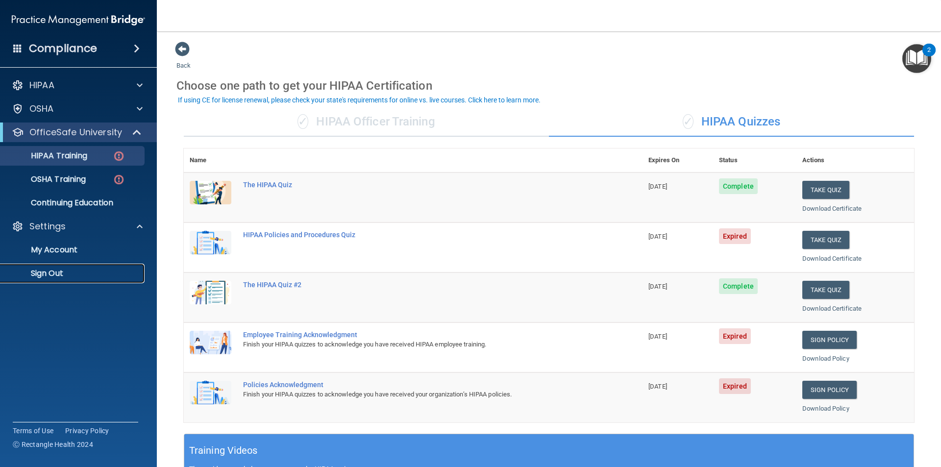
click at [48, 278] on p "Sign Out" at bounding box center [73, 274] width 134 height 10
